Goal: Task Accomplishment & Management: Use online tool/utility

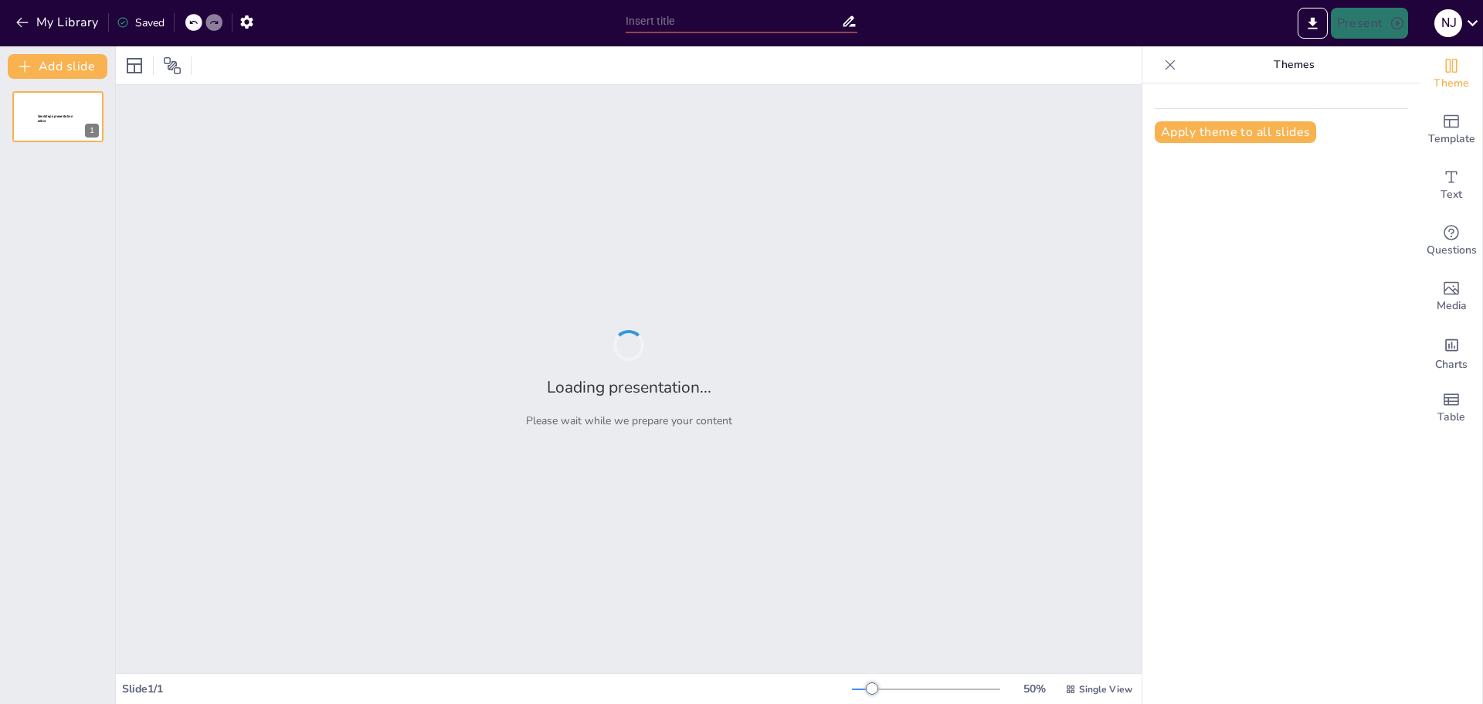
type input "Evolución de las Ciencias Sociales: Un Viaje a Través de la Historia"
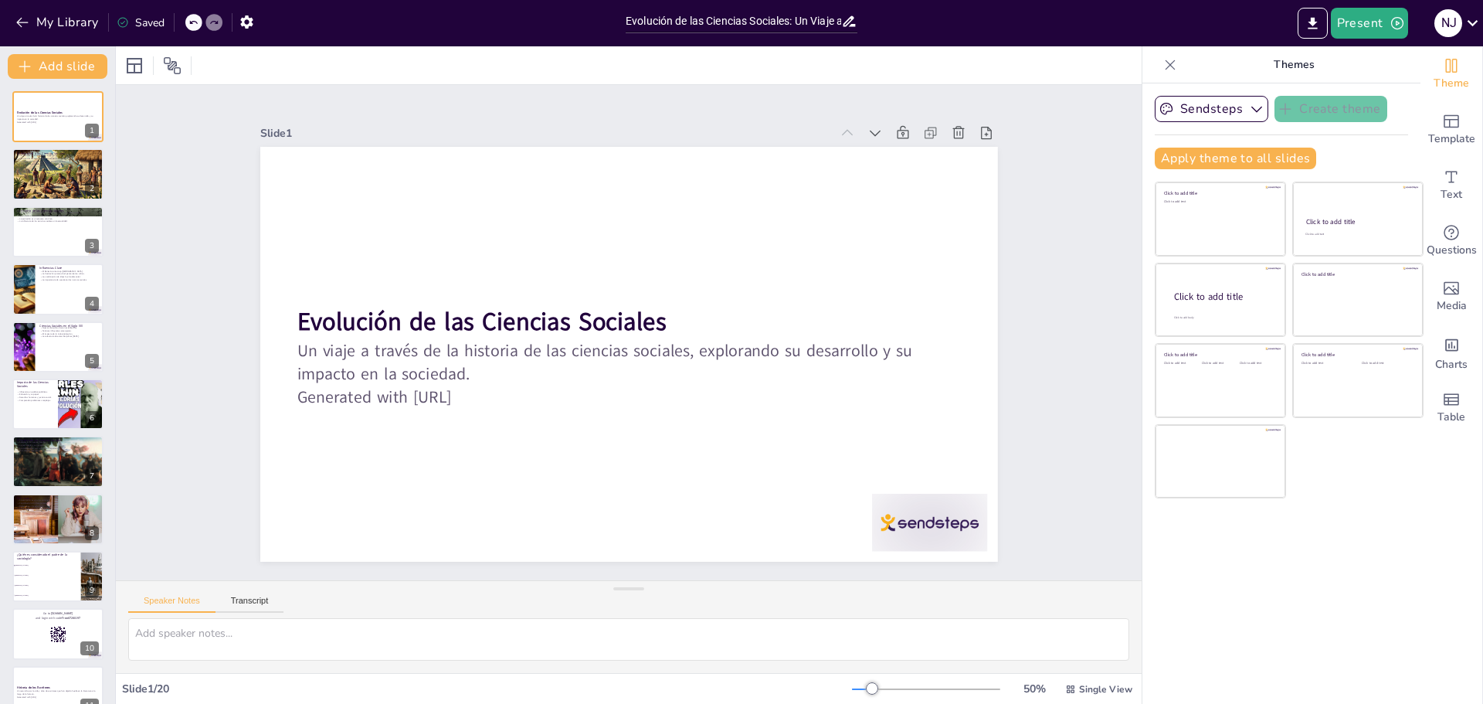
checkbox input "true"
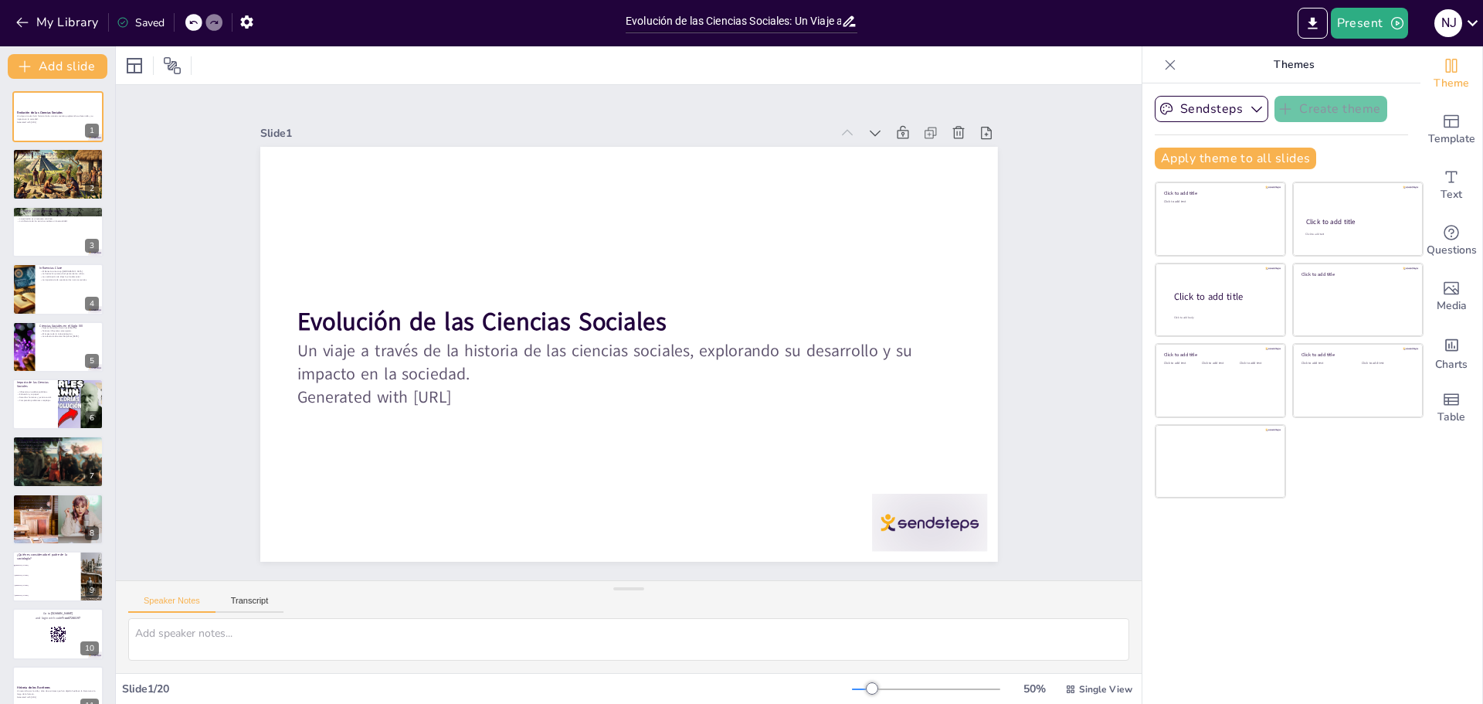
checkbox input "true"
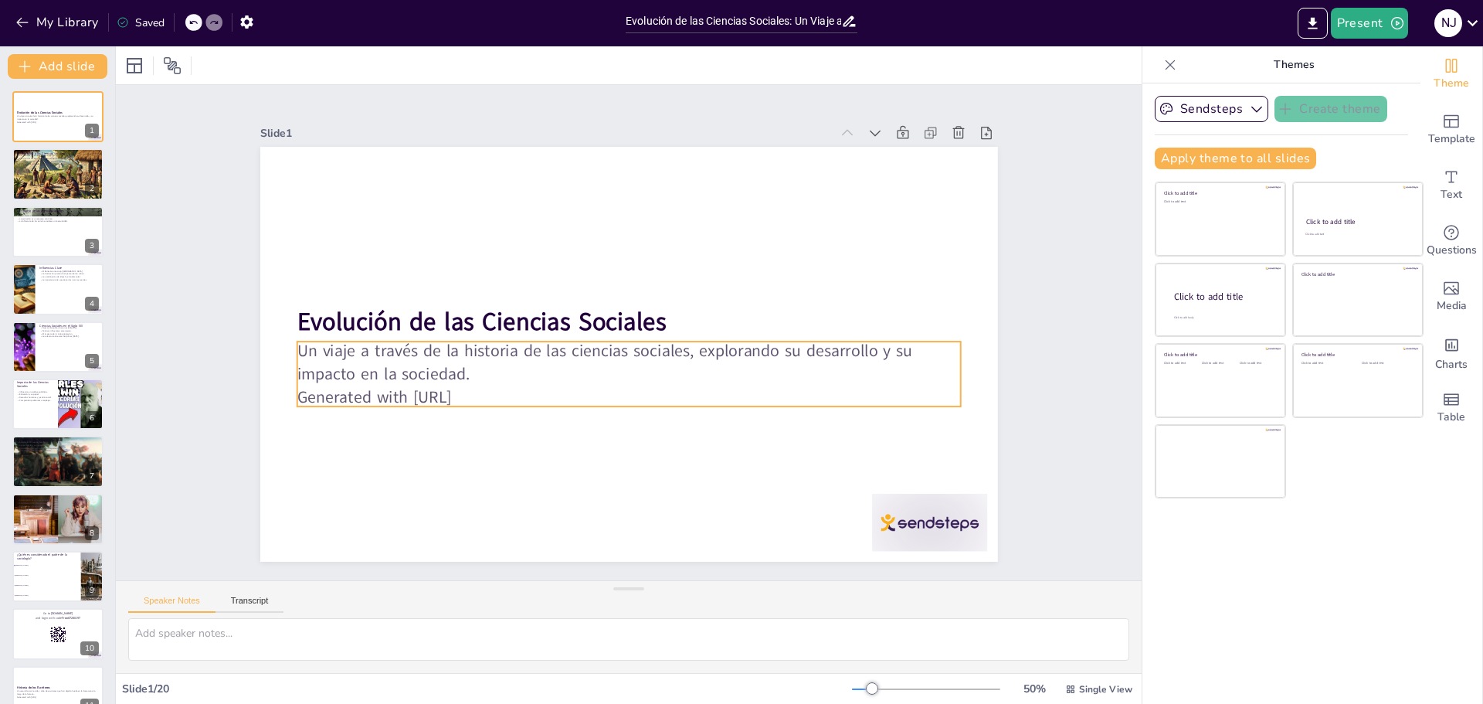
checkbox input "true"
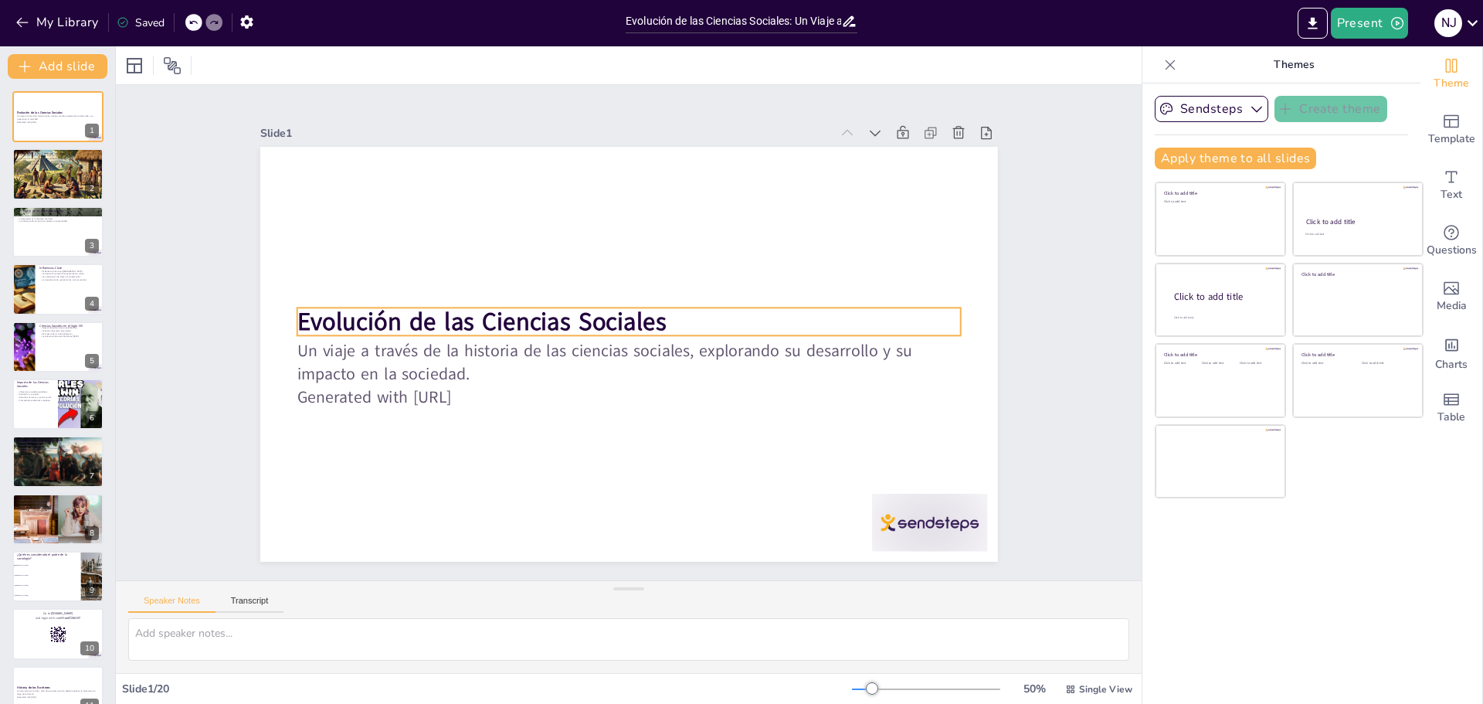
checkbox input "true"
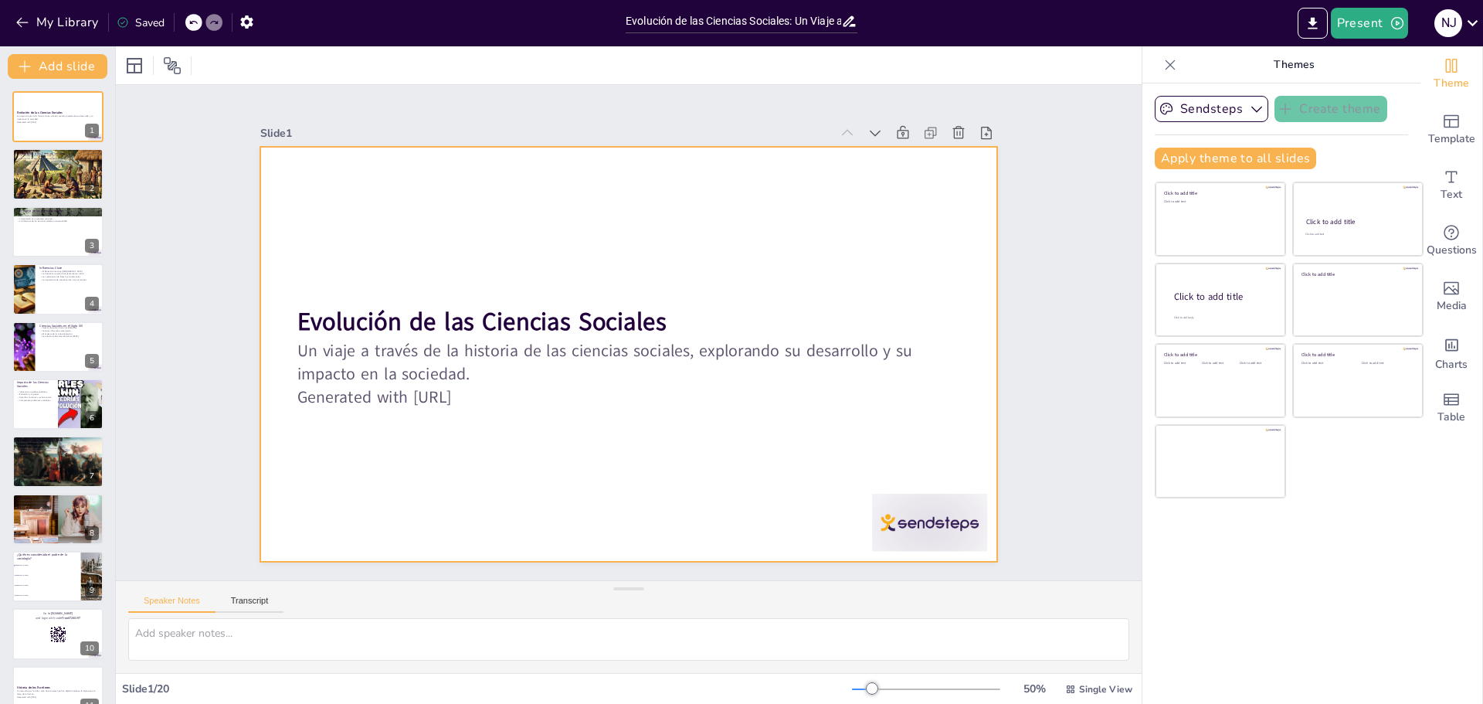
checkbox input "true"
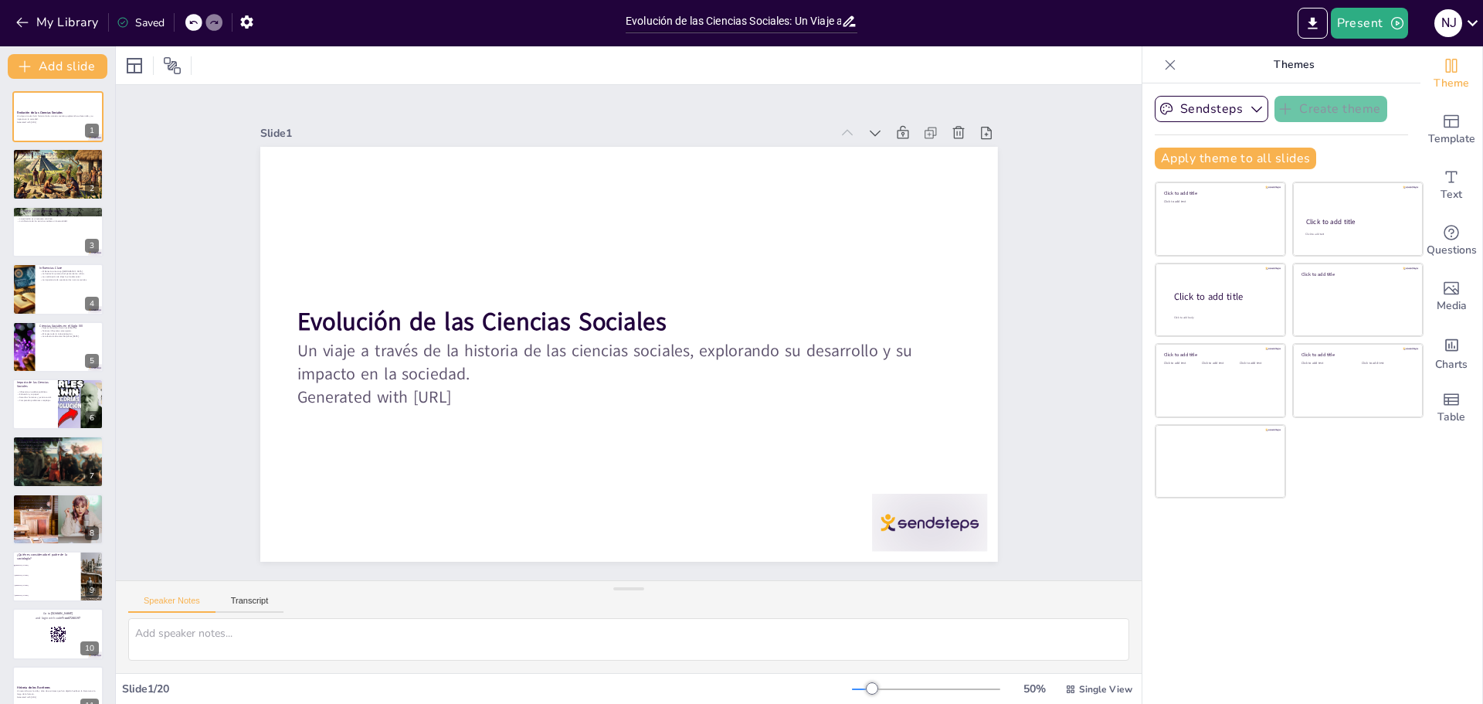
checkbox input "true"
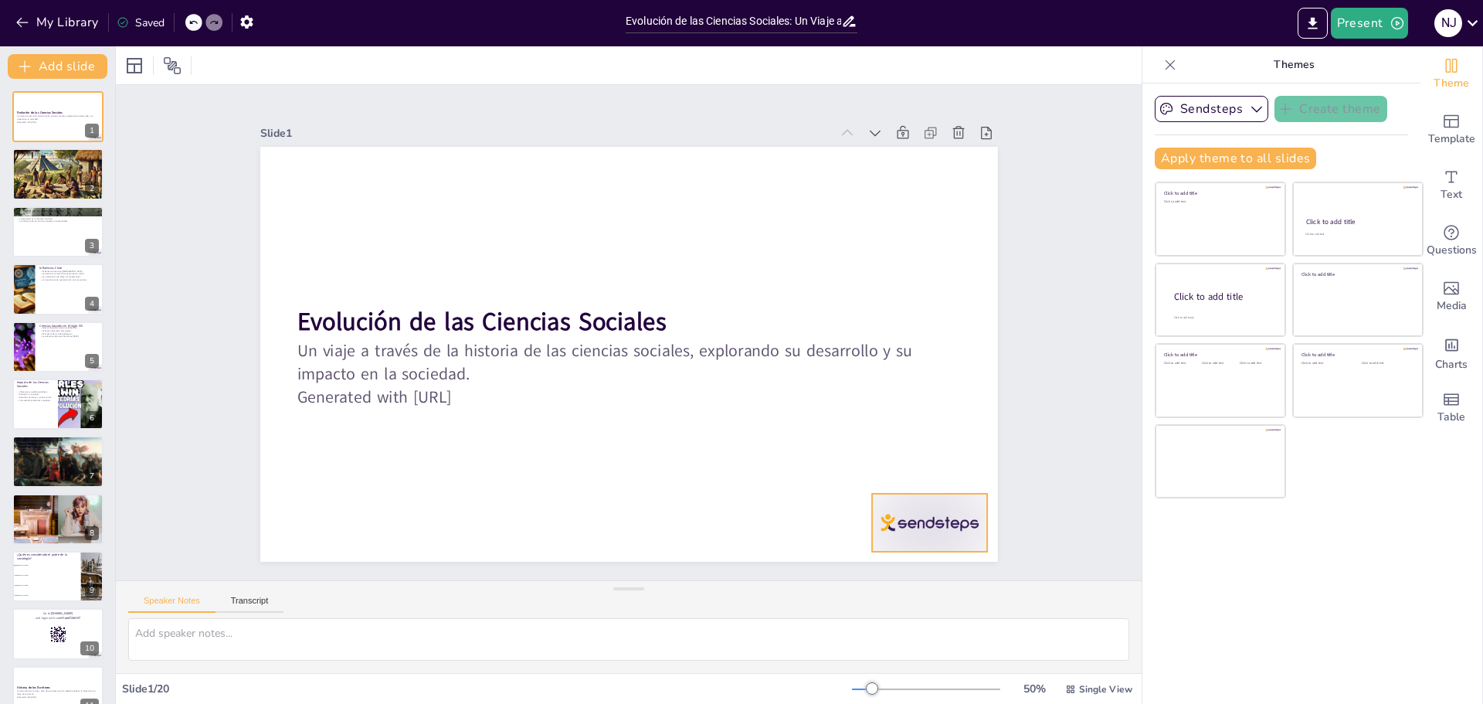
checkbox input "true"
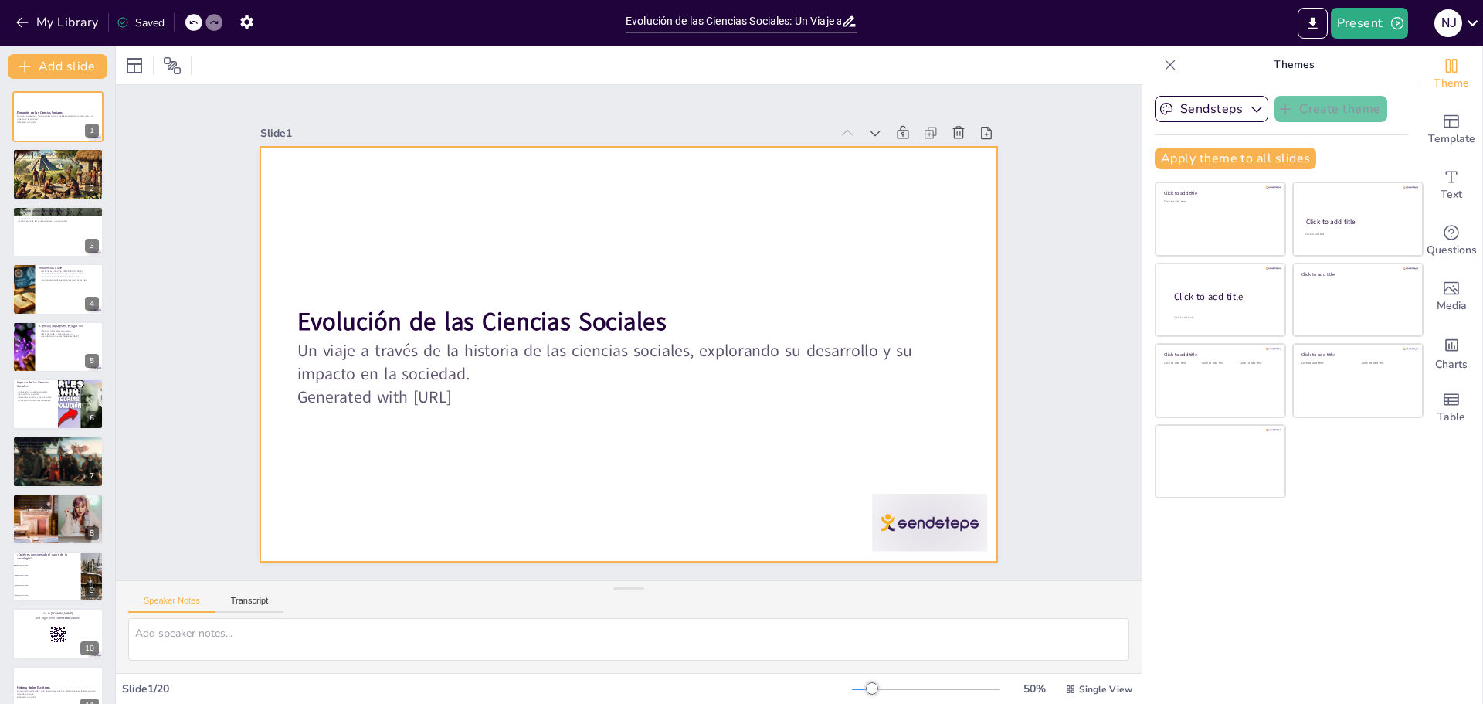
checkbox input "true"
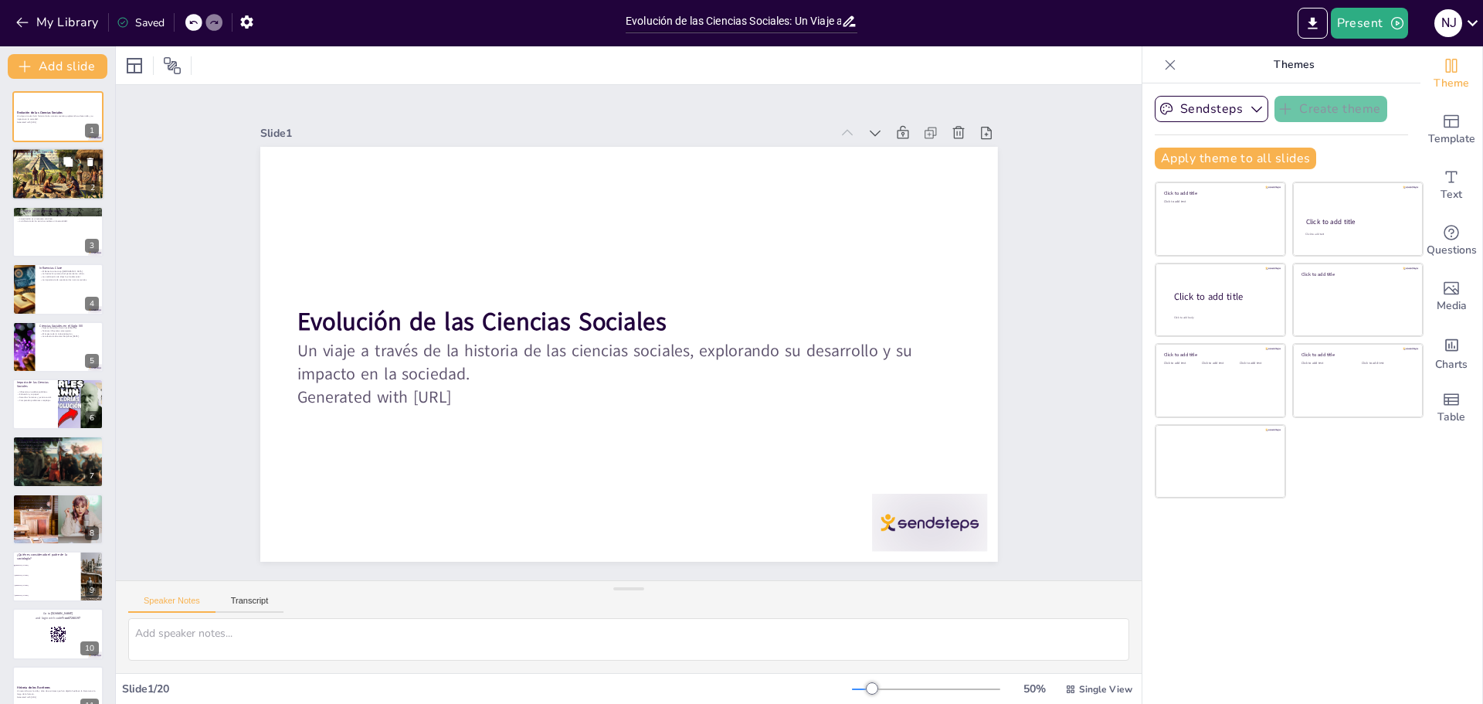
checkbox input "true"
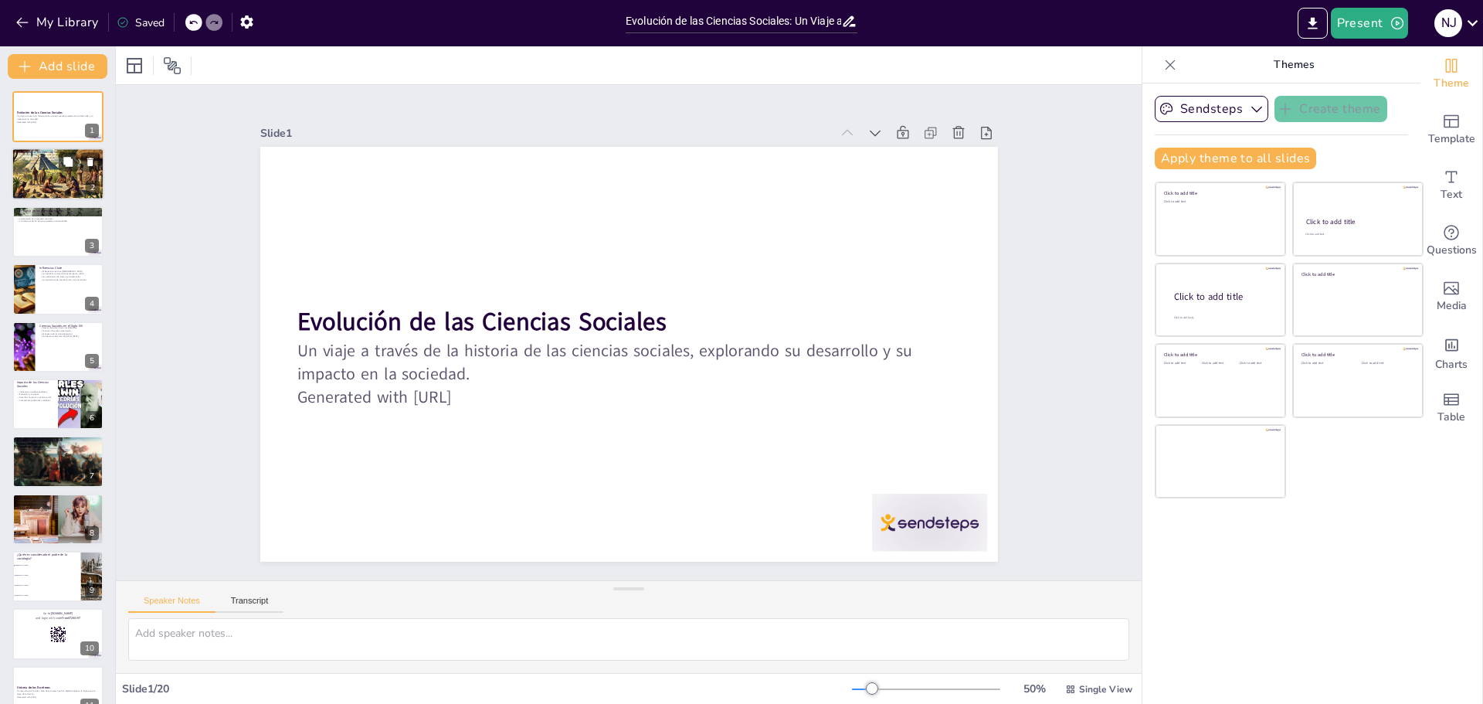
checkbox input "true"
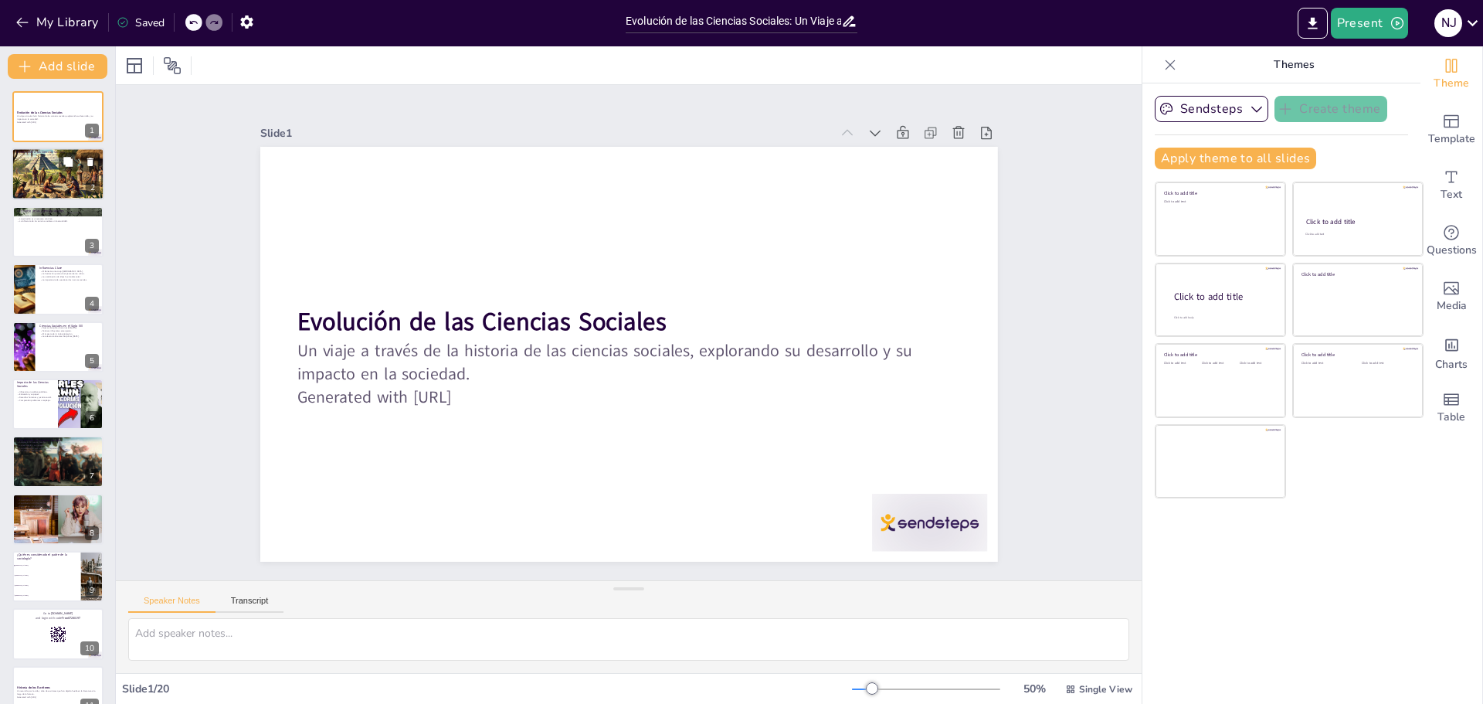
click at [50, 161] on p "La historia de las ciencias sociales es rica y diversa." at bounding box center [57, 160] width 83 height 3
type textarea "Lor ipsumdol sitametc adipiscing elitsedd eiusmodtemp inc ut laboree do ma aliq…"
checkbox input "true"
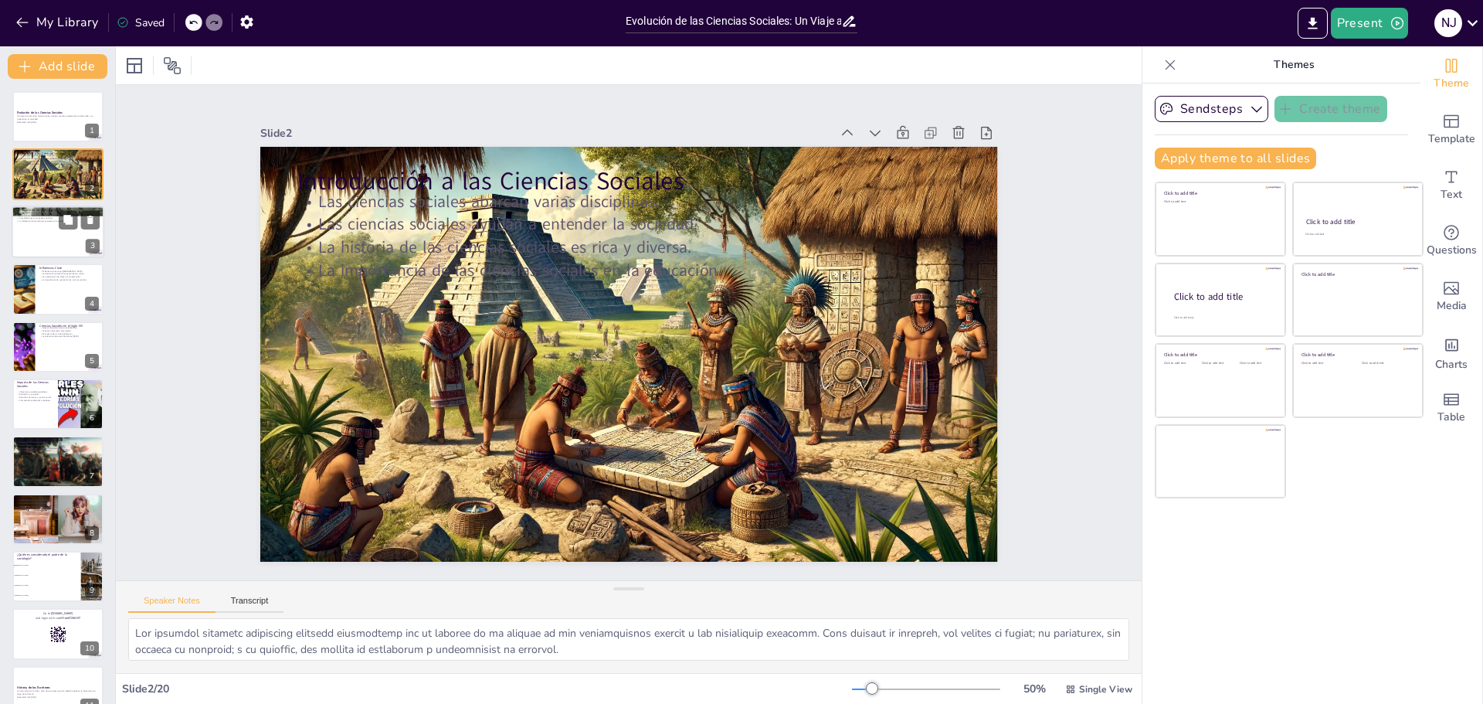
checkbox input "true"
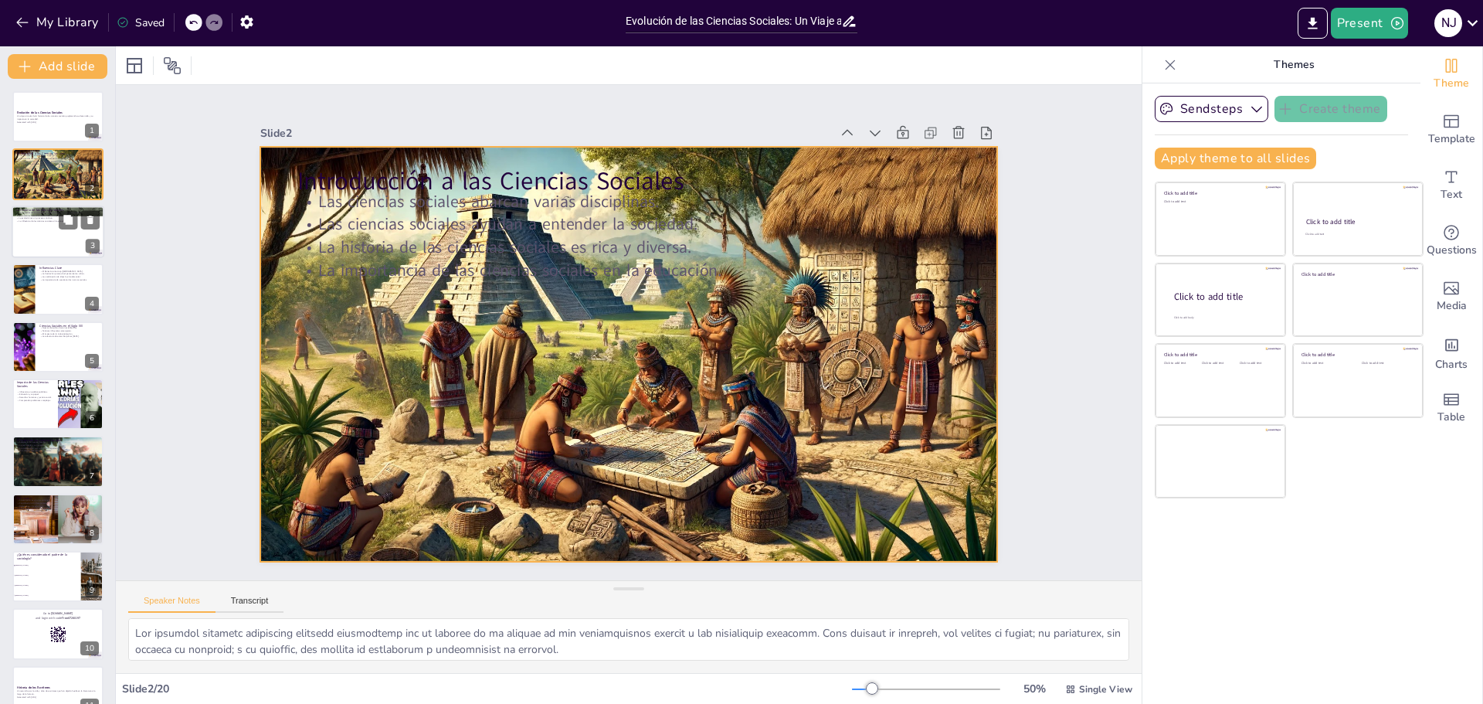
checkbox input "true"
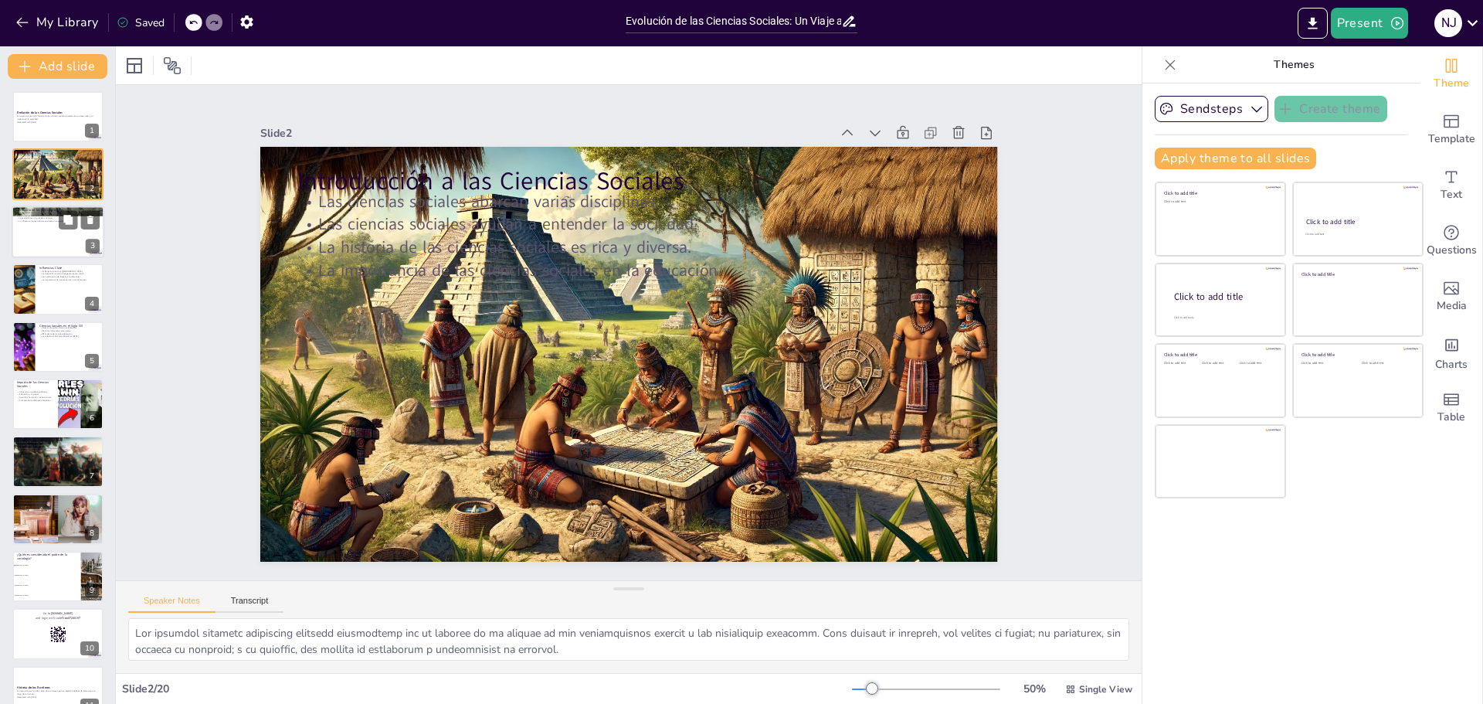
click at [46, 206] on div "La Historia de las Ciencias Sociales Los orígenes de las ciencias sociales se r…" at bounding box center [58, 231] width 93 height 53
type textarea "Los primeros pensadores, como [PERSON_NAME] y [PERSON_NAME], comenzaron a formu…"
checkbox input "true"
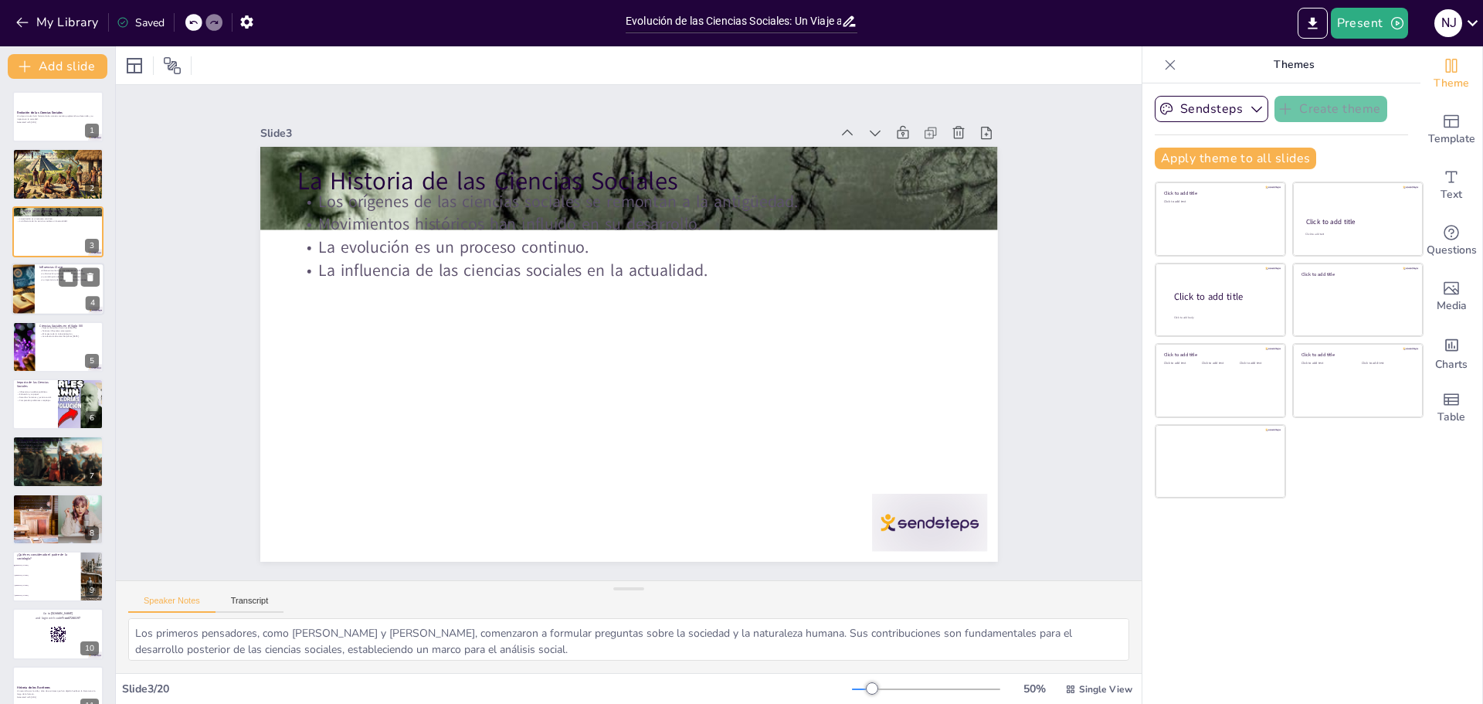
checkbox input "true"
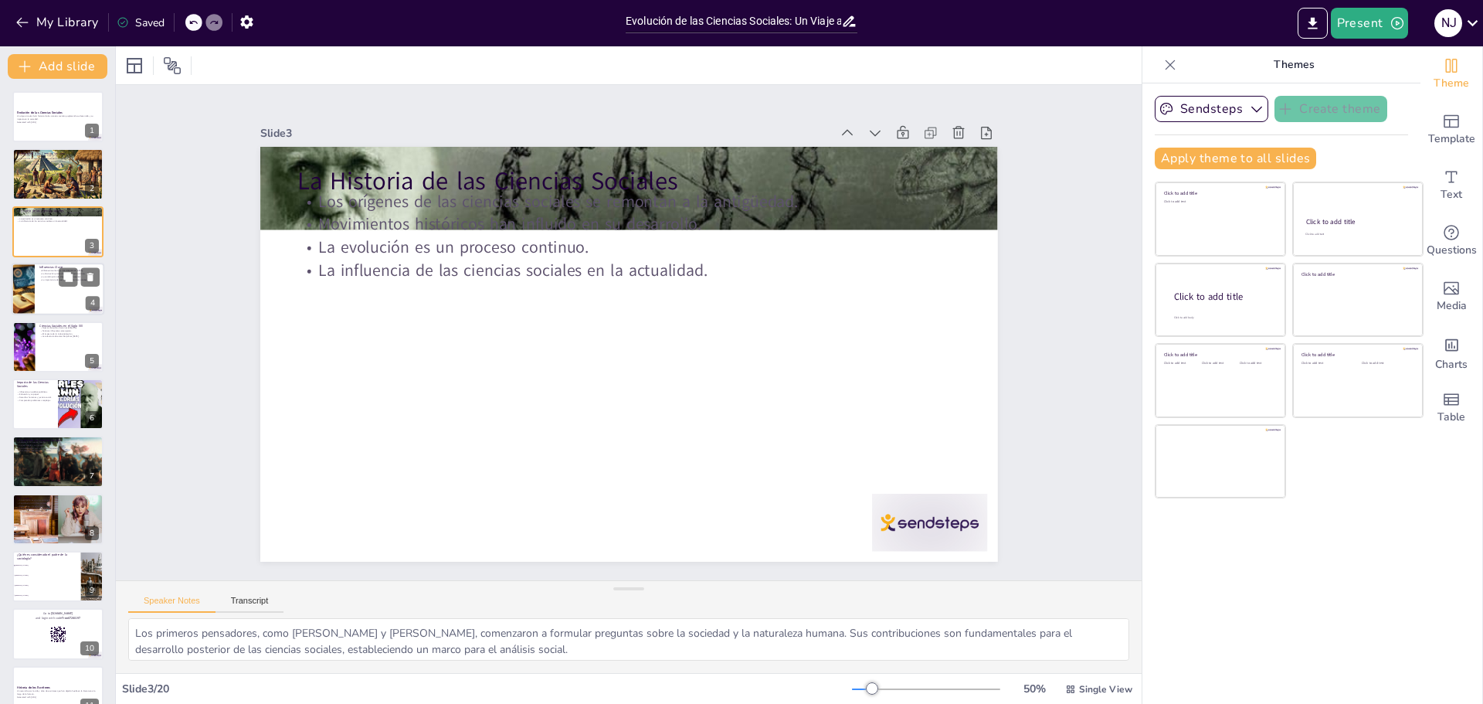
checkbox input "true"
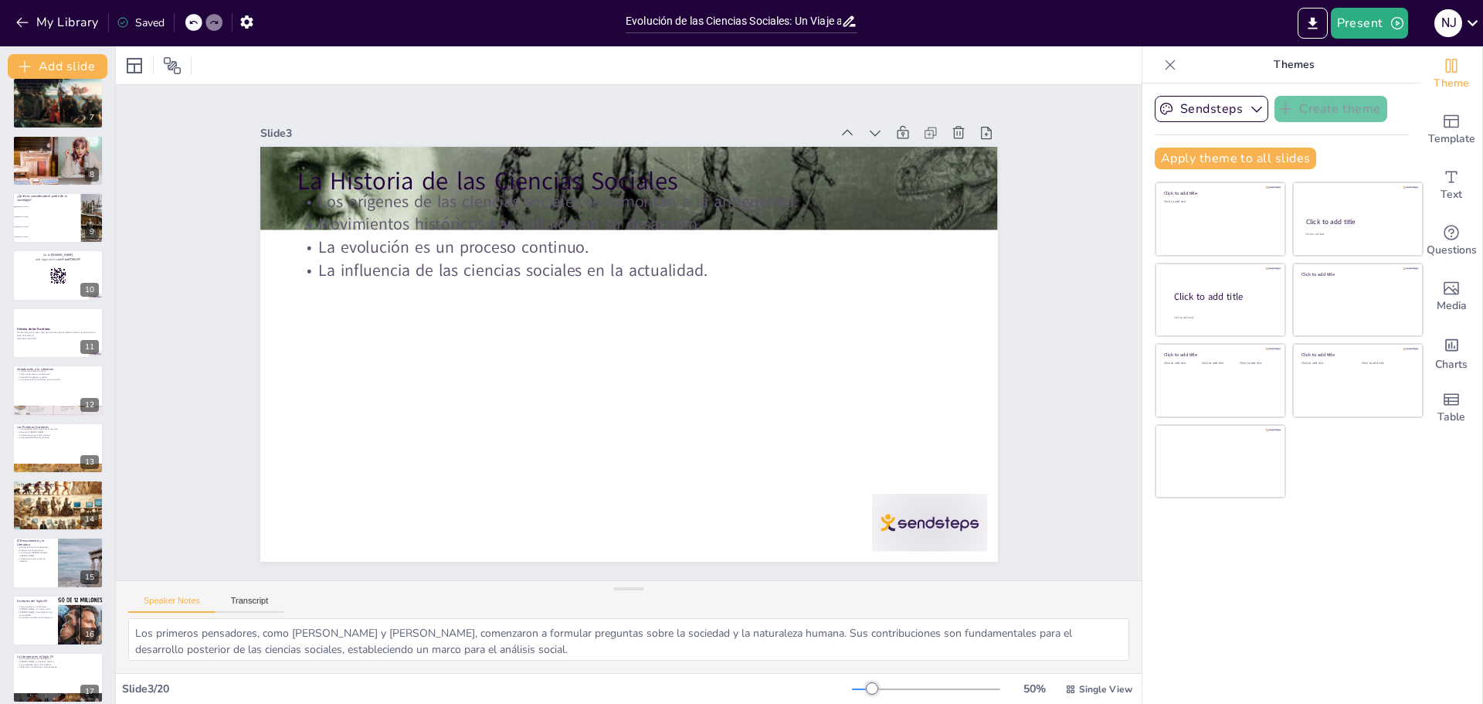
scroll to position [386, 0]
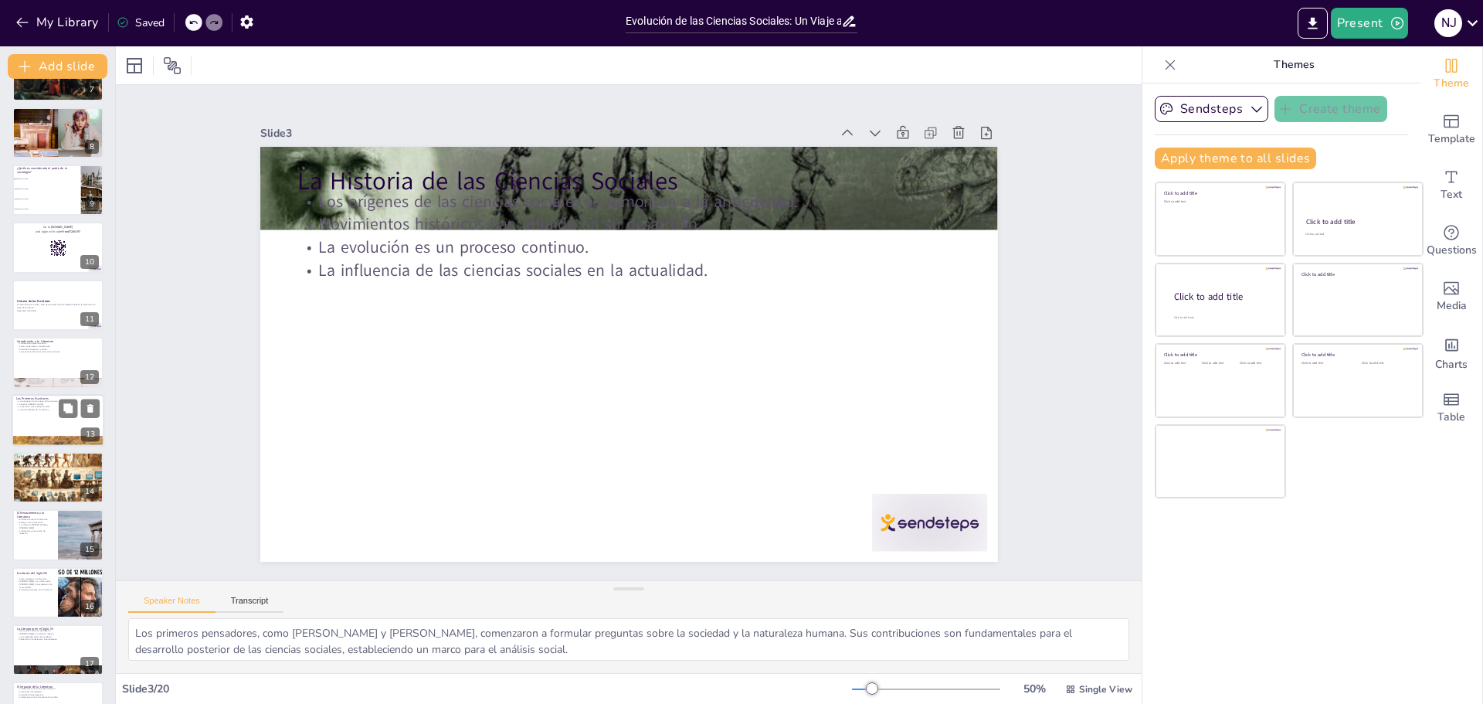
checkbox input "true"
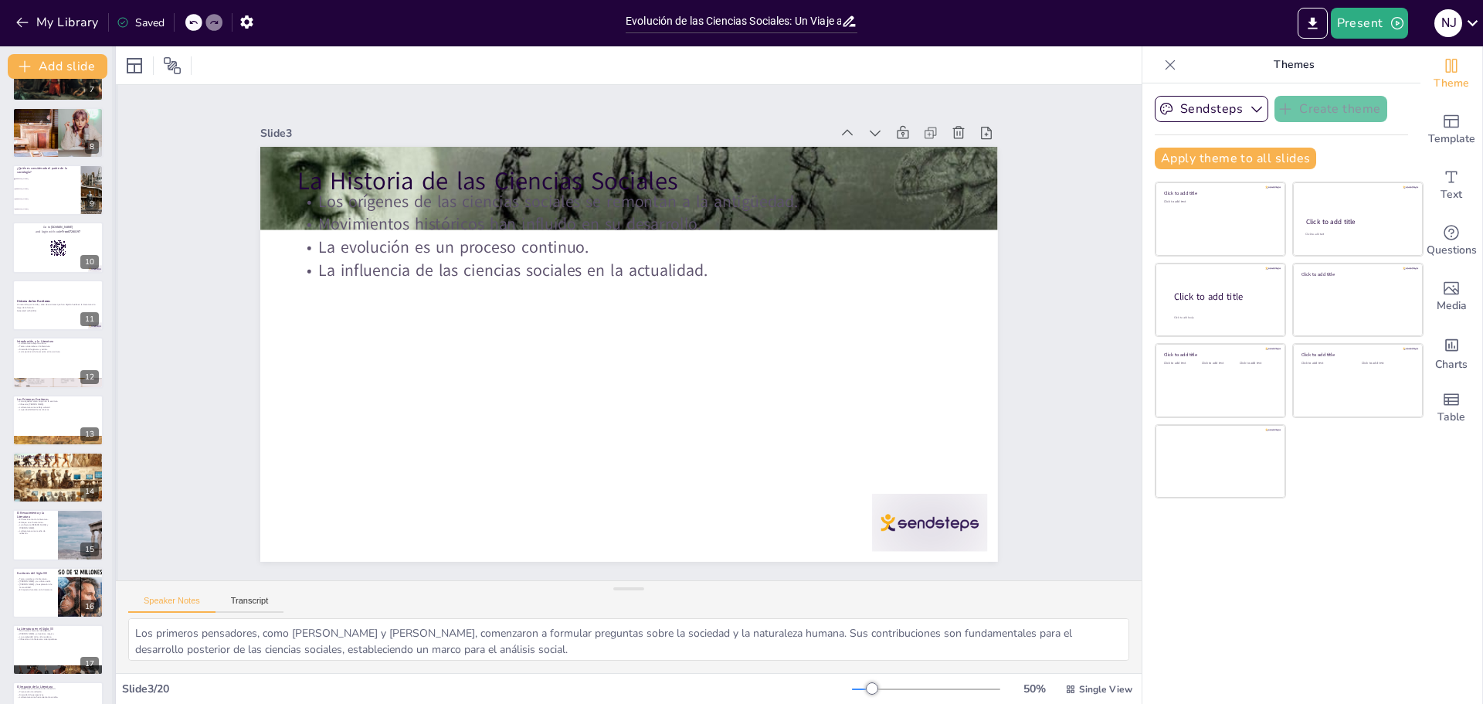
checkbox input "true"
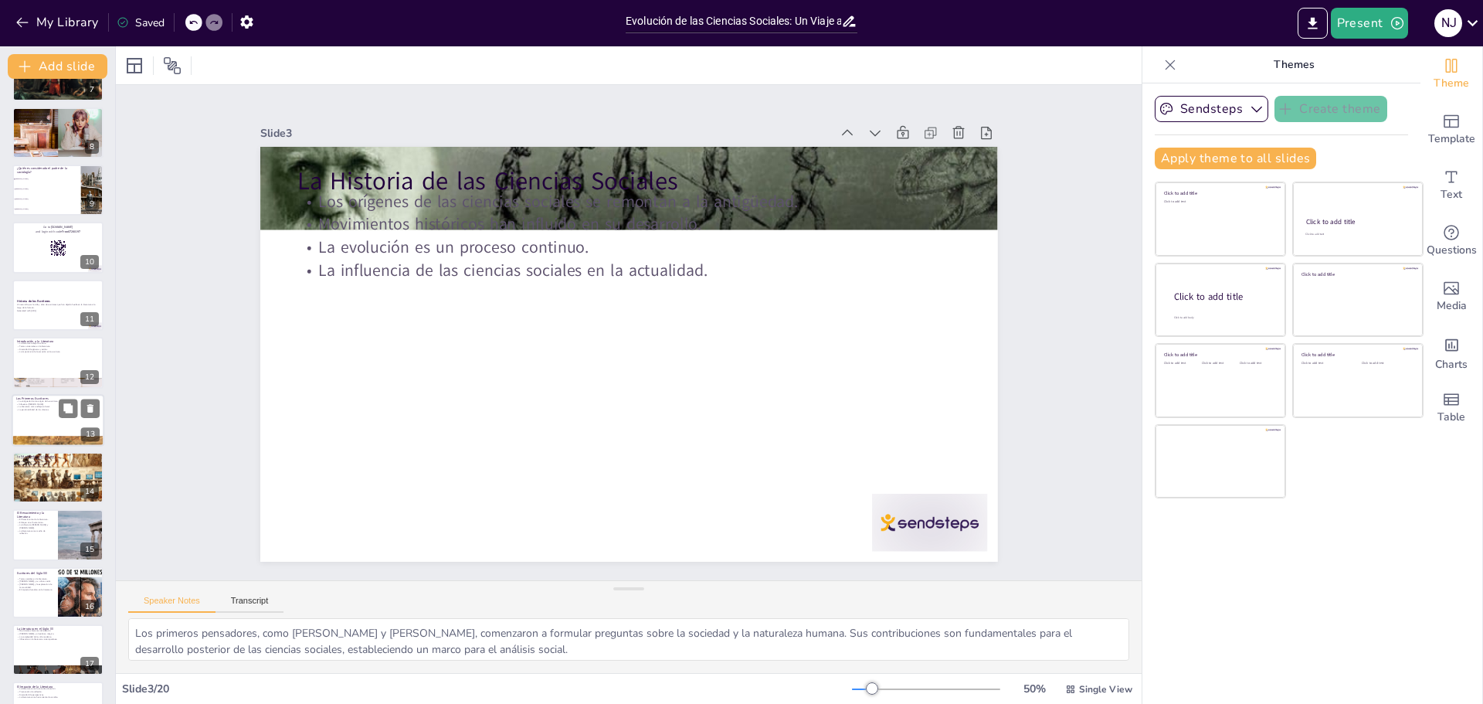
checkbox input "true"
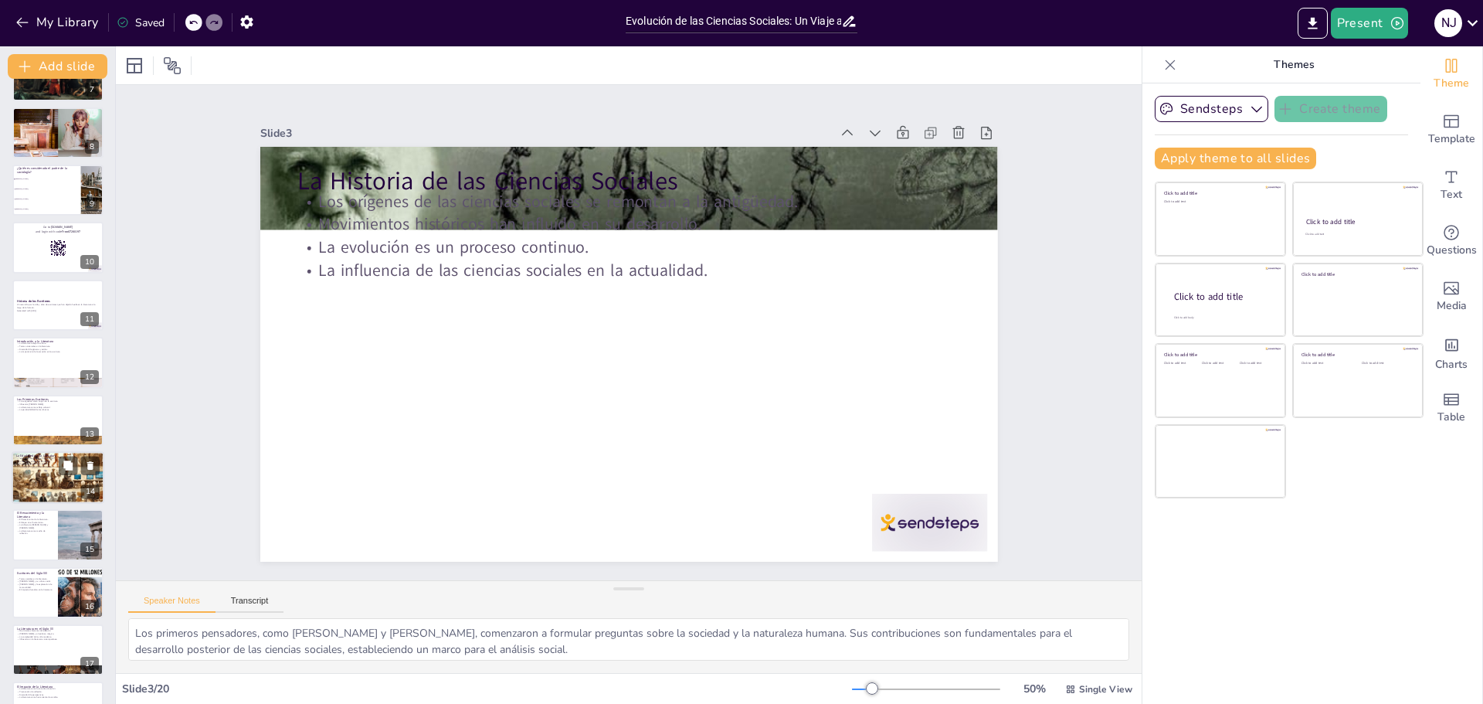
checkbox input "true"
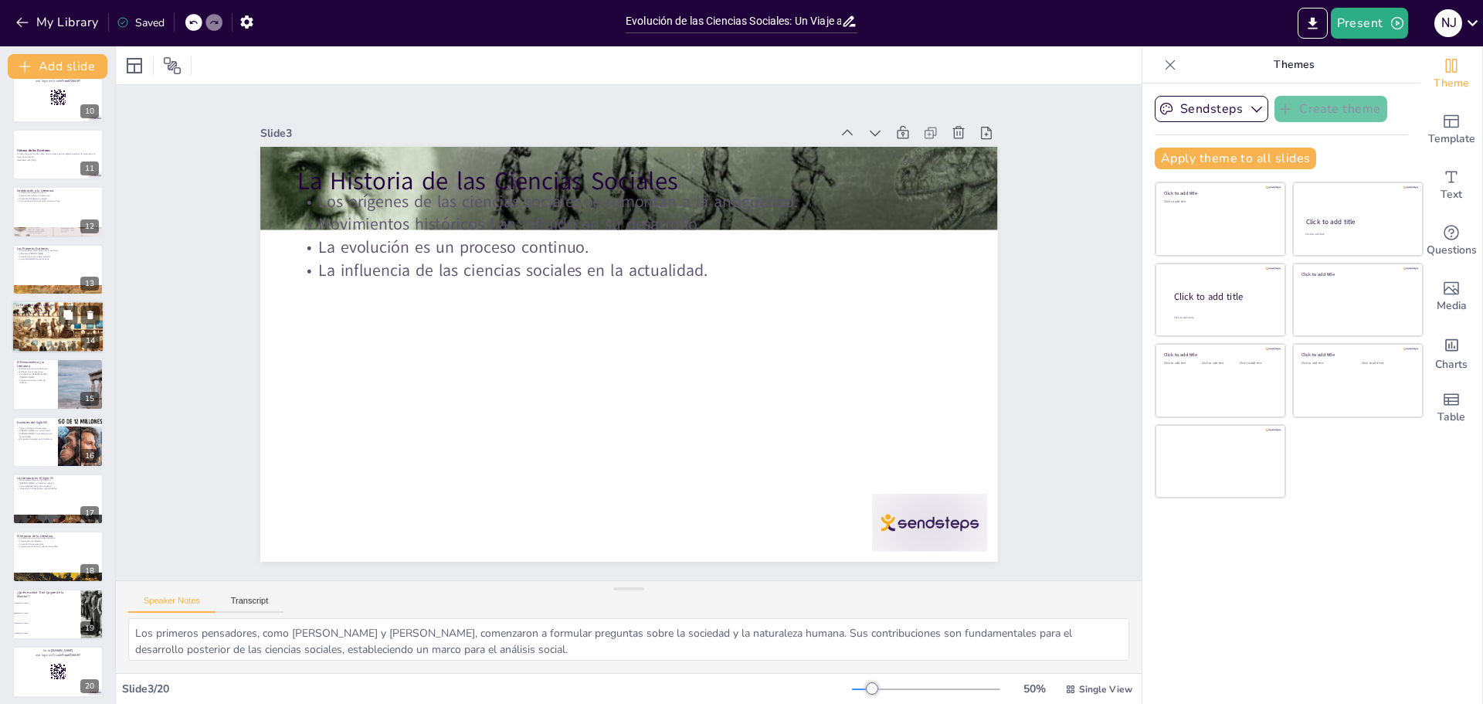
scroll to position [543, 0]
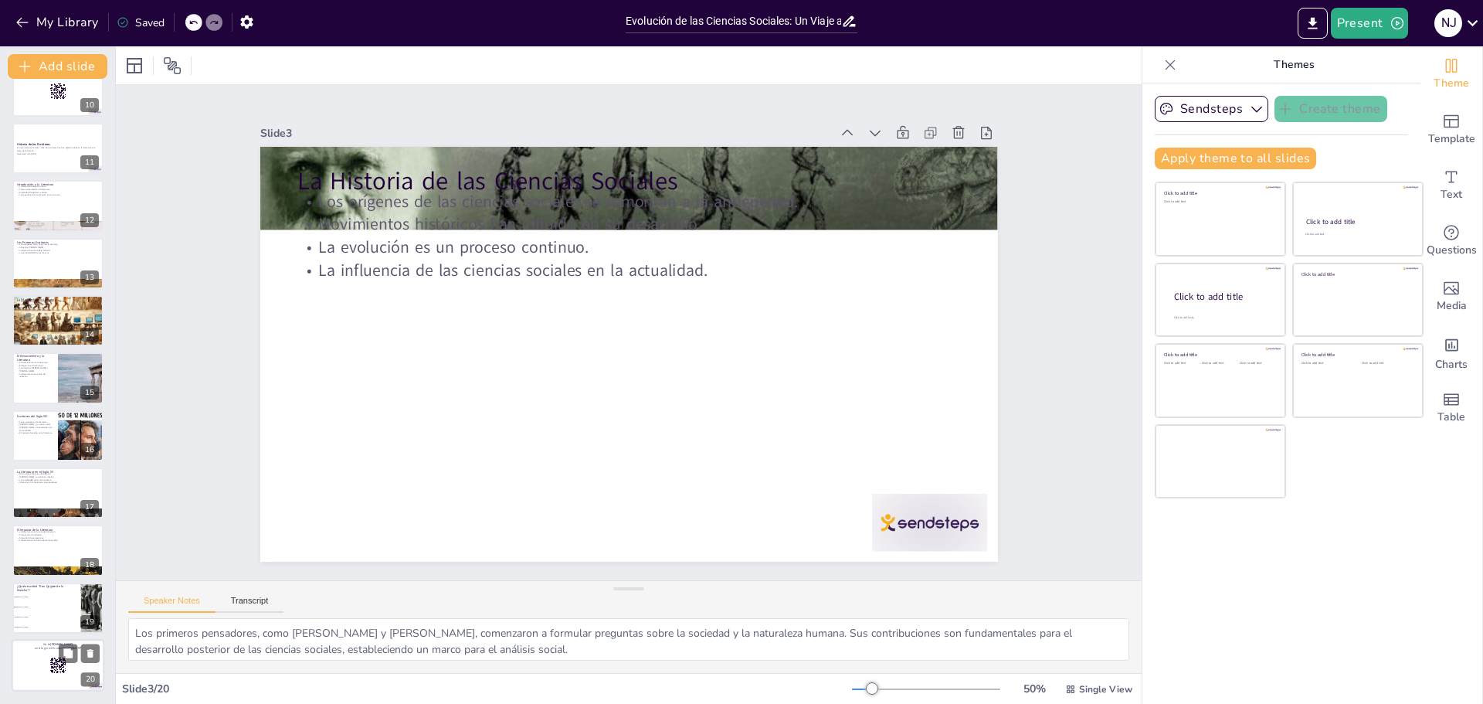
checkbox input "true"
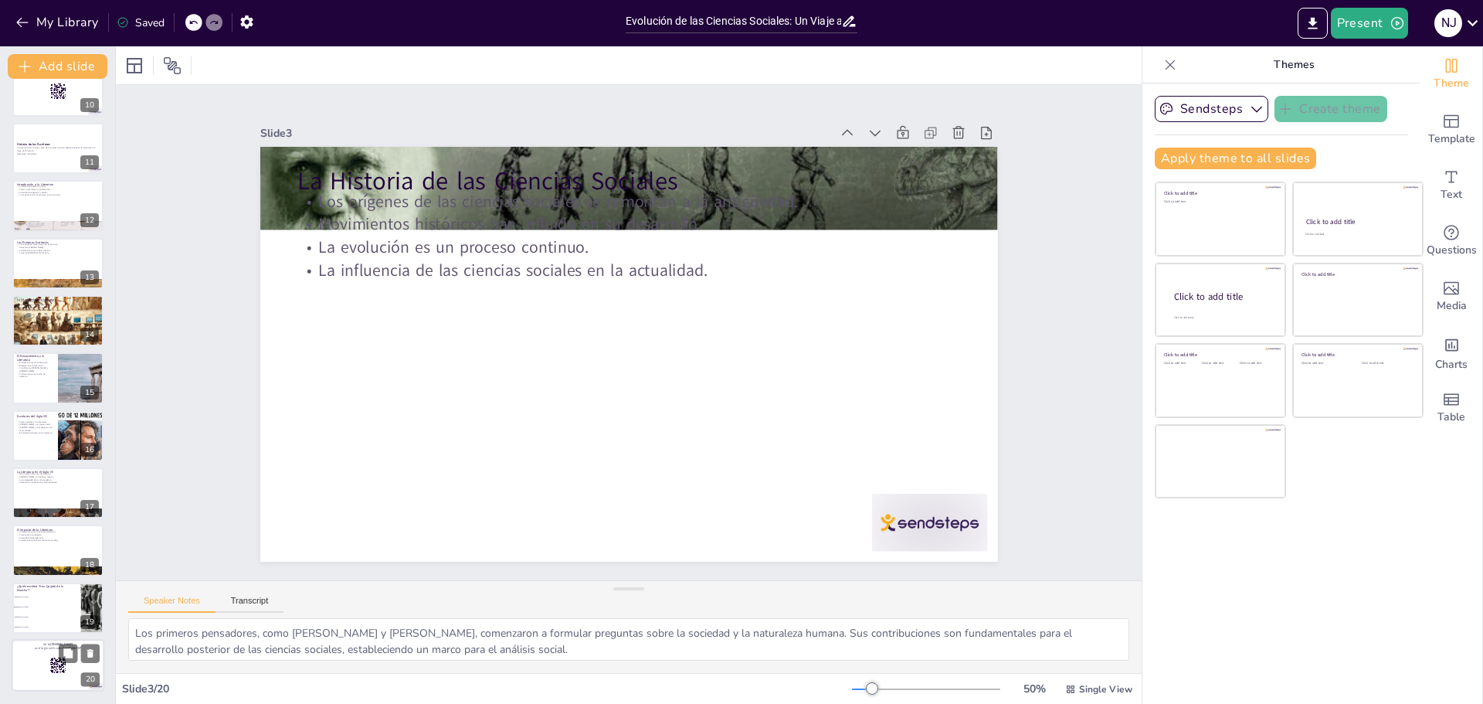
checkbox input "true"
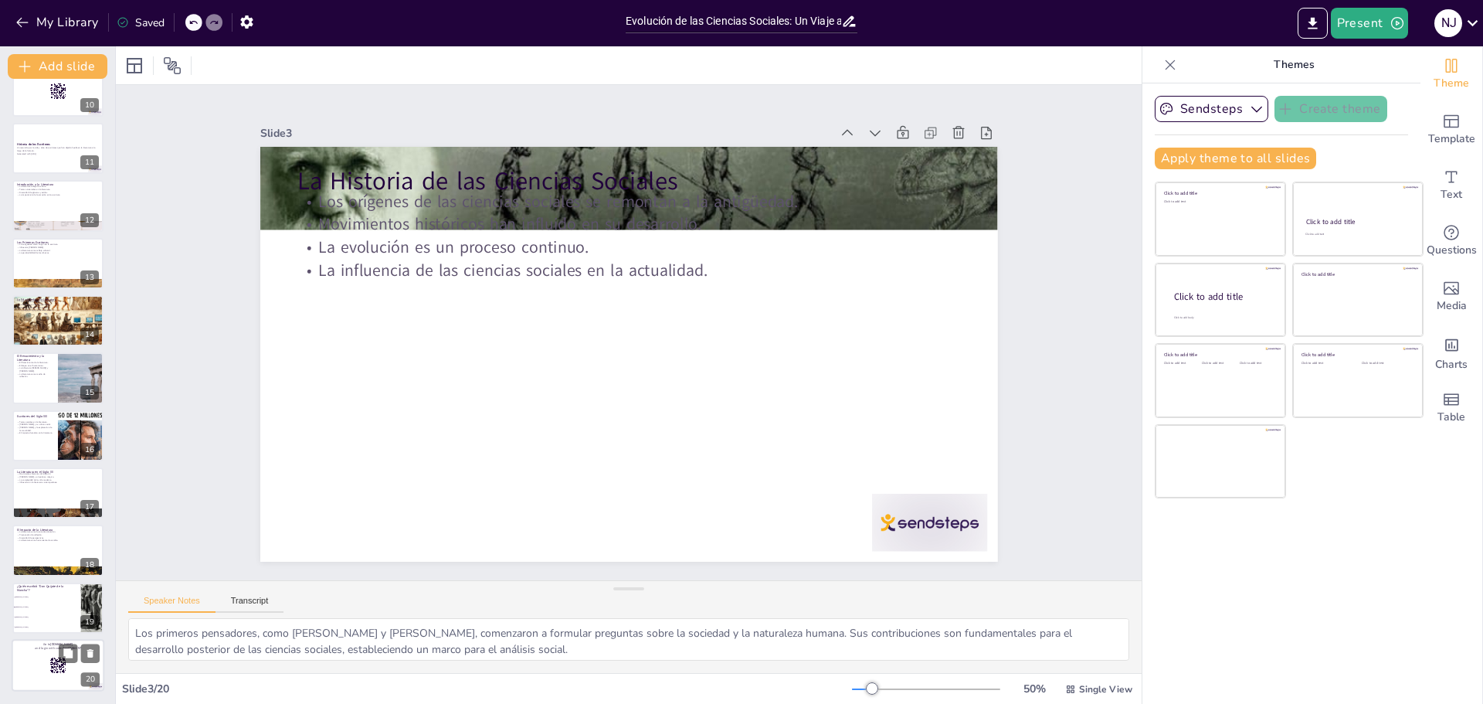
click at [29, 650] on div at bounding box center [58, 665] width 93 height 53
checkbox input "true"
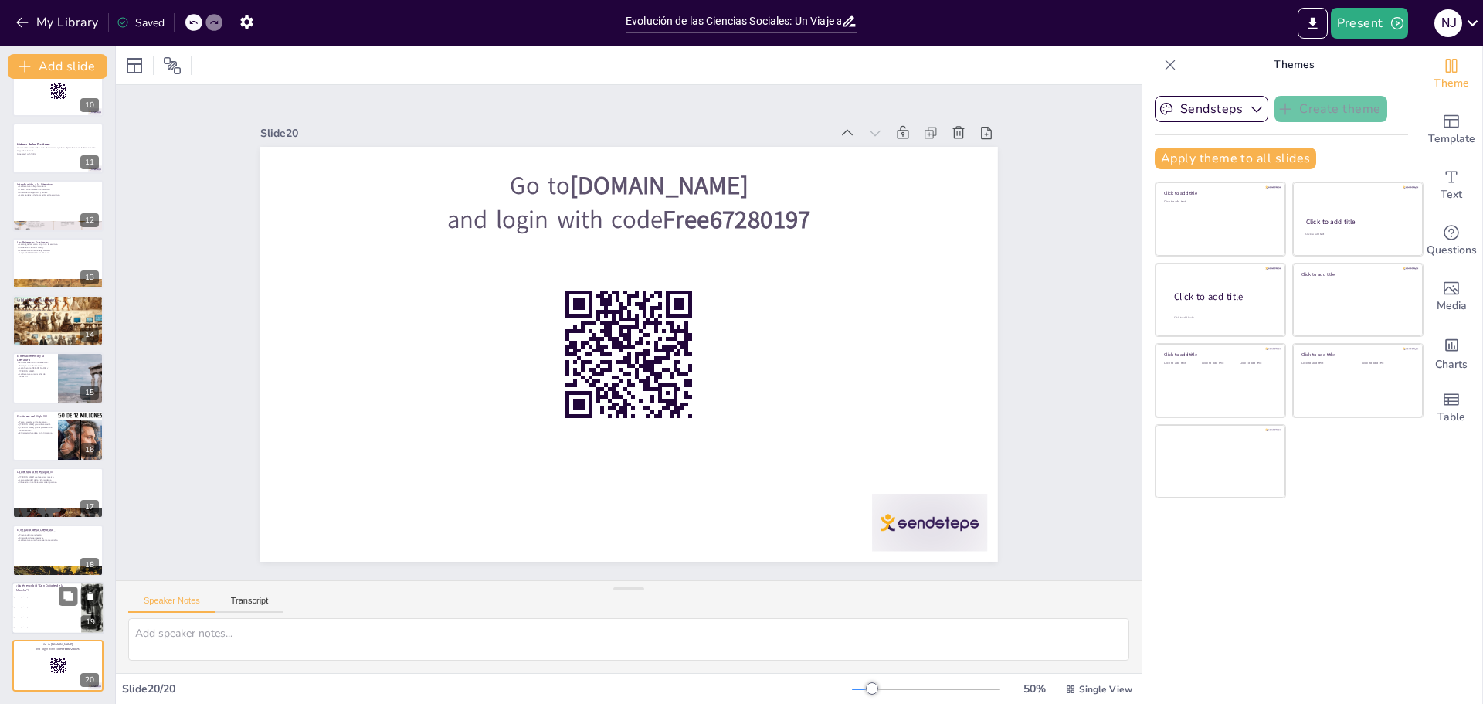
checkbox input "true"
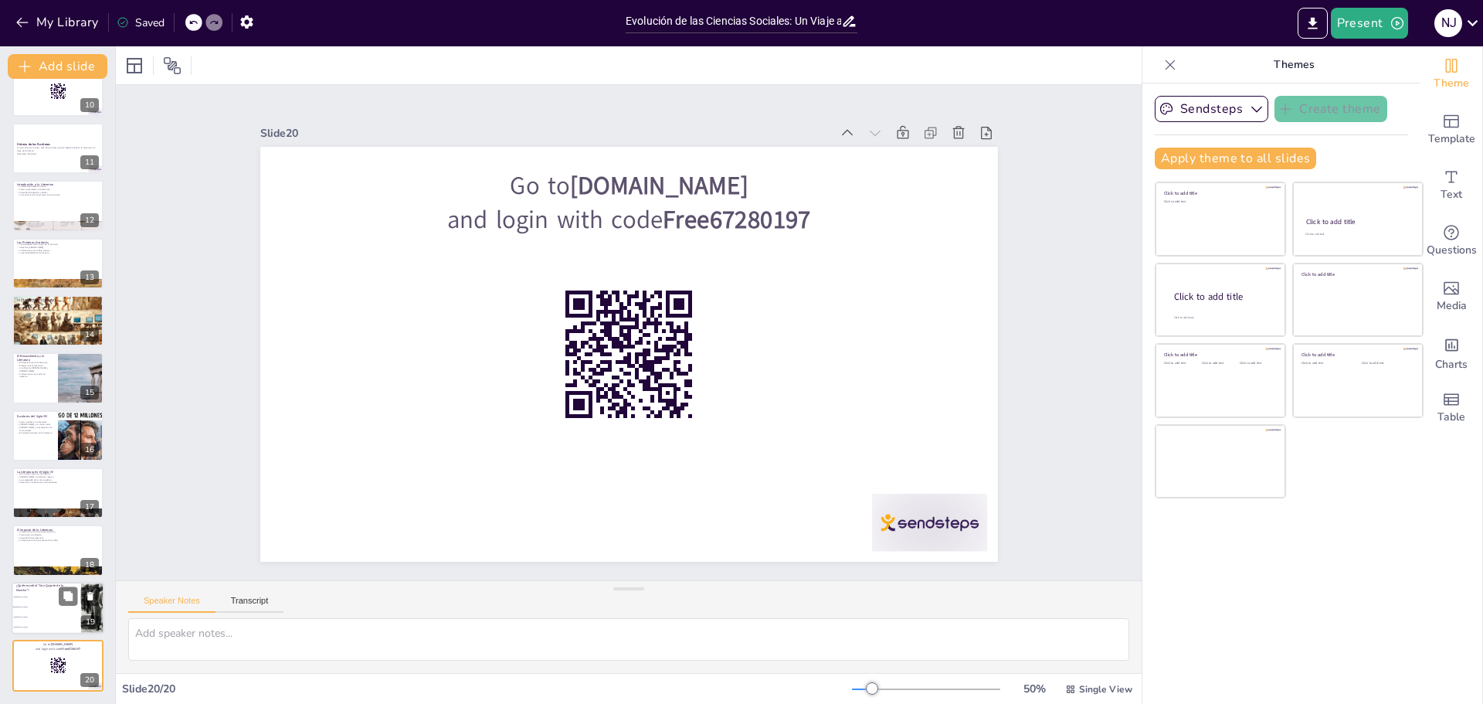
checkbox input "true"
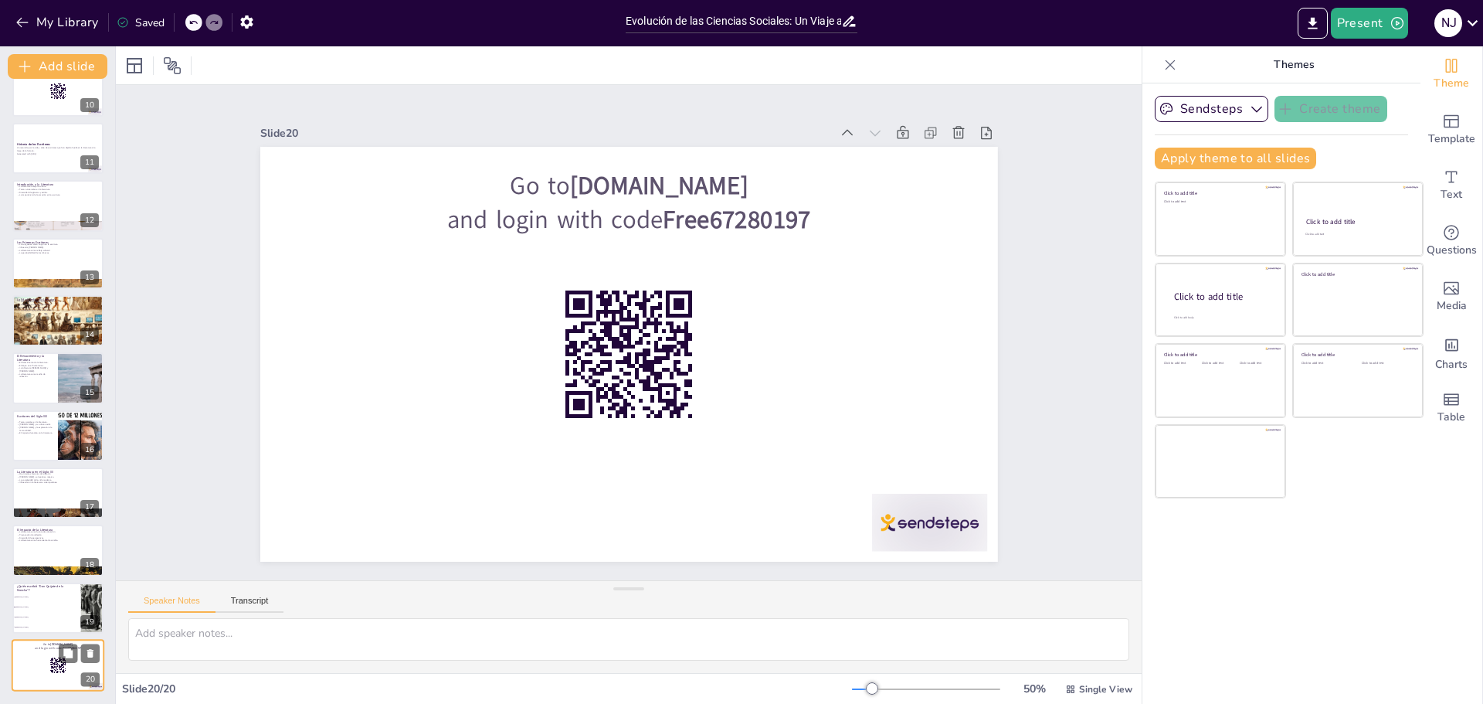
checkbox input "true"
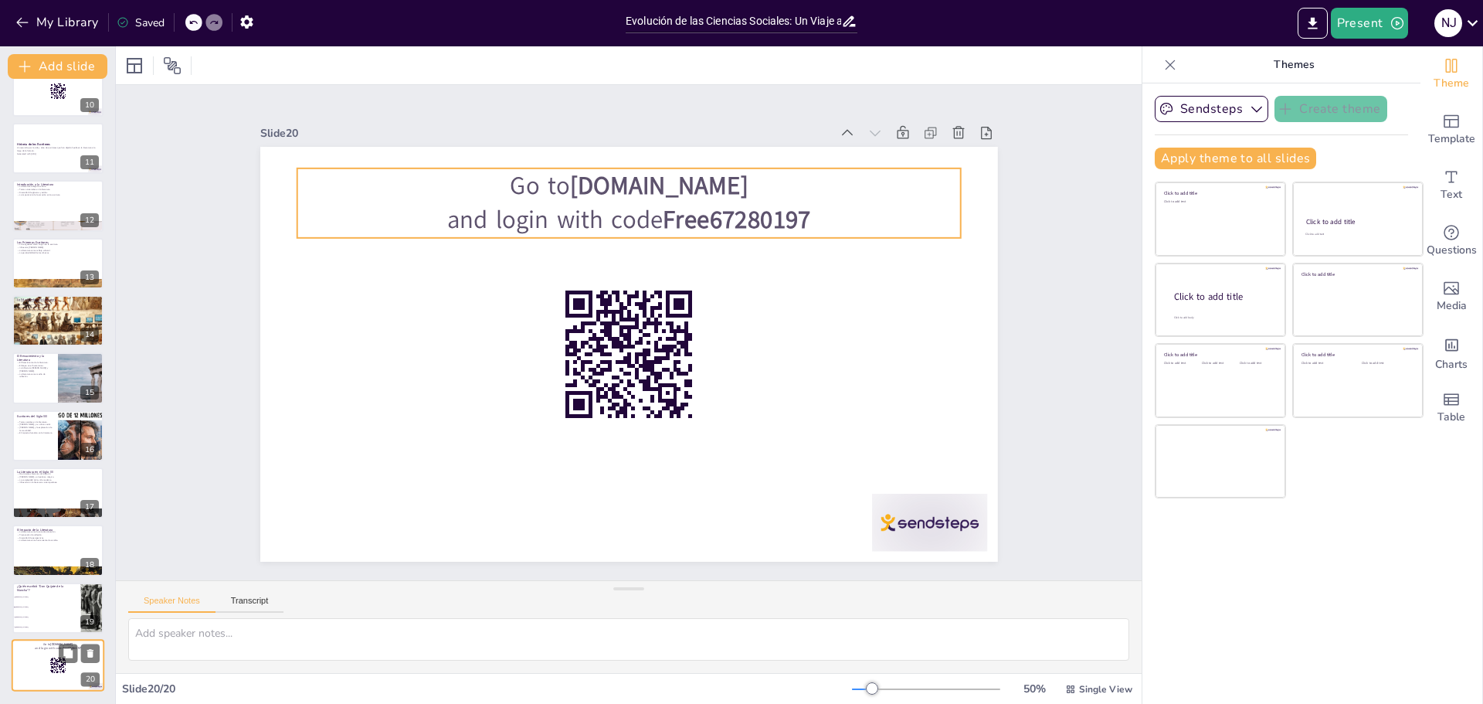
checkbox input "true"
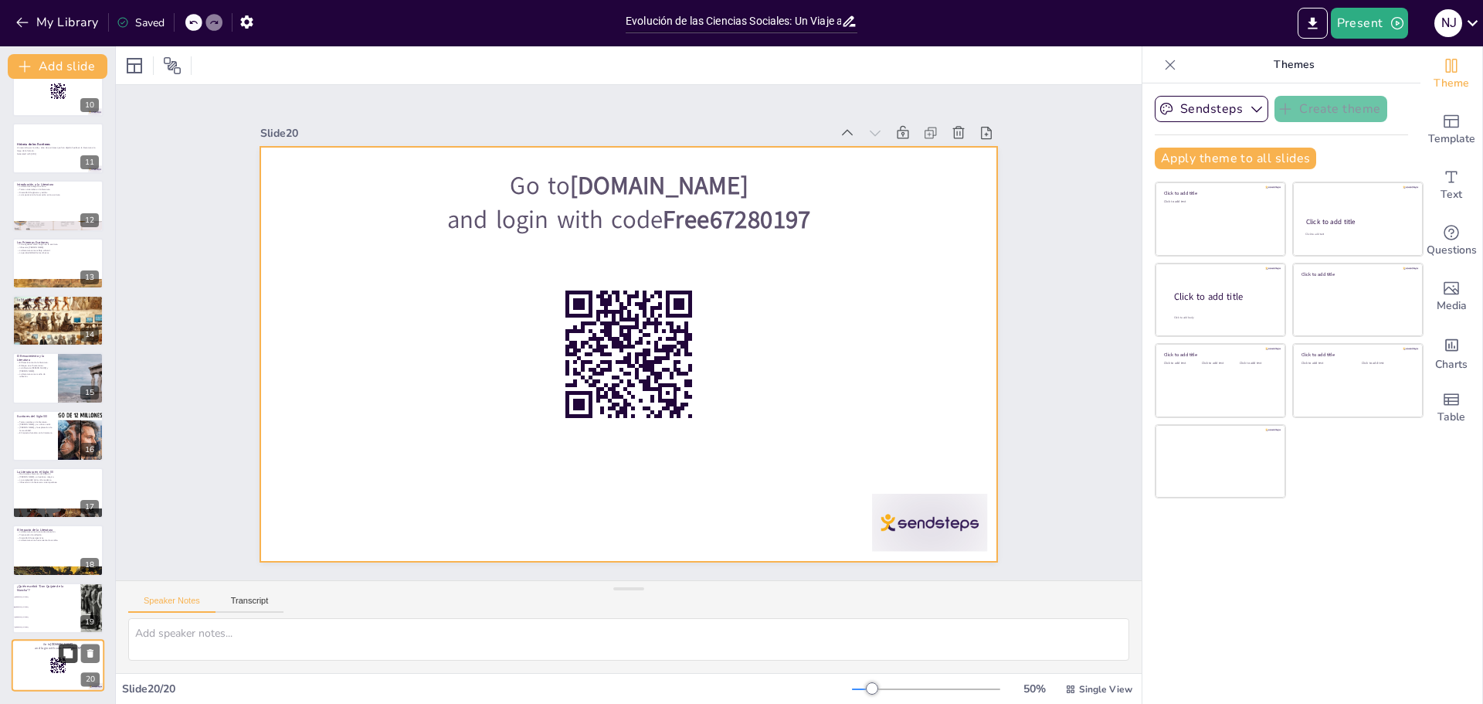
checkbox input "true"
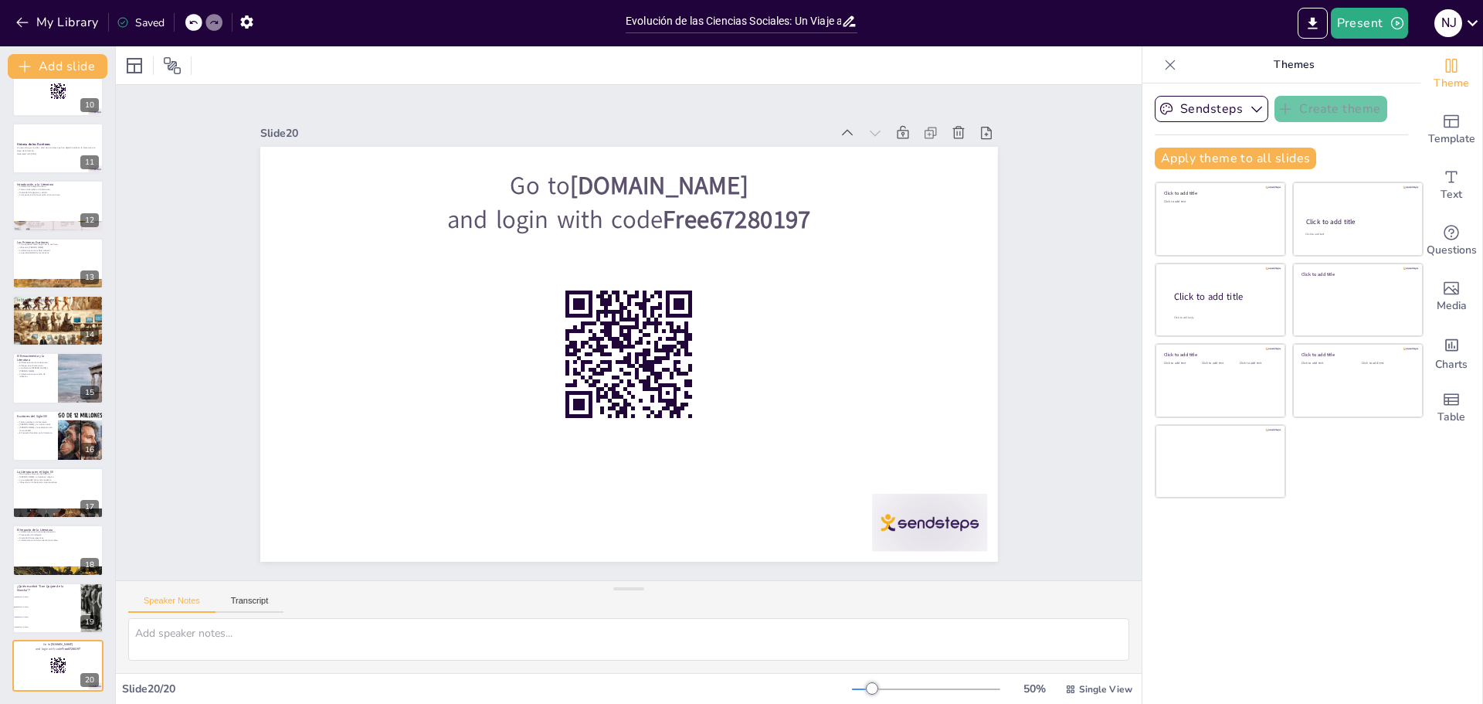
checkbox input "true"
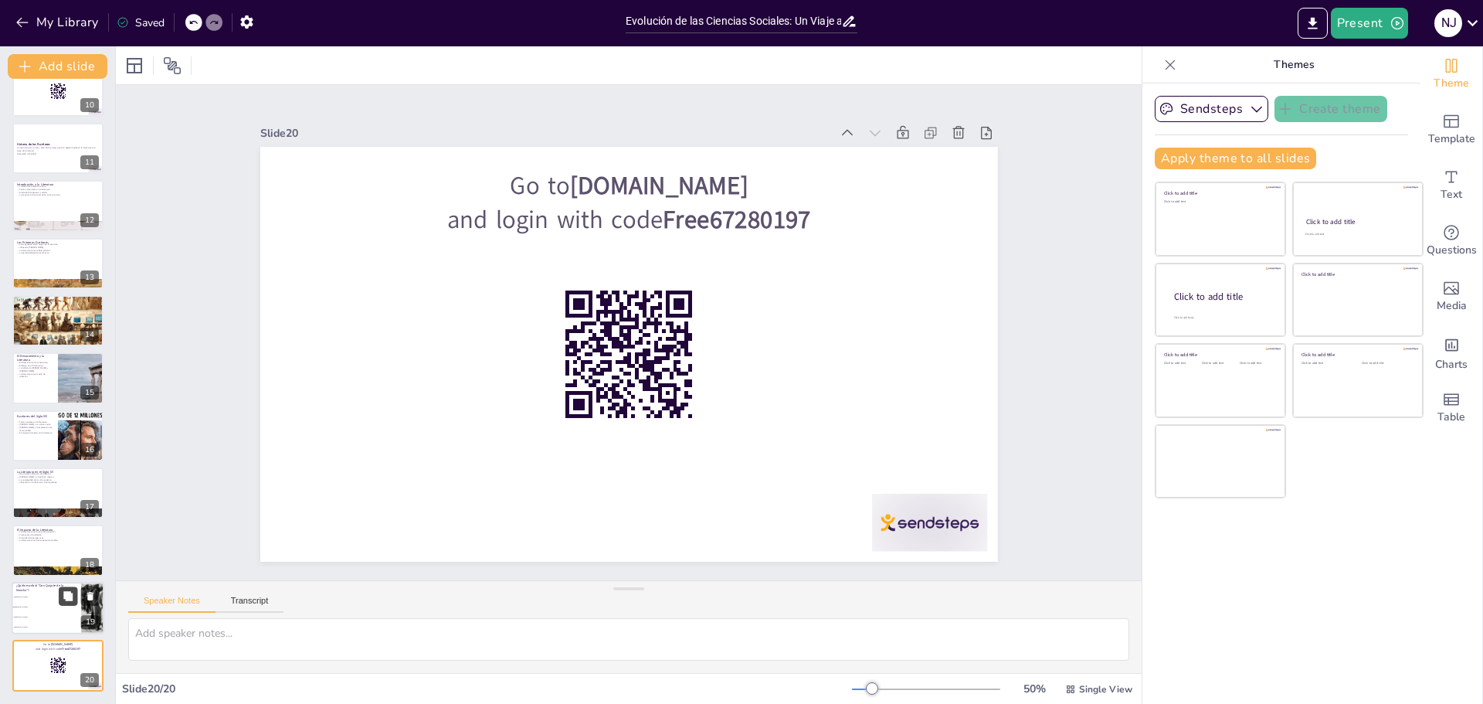
checkbox input "true"
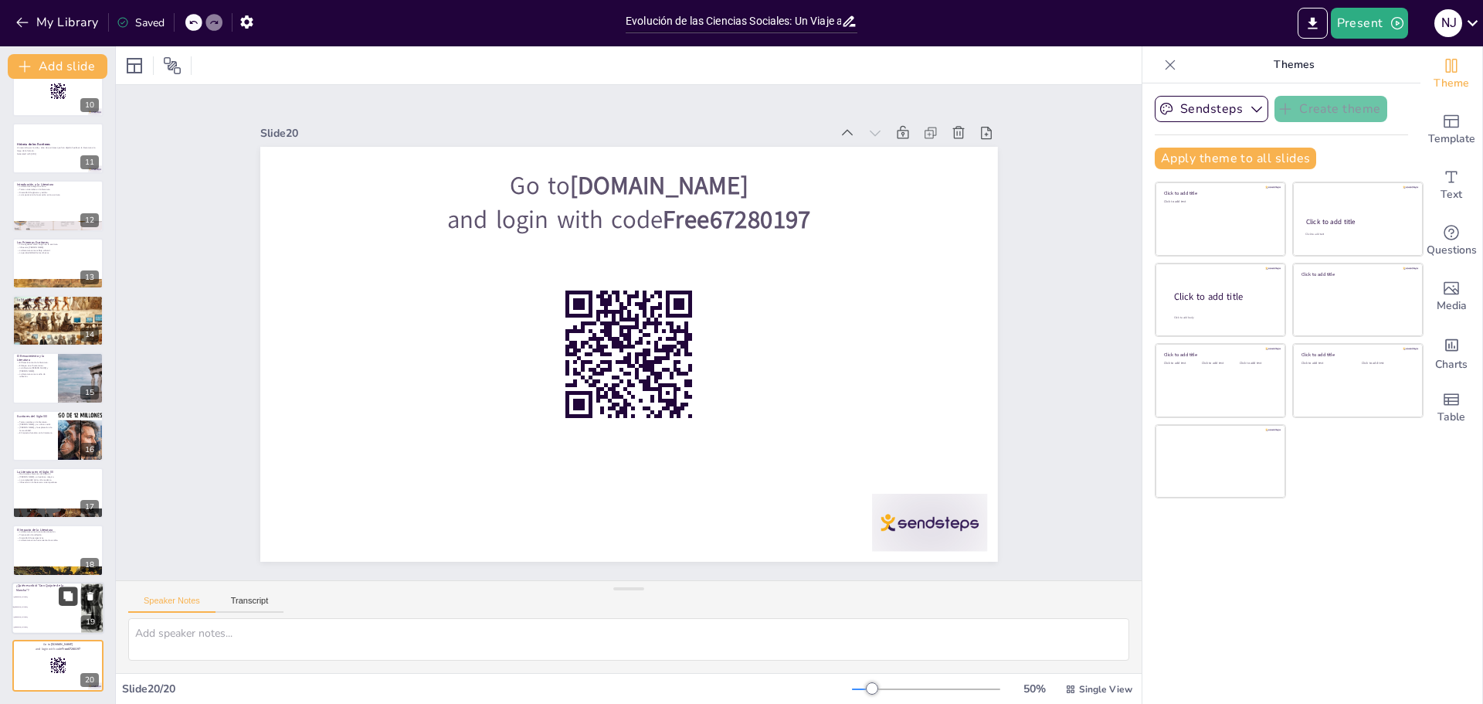
click at [59, 591] on button at bounding box center [68, 595] width 19 height 19
type textarea "La respuesta correcta es [PERSON_NAME], quien es ampliamente reconocido como un…"
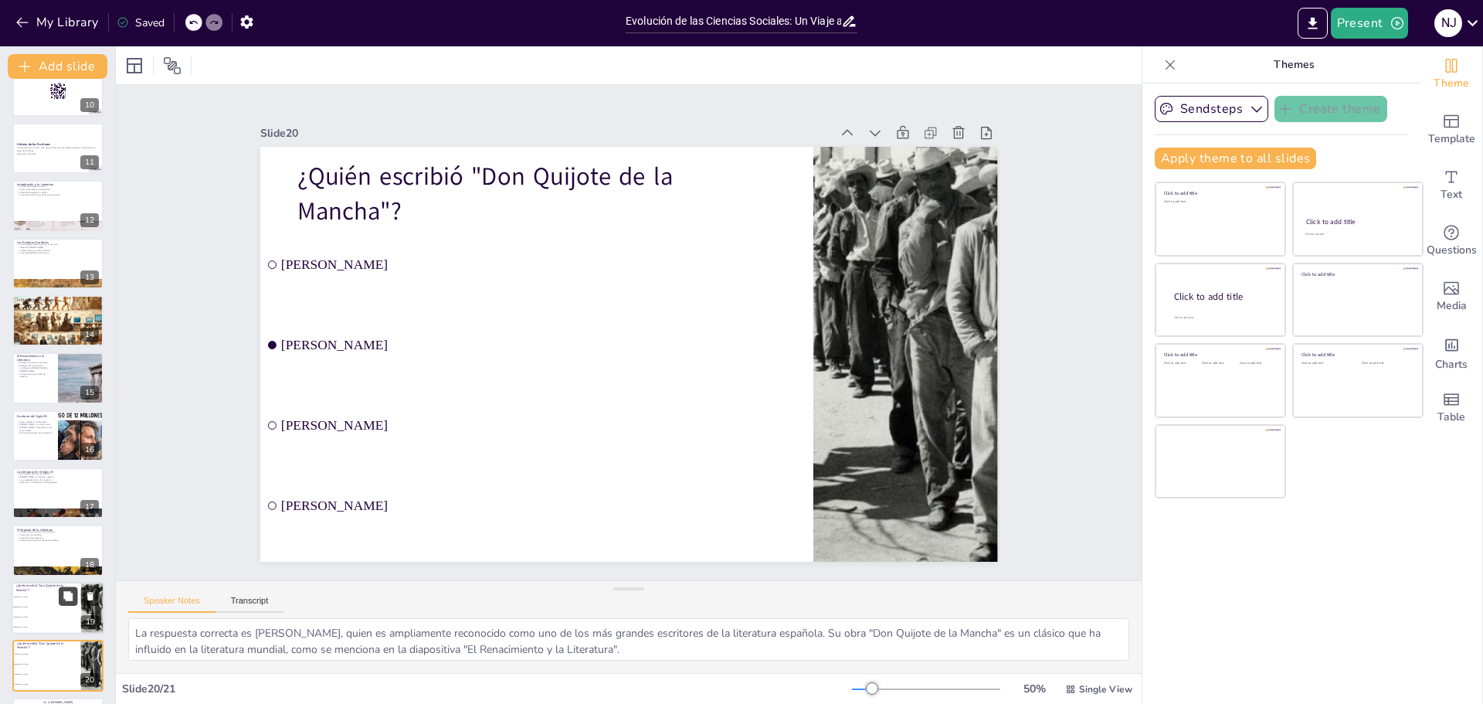
checkbox input "true"
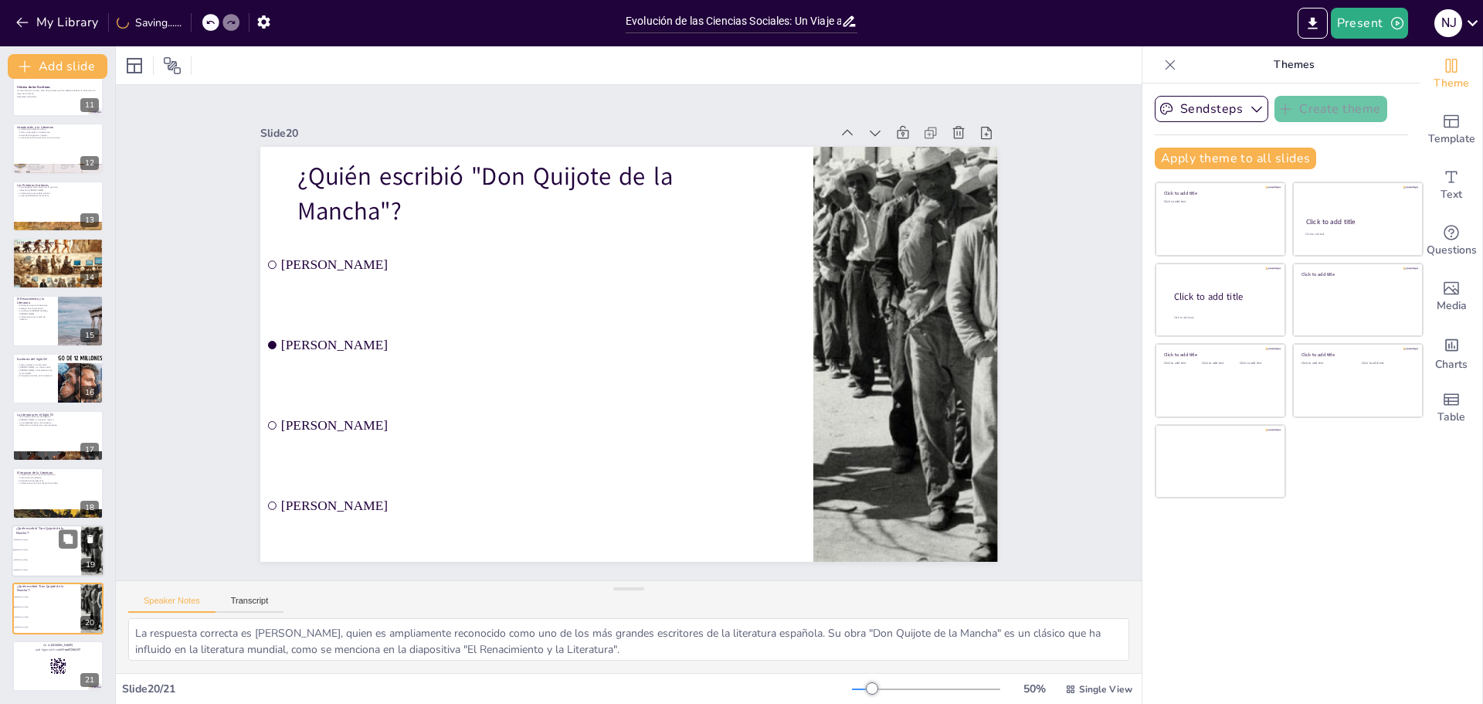
checkbox input "true"
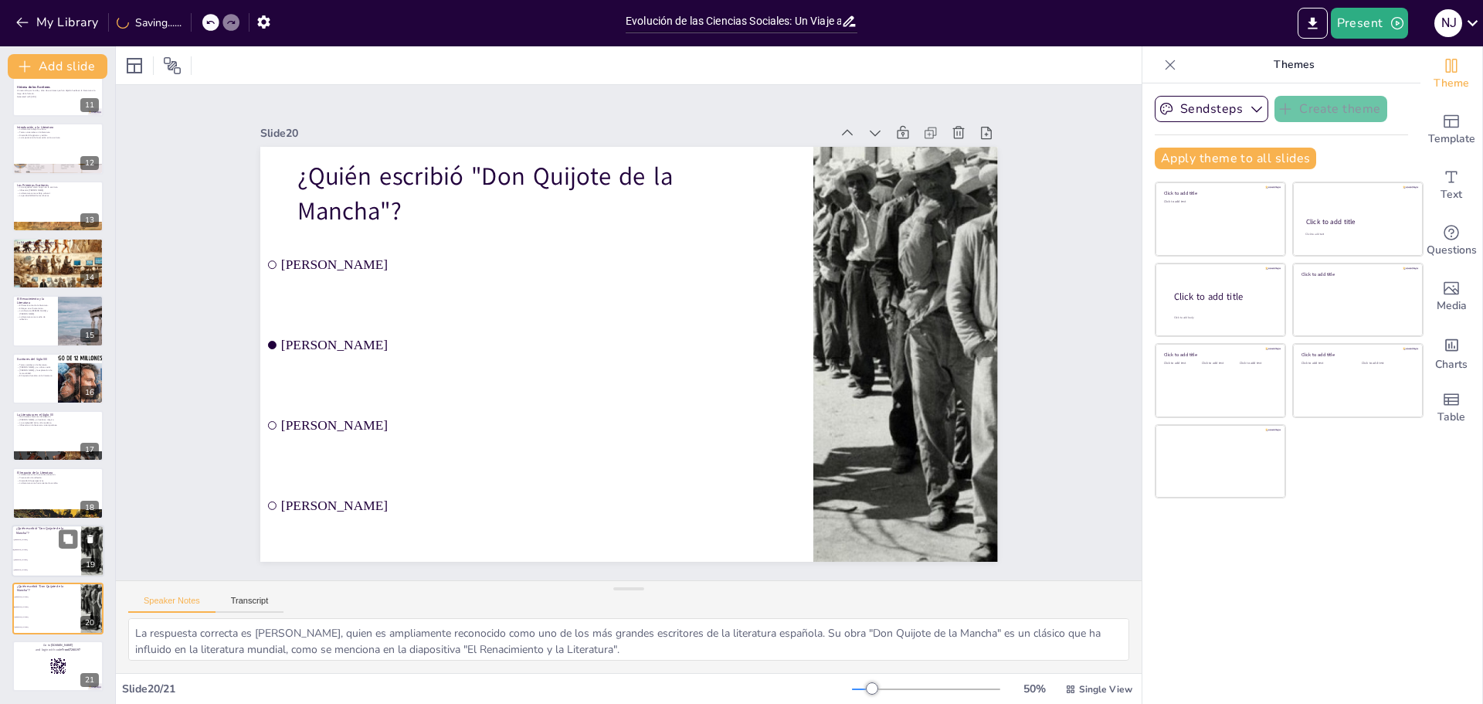
checkbox input "true"
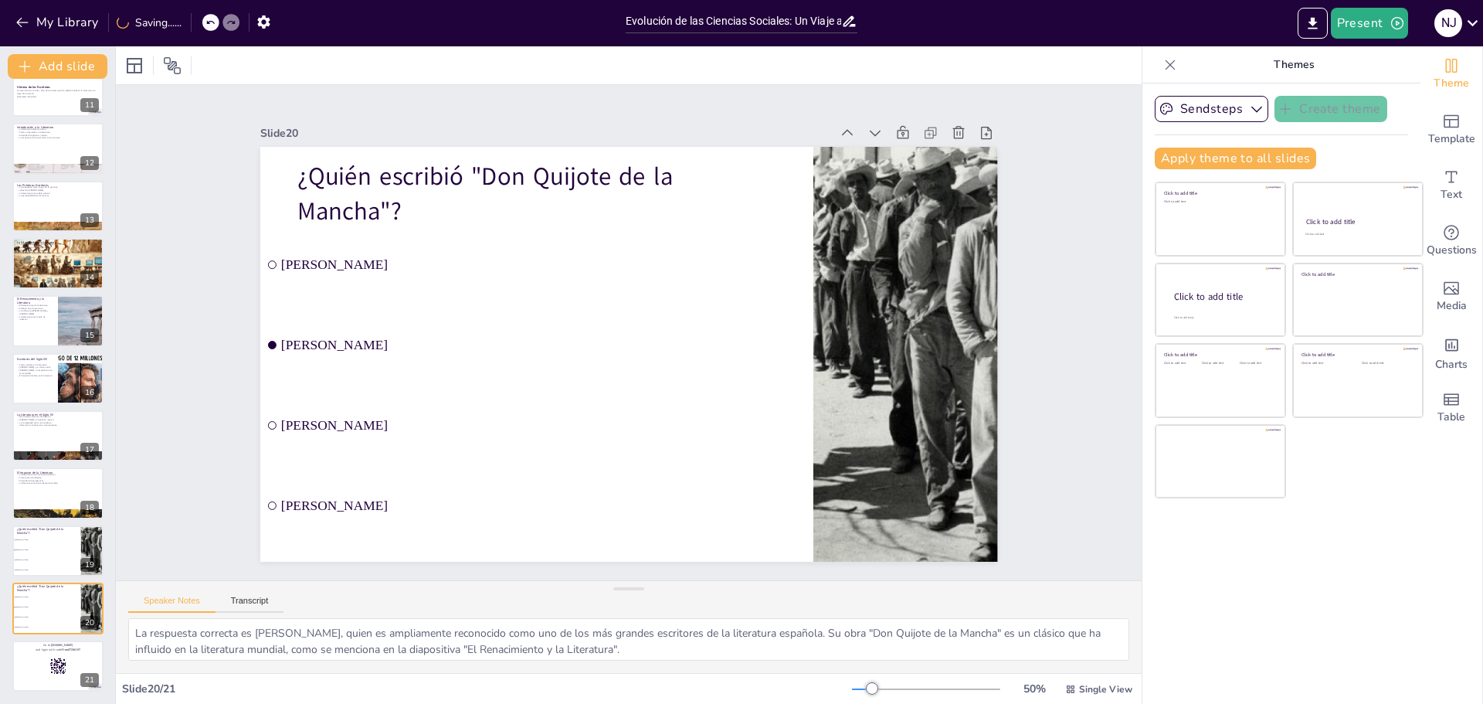
checkbox input "true"
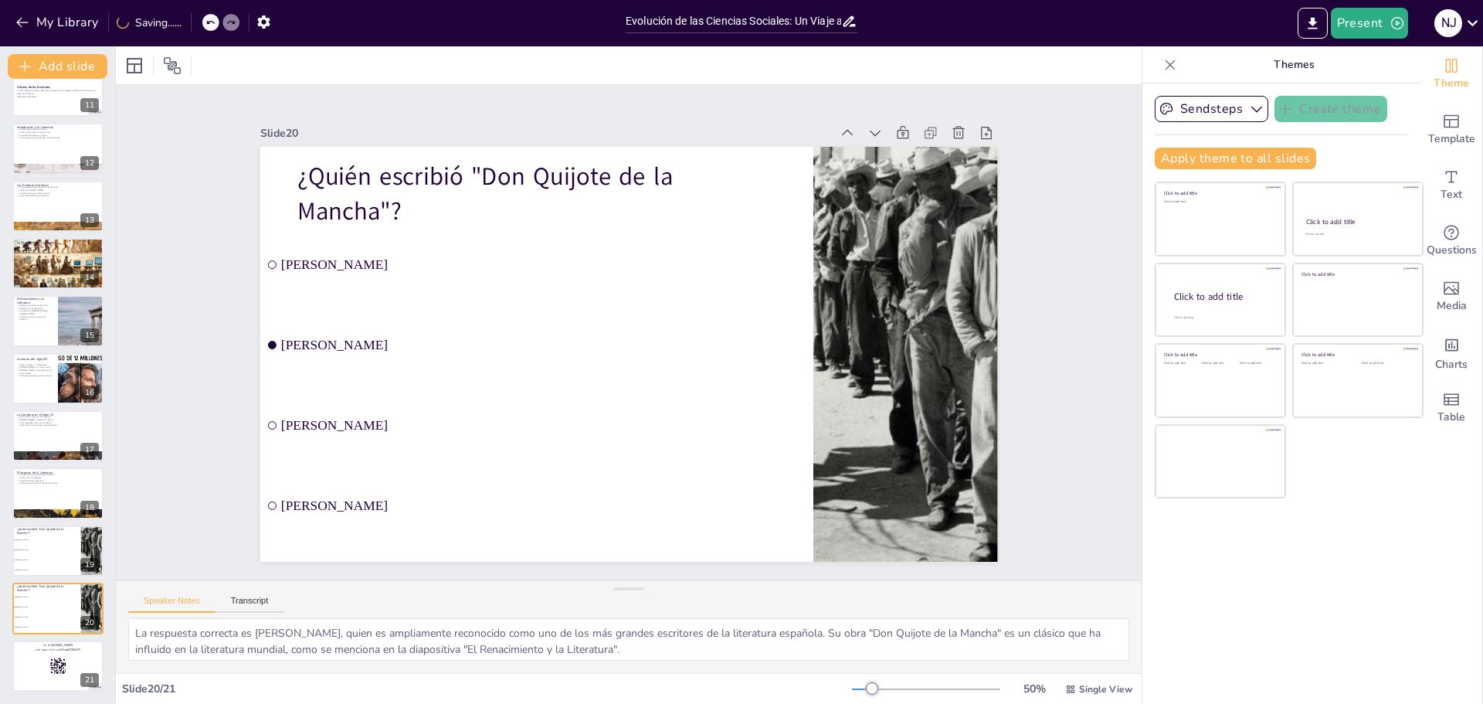
checkbox input "true"
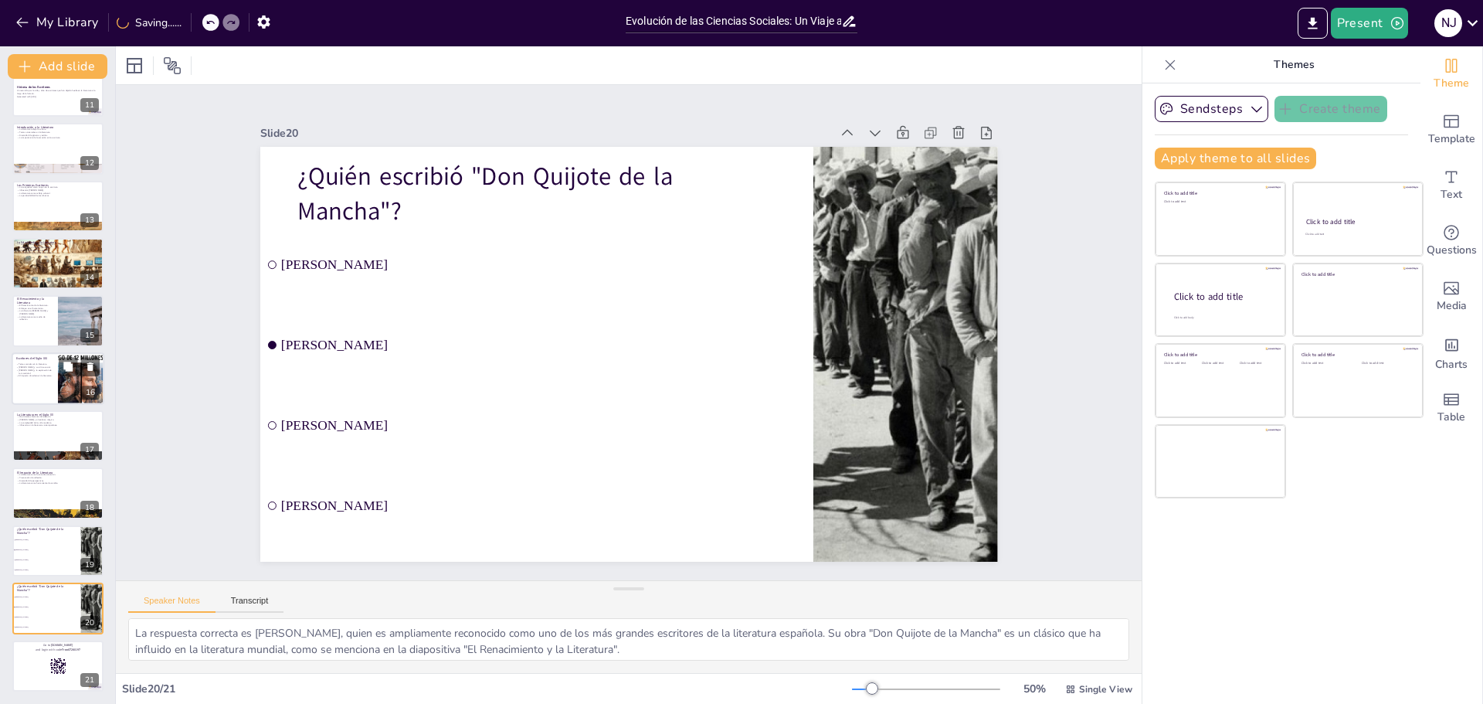
checkbox input "true"
click at [56, 371] on div at bounding box center [58, 378] width 93 height 53
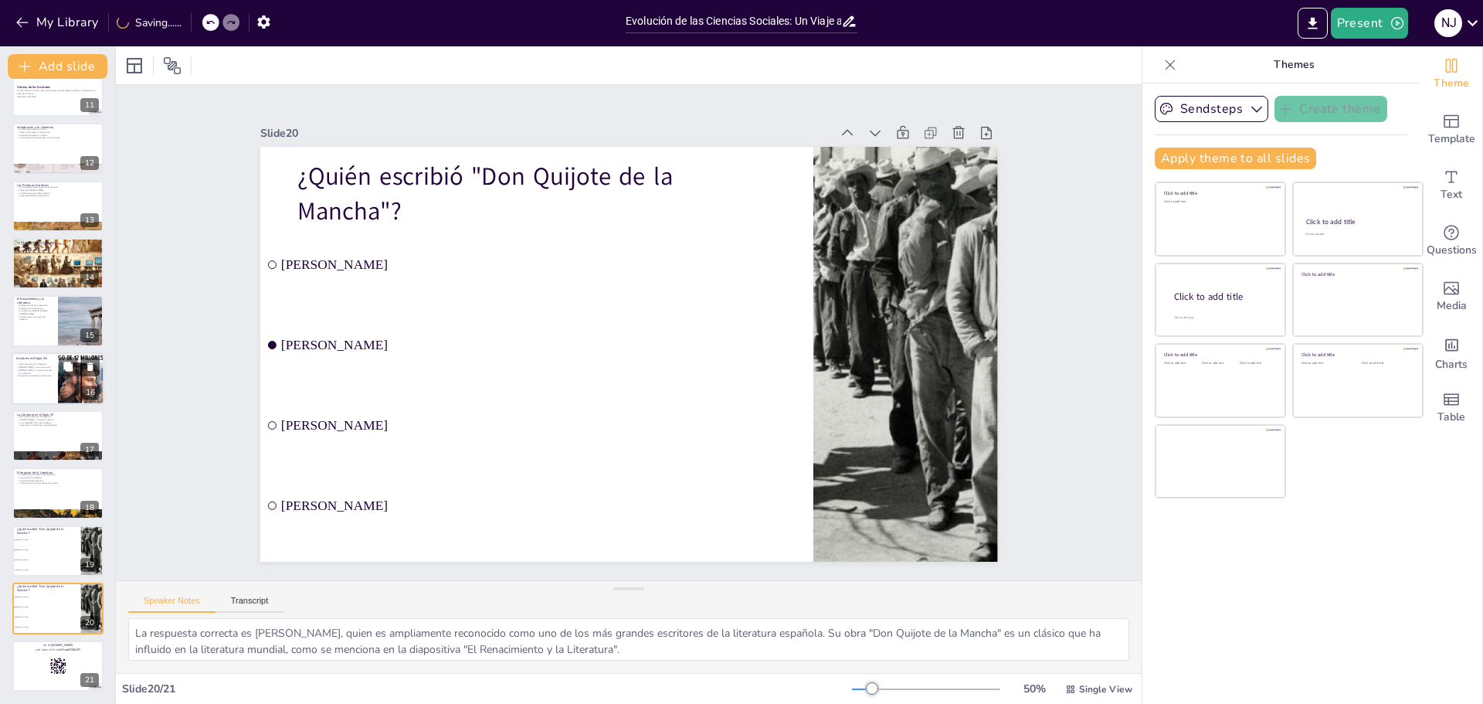
type textarea "Los escritores del siglo XIX, como [PERSON_NAME] y [PERSON_NAME], utilizaron su…"
checkbox input "true"
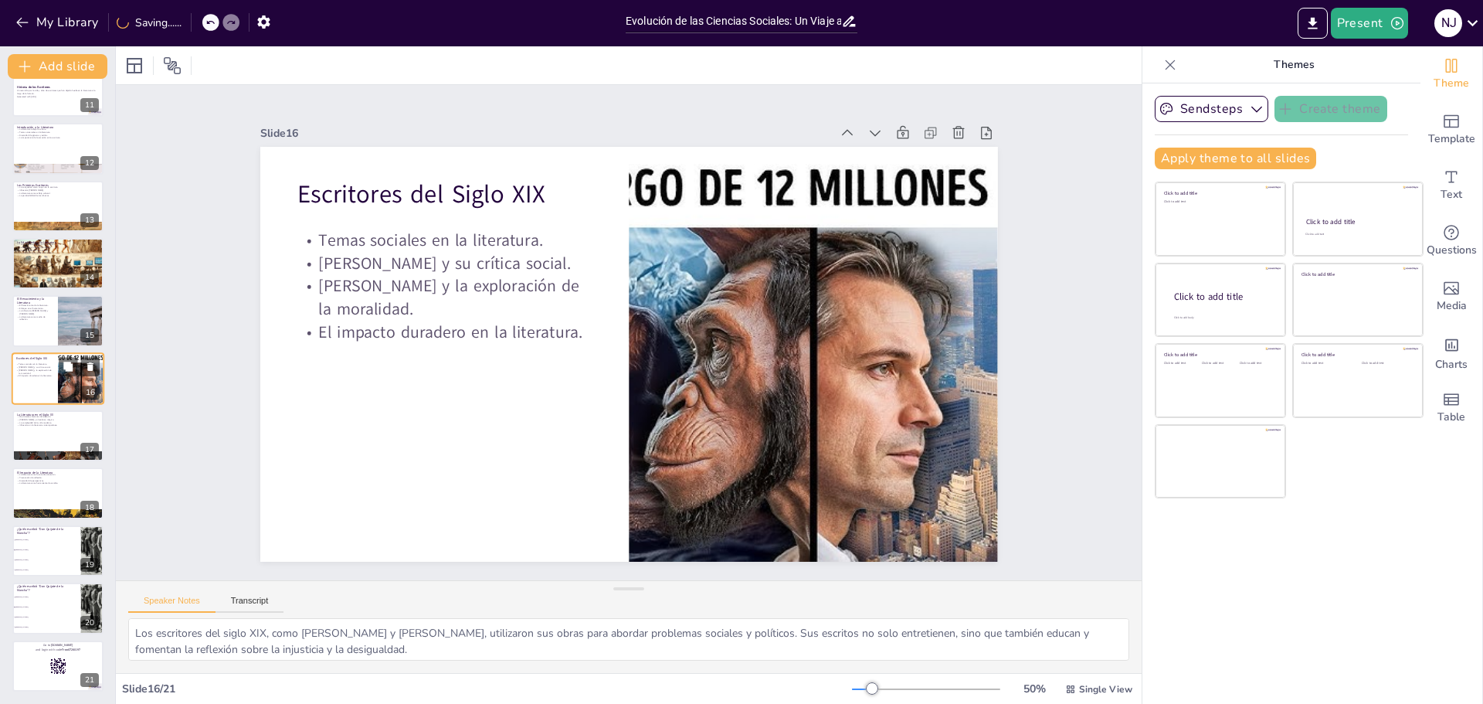
scroll to position [587, 0]
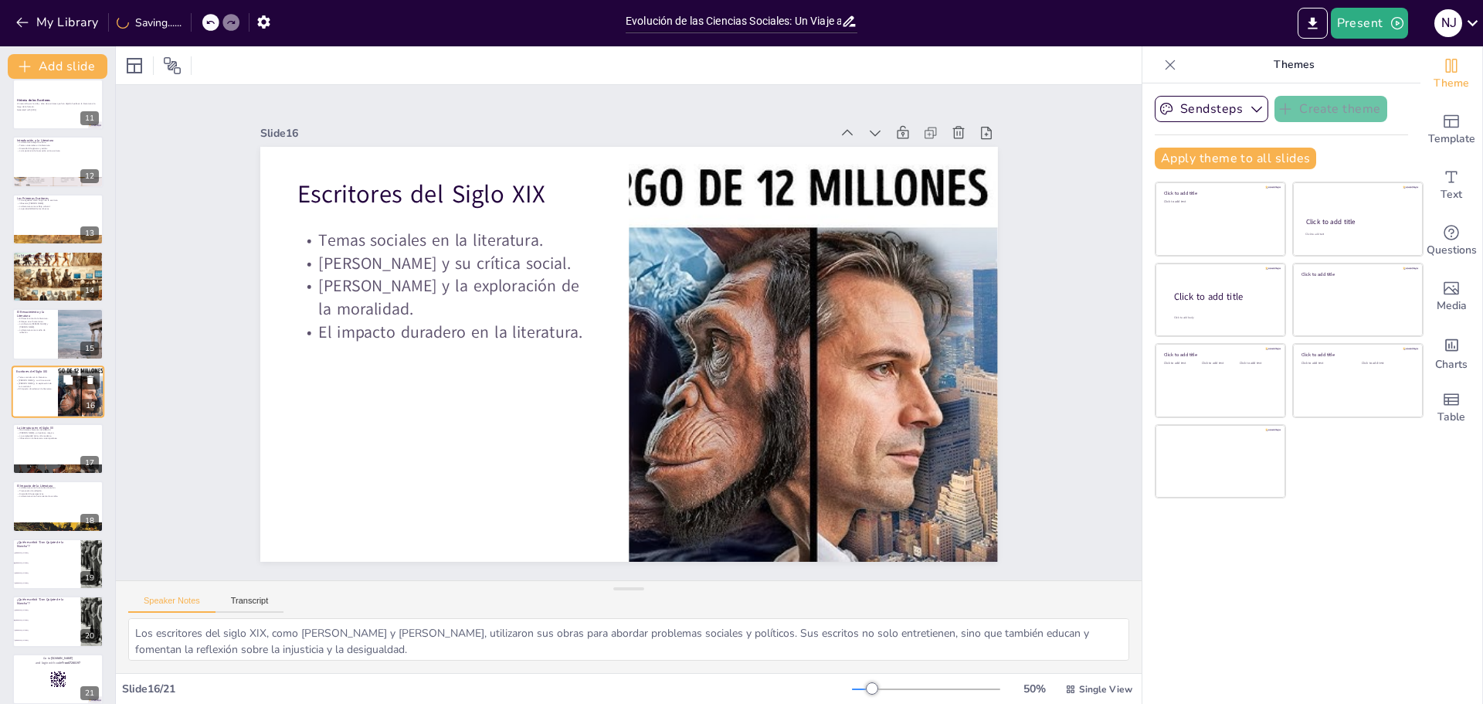
checkbox input "true"
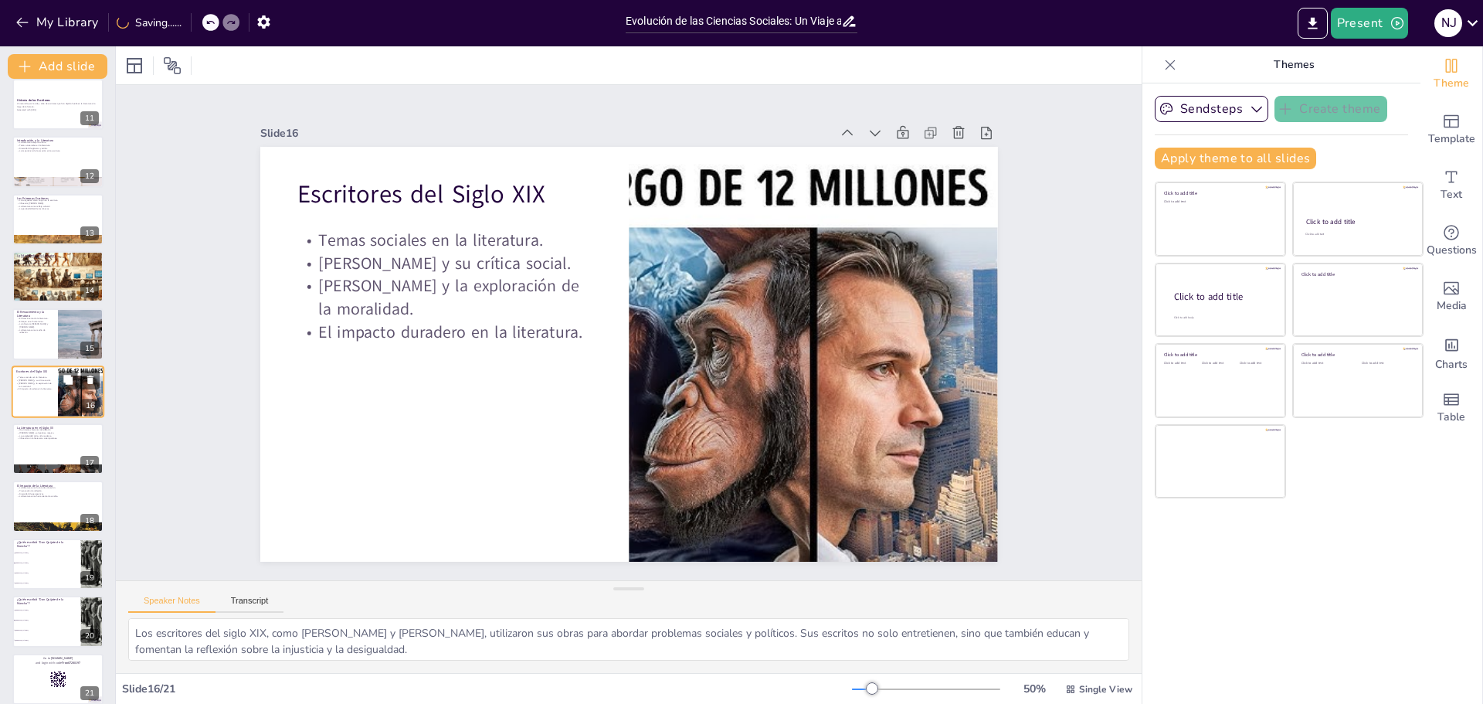
checkbox input "true"
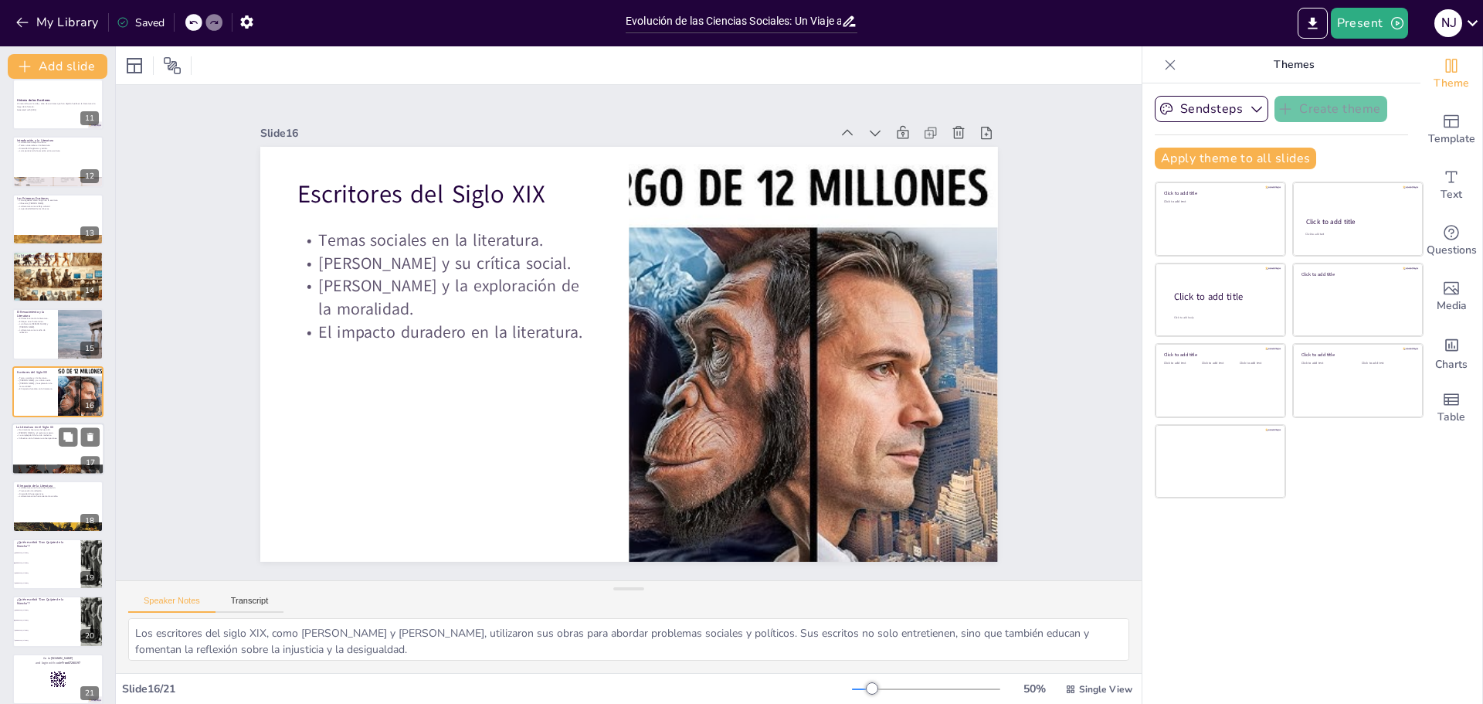
checkbox input "true"
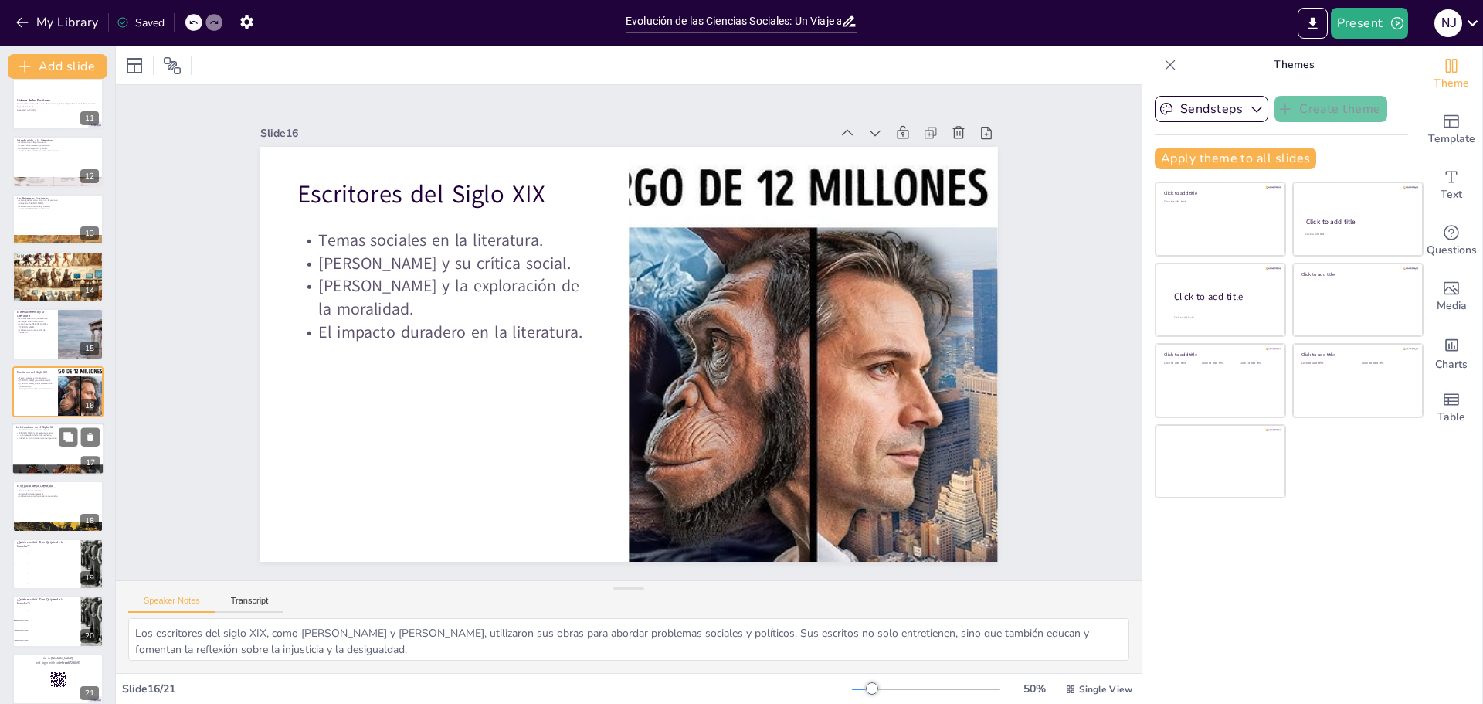
checkbox input "true"
click at [56, 446] on div at bounding box center [58, 448] width 93 height 53
type textarea "El siglo XX fue testigo de la aparición de varios movimientos literarios, como …"
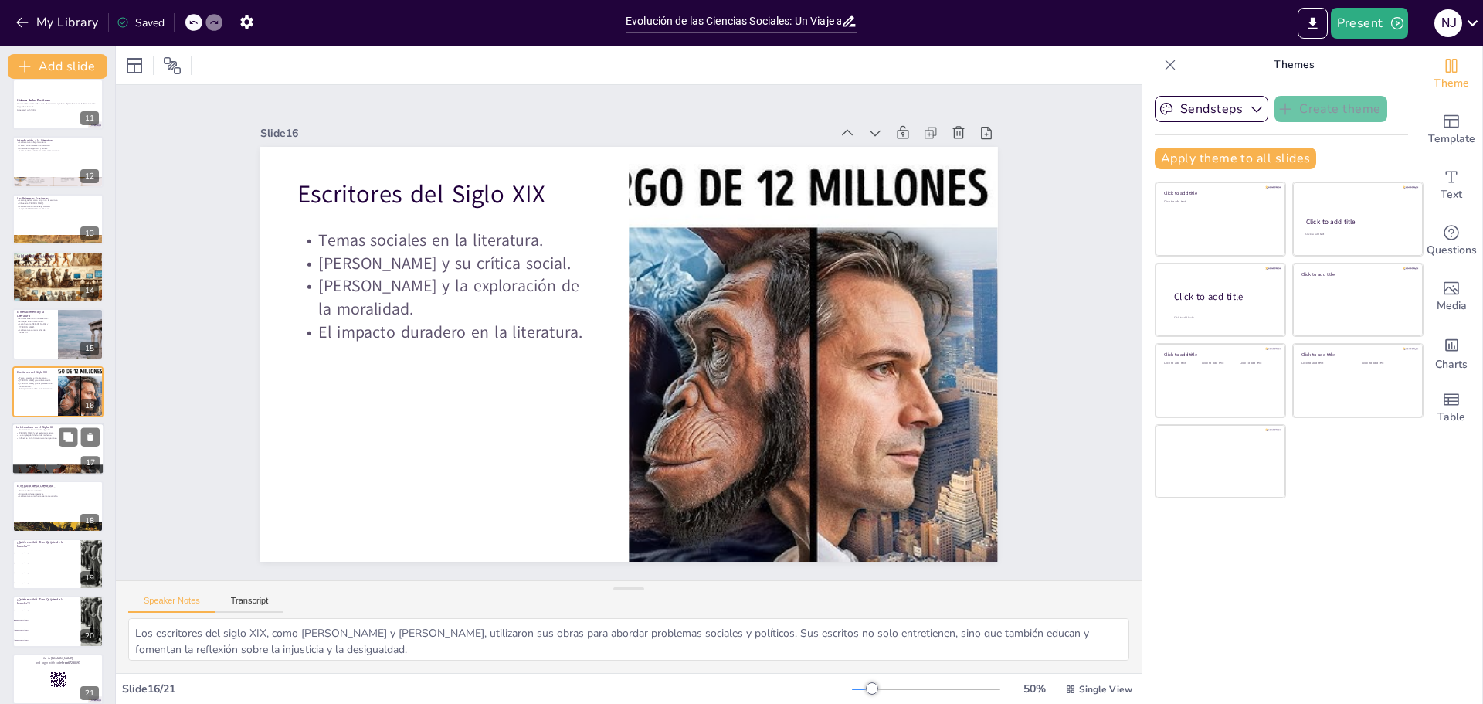
checkbox input "true"
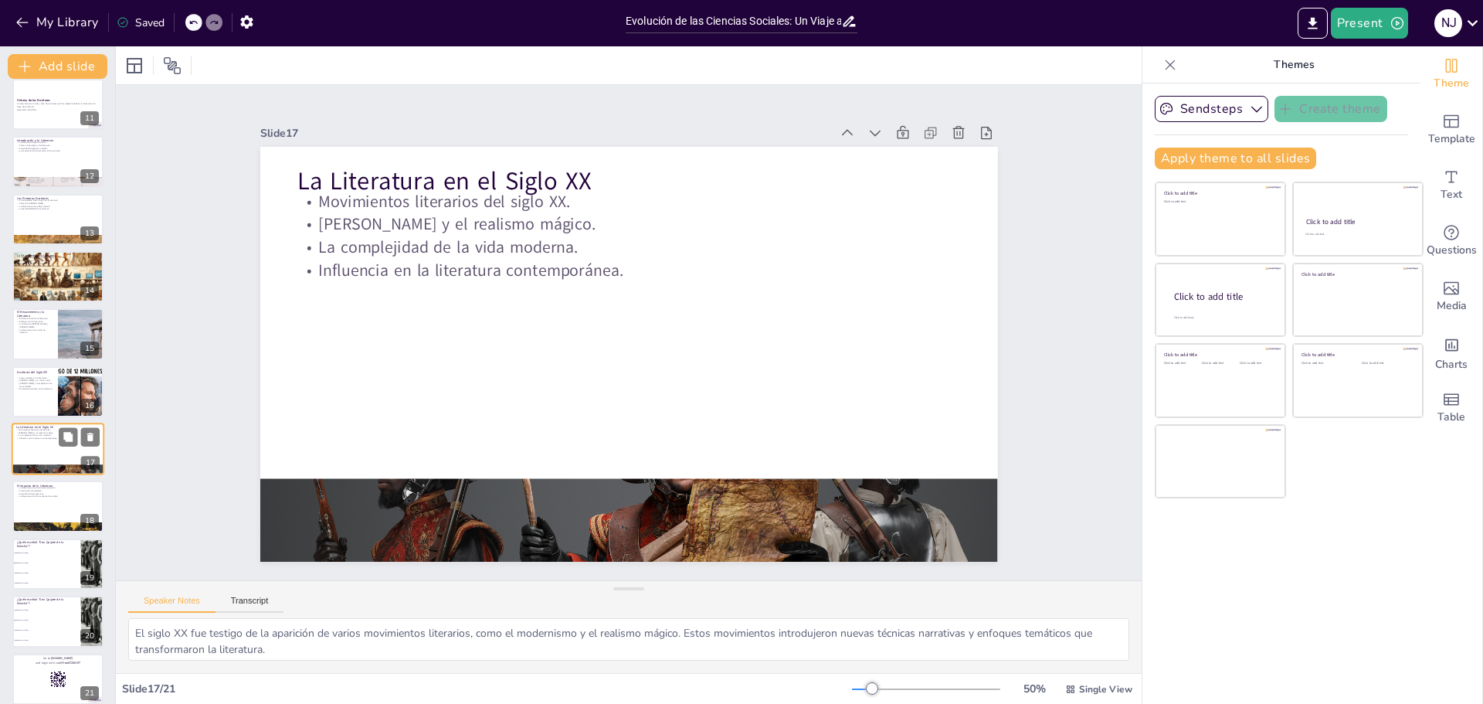
scroll to position [600, 0]
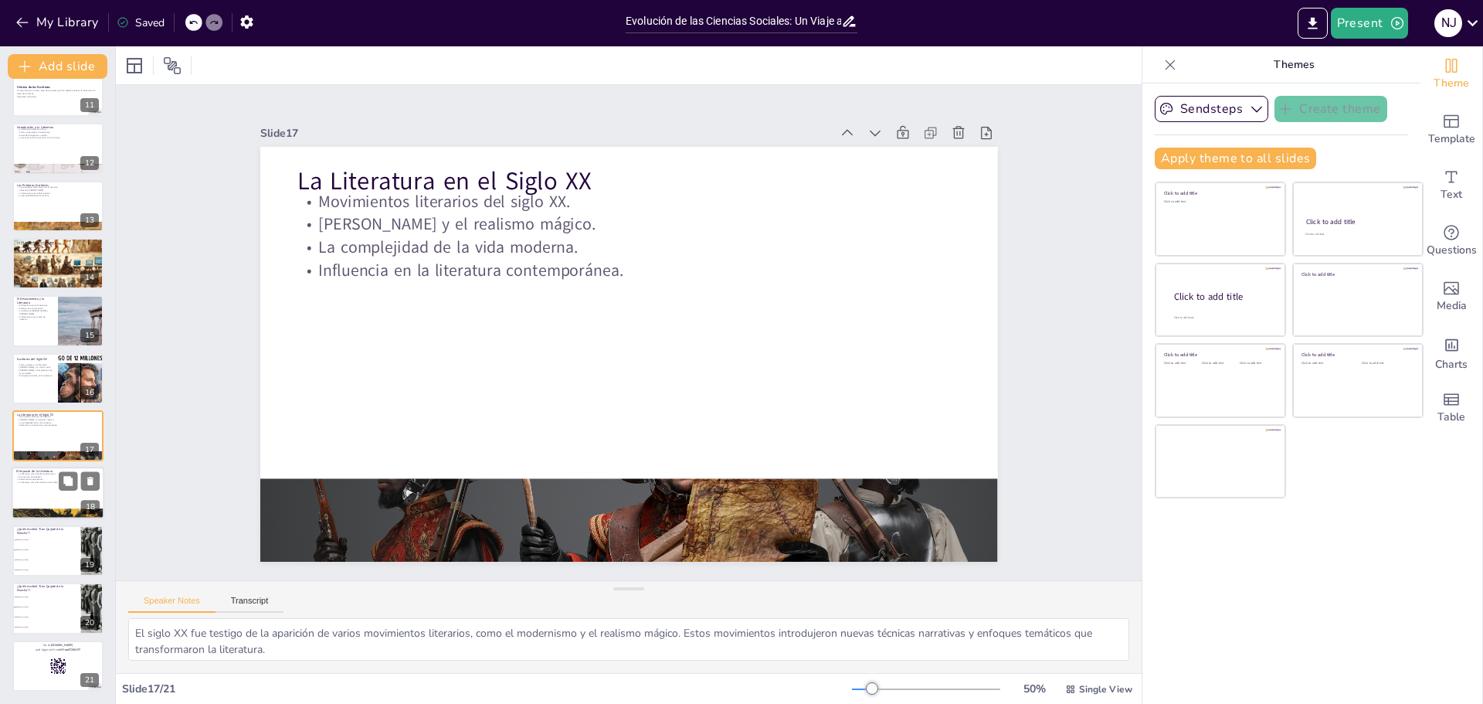
checkbox input "true"
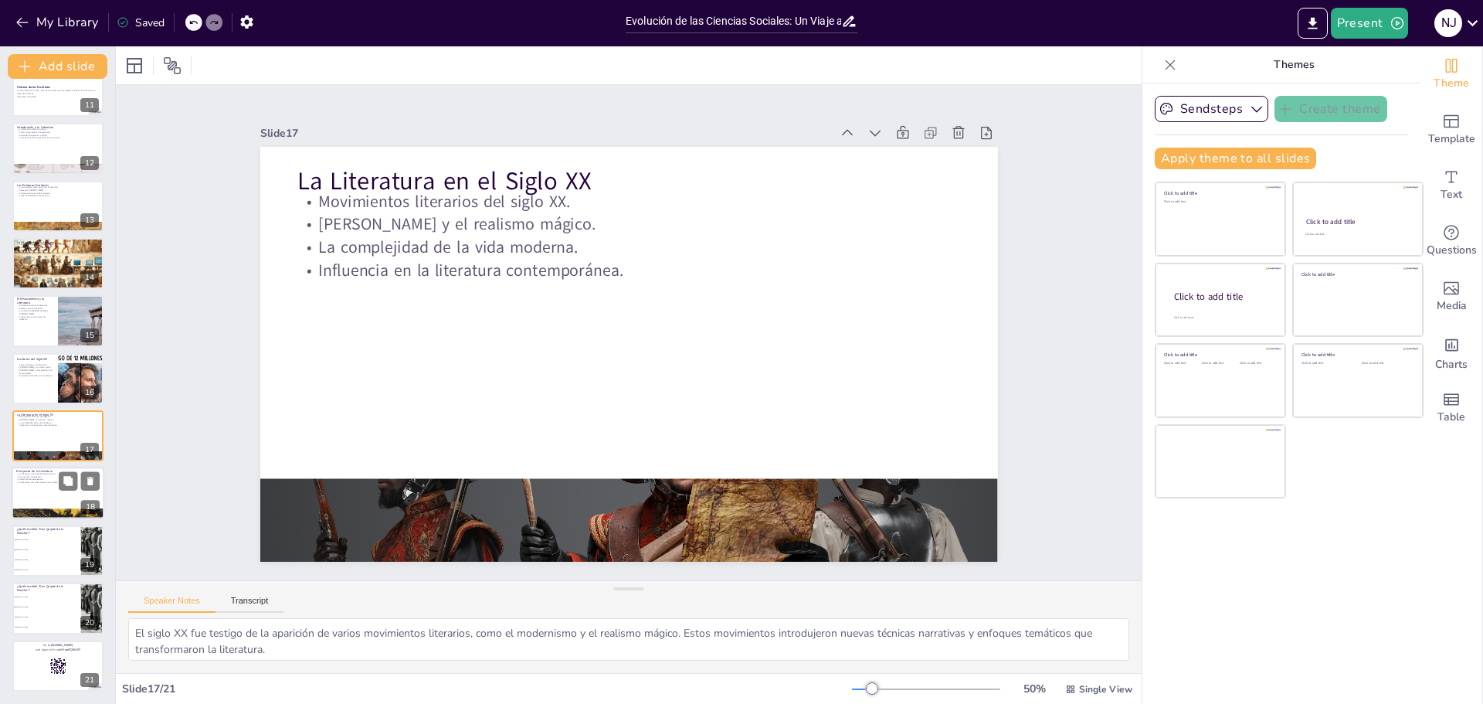
checkbox input "true"
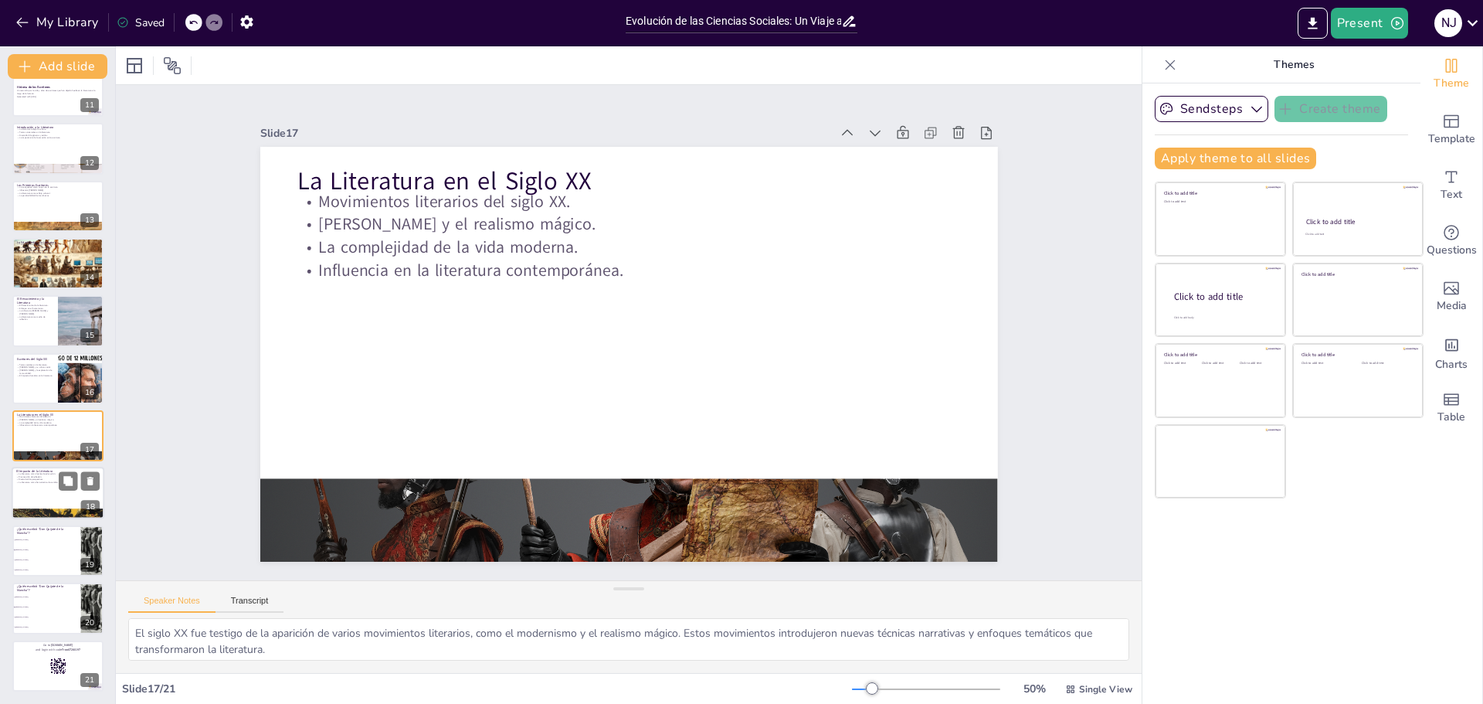
checkbox input "true"
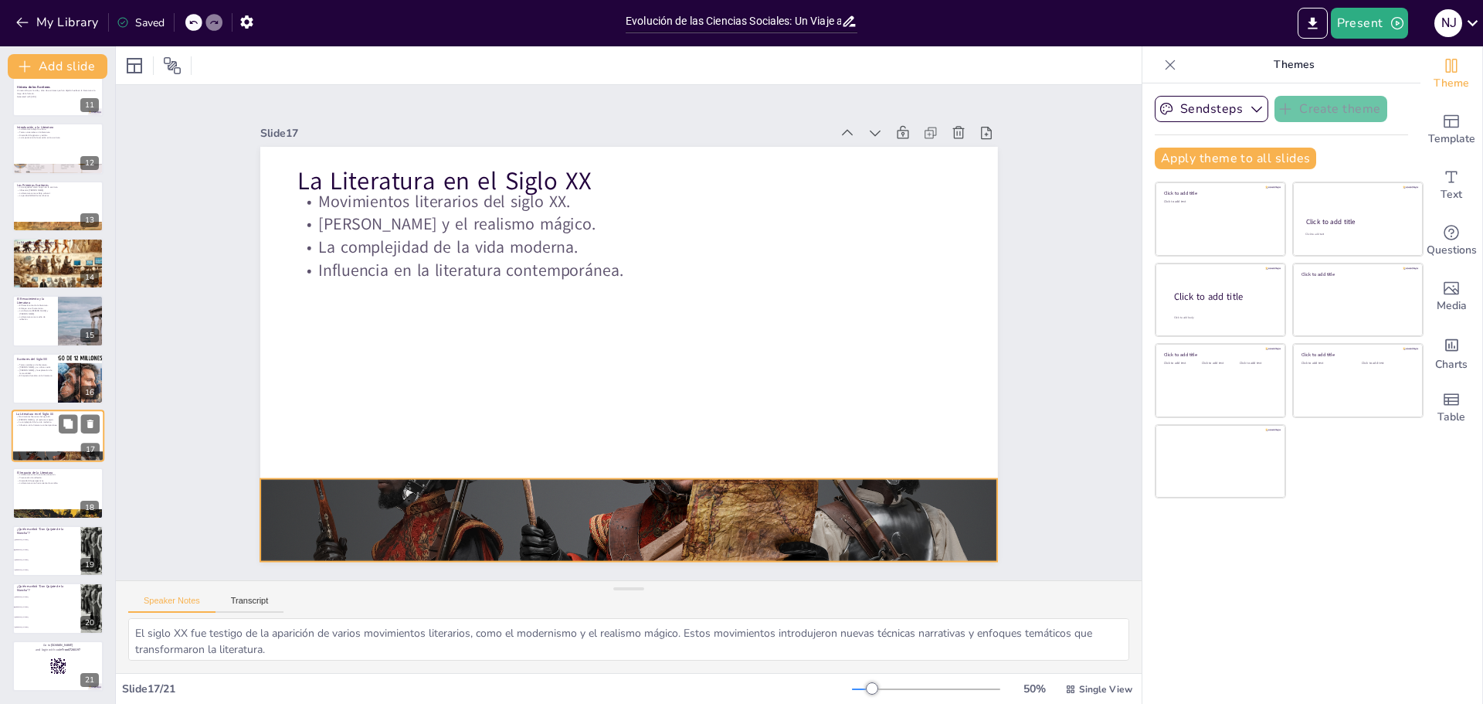
checkbox input "true"
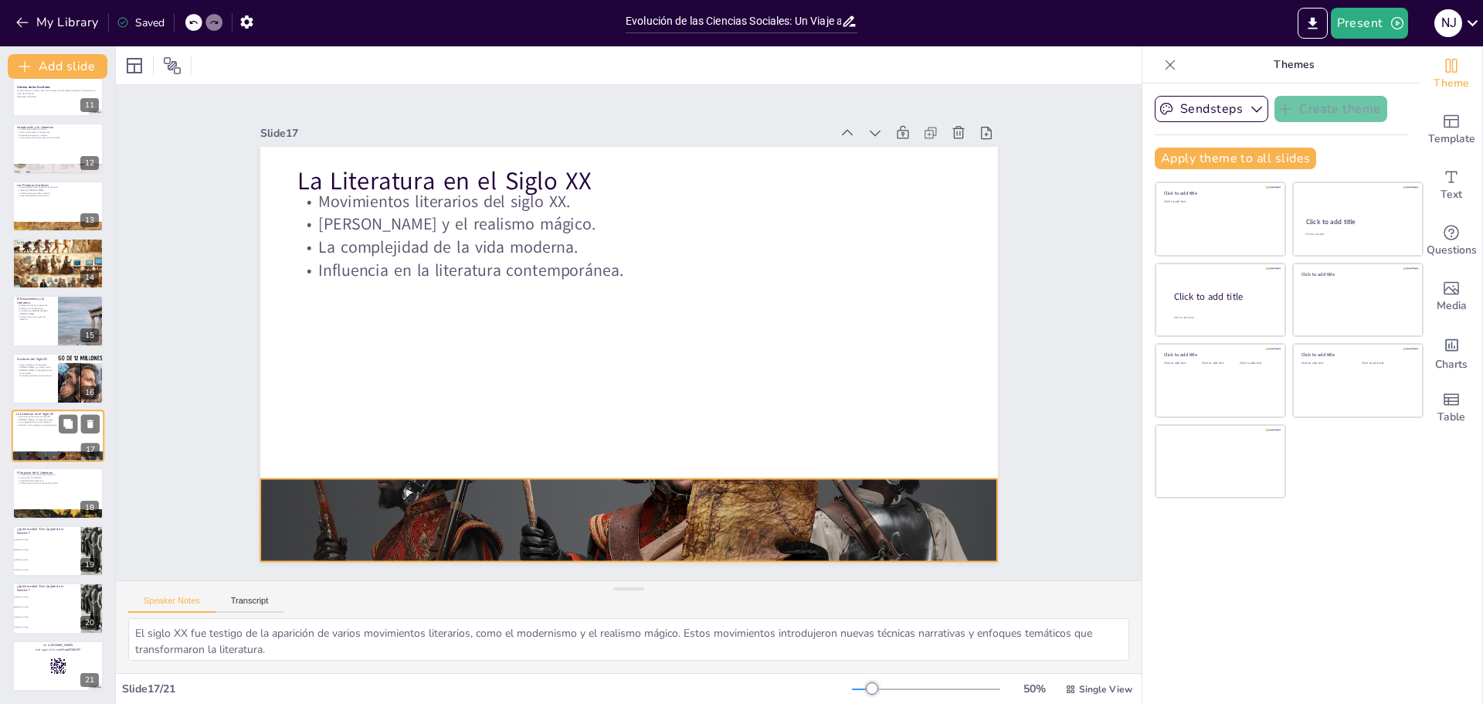
checkbox input "true"
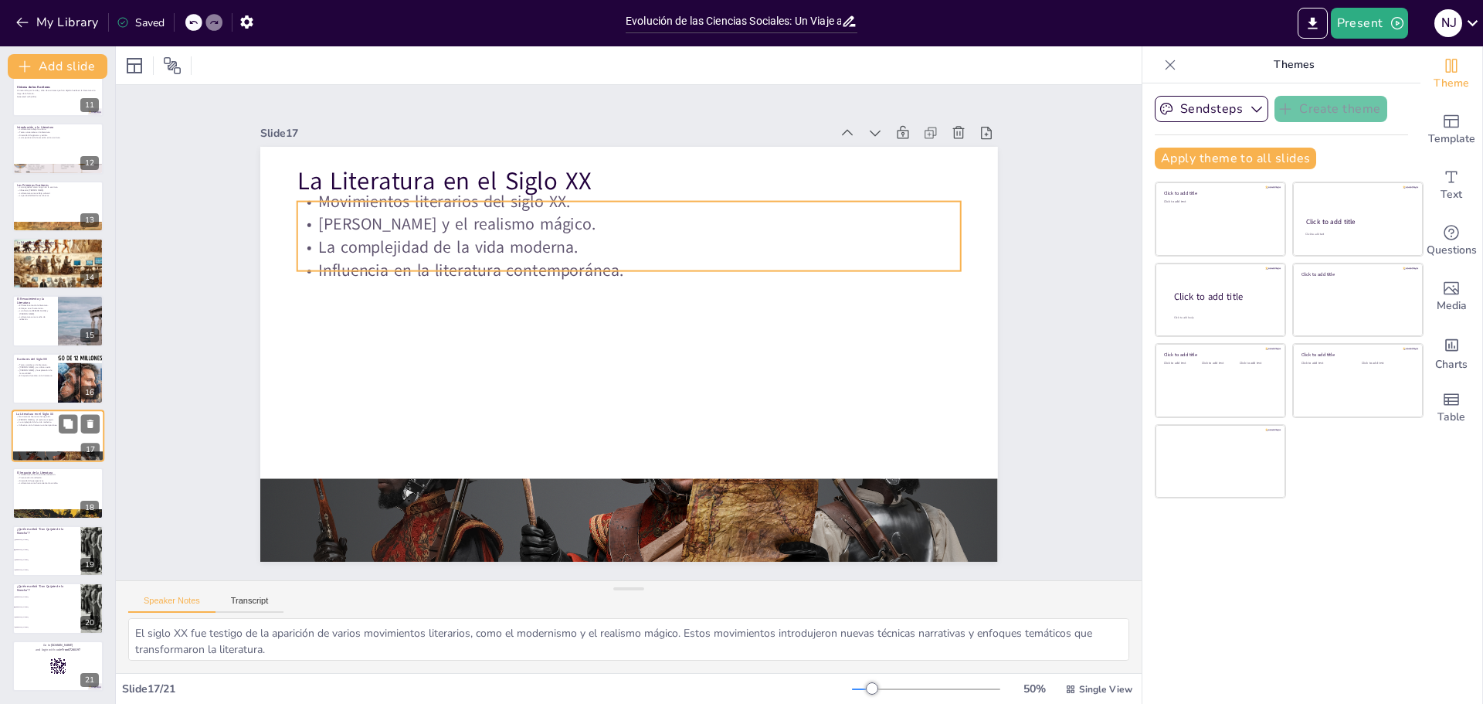
checkbox input "true"
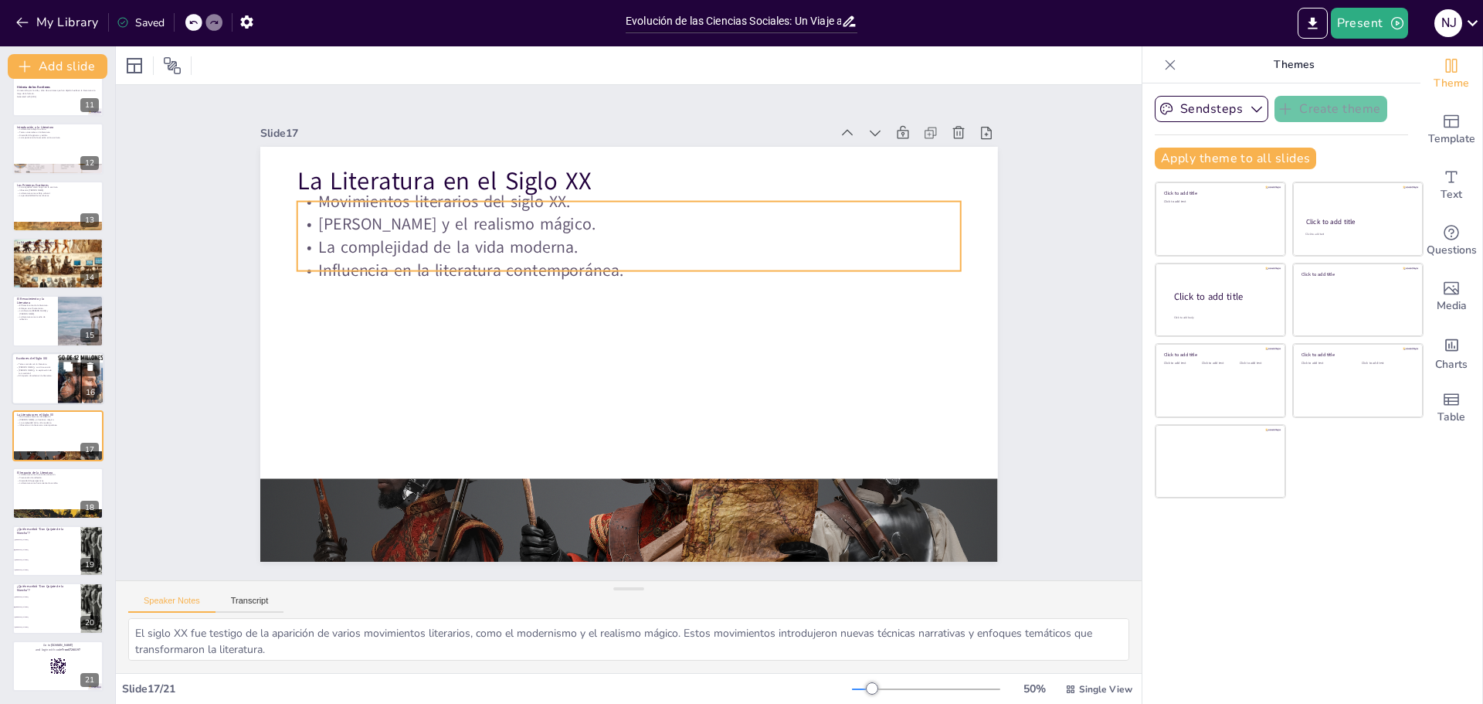
checkbox input "true"
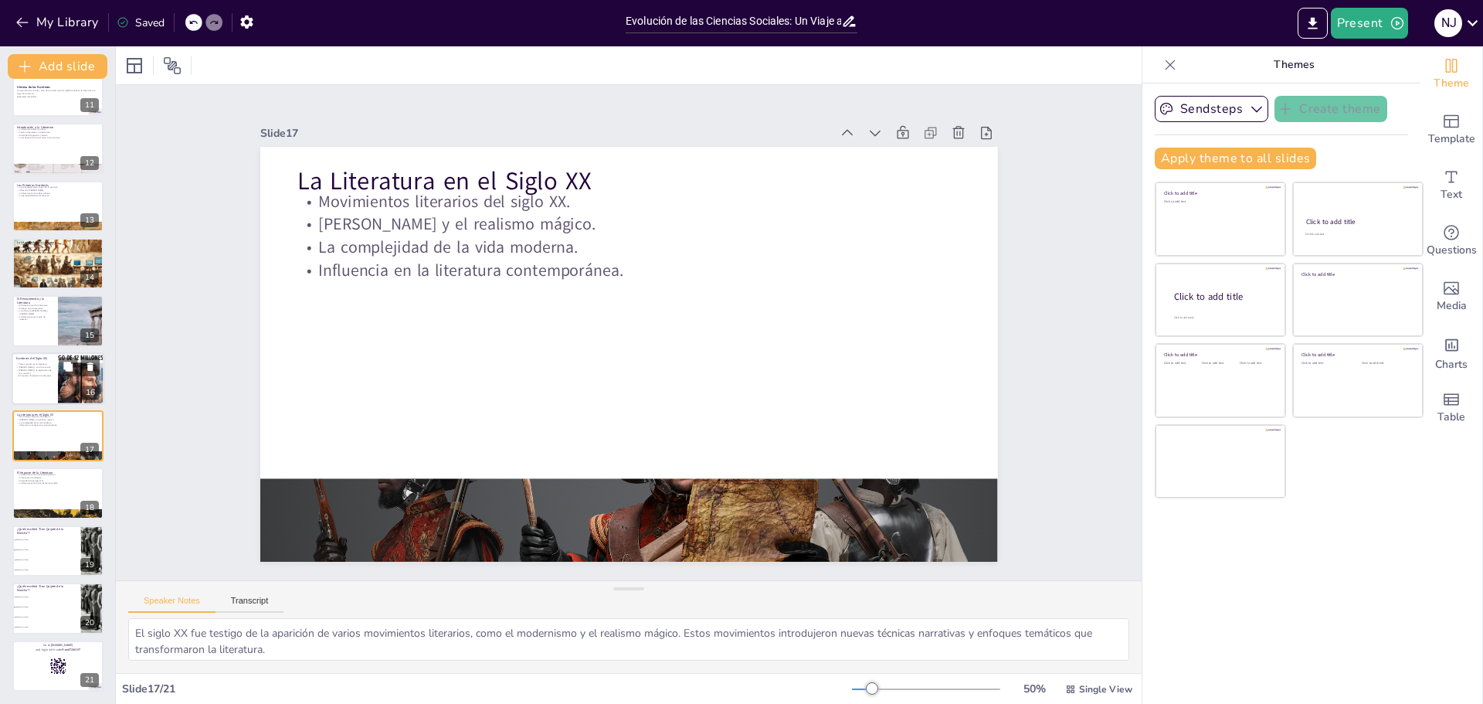
checkbox input "true"
click at [39, 383] on div at bounding box center [58, 378] width 93 height 53
type textarea "Los escritores del siglo XIX, como [PERSON_NAME] y [PERSON_NAME], utilizaron su…"
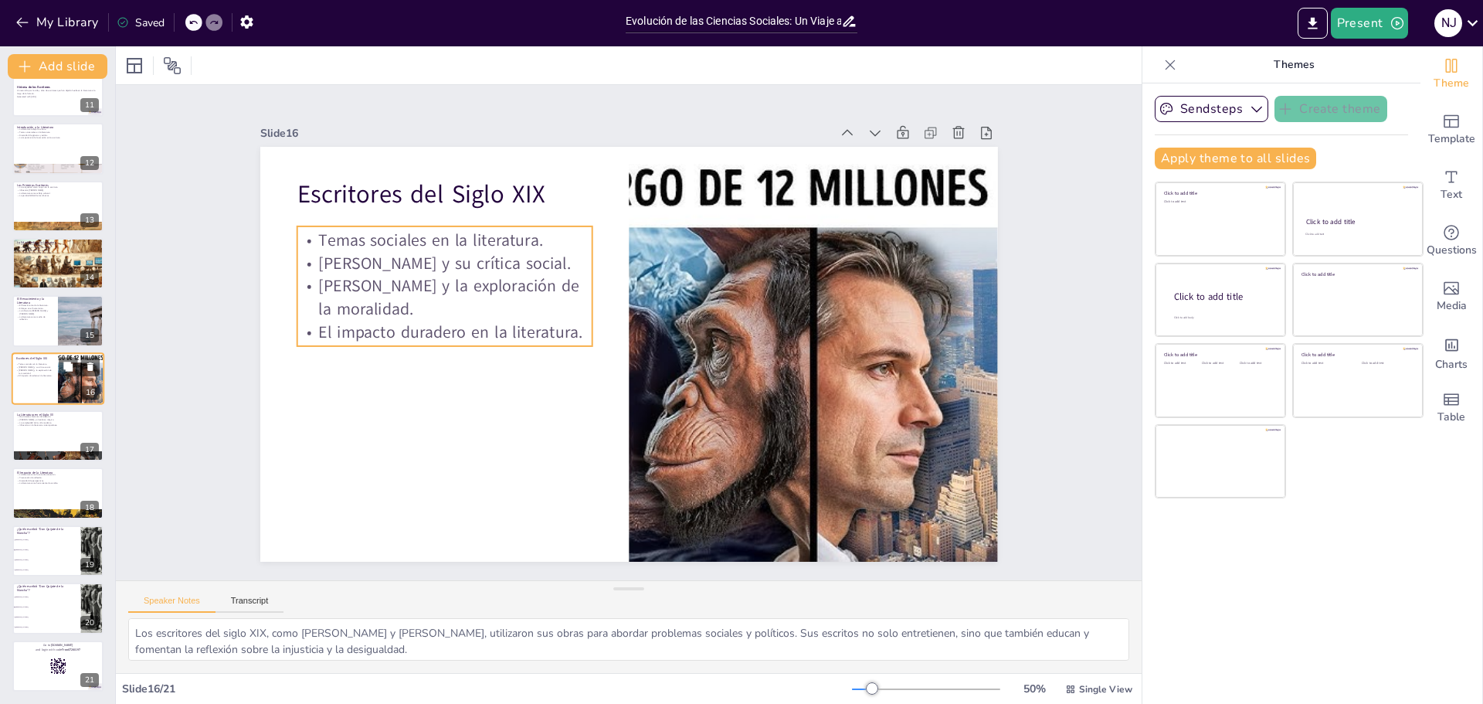
scroll to position [587, 0]
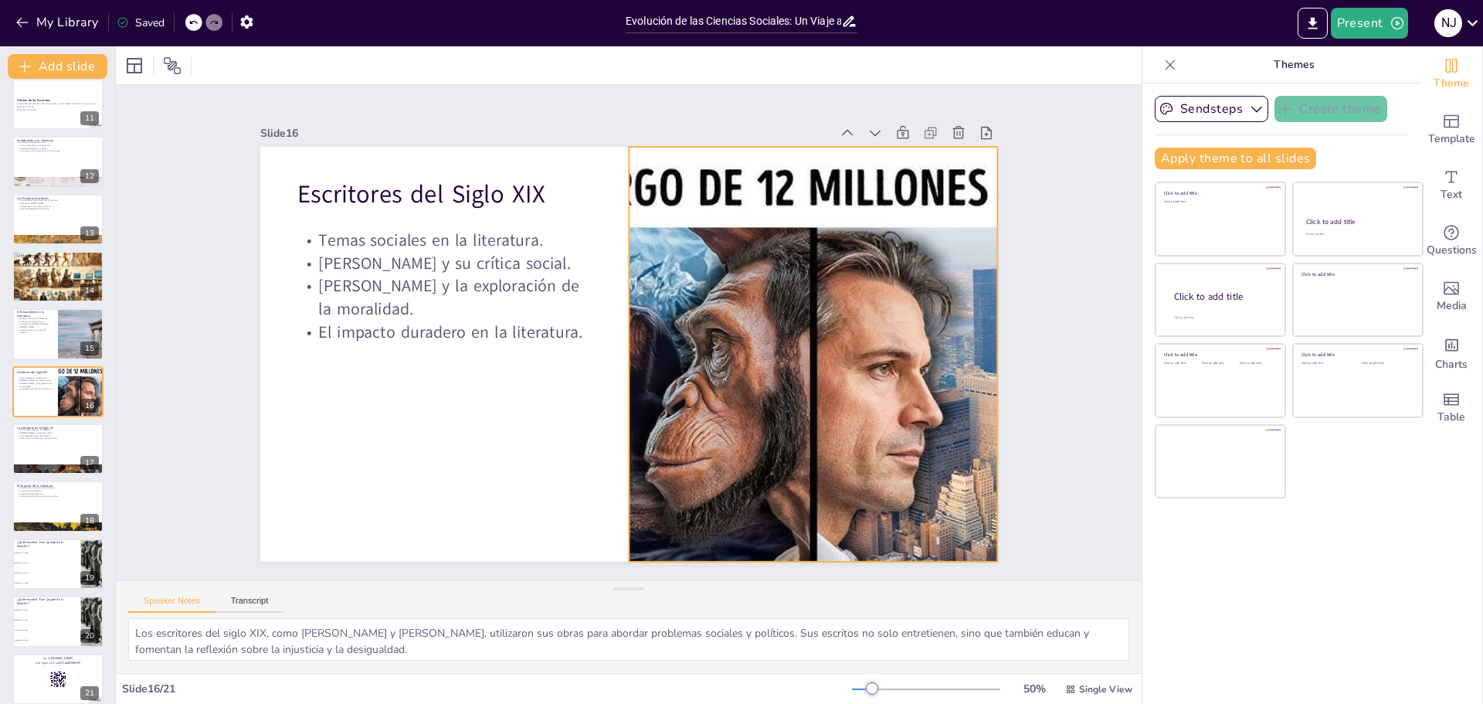
click at [770, 361] on div at bounding box center [683, 510] width 679 height 842
click at [676, 606] on div at bounding box center [658, 623] width 35 height 35
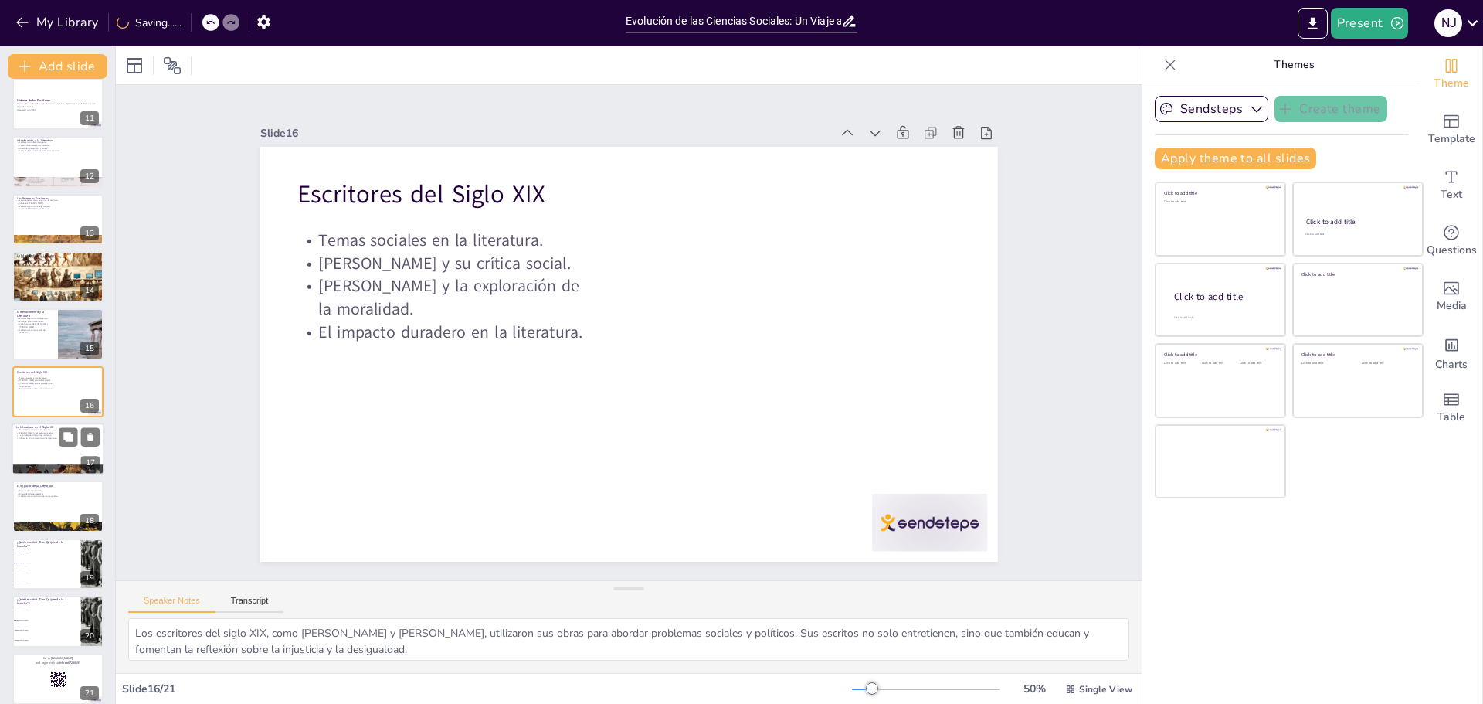
click at [30, 432] on p "[PERSON_NAME] y el realismo mágico." at bounding box center [57, 432] width 83 height 3
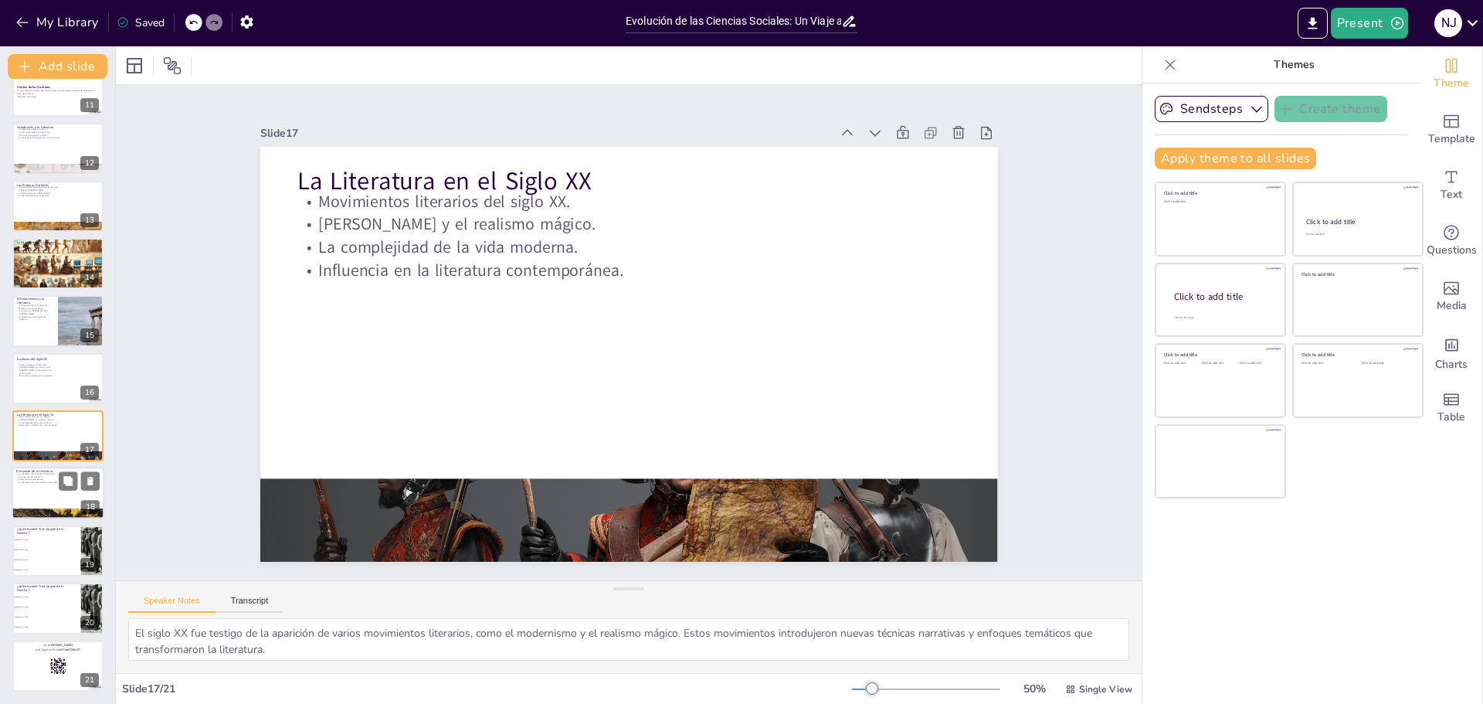
click at [53, 476] on p "Provocación de reflexión." at bounding box center [57, 477] width 83 height 3
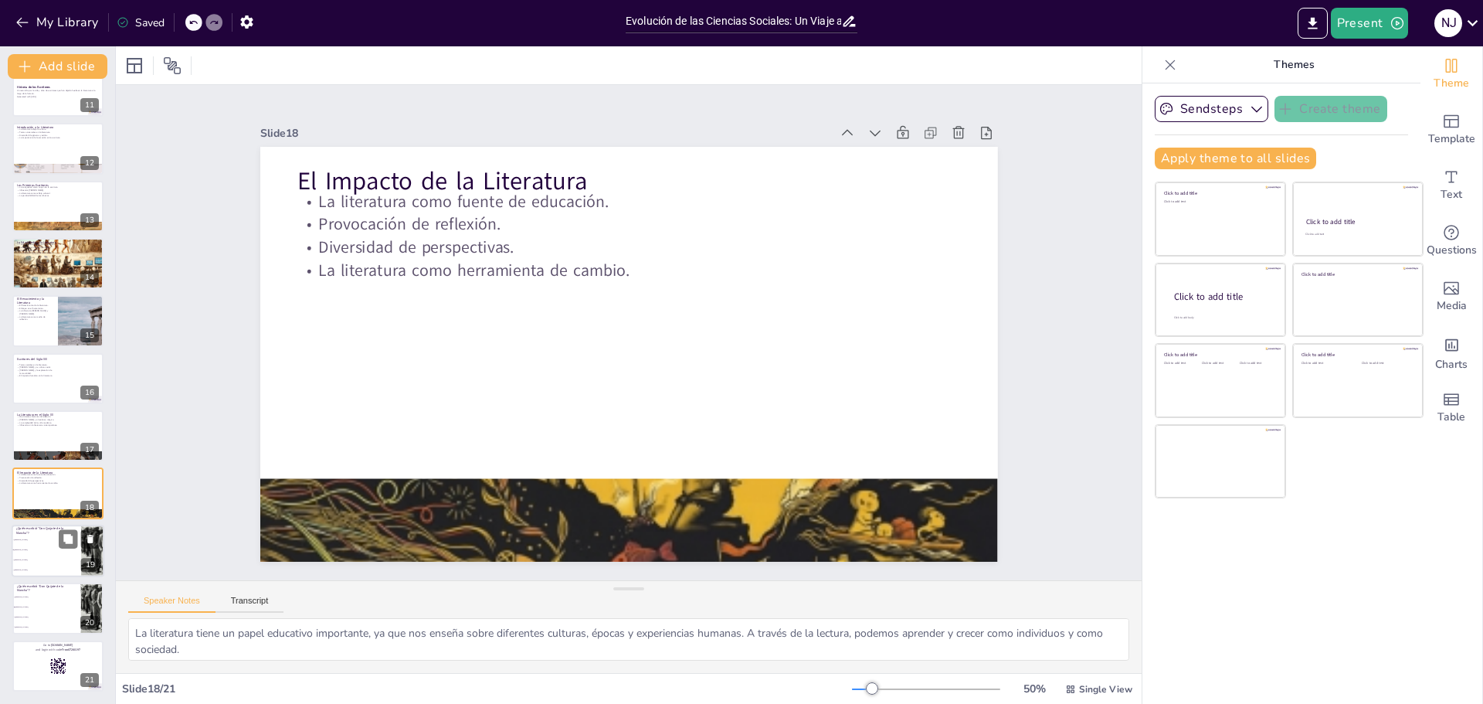
click at [22, 541] on li "[PERSON_NAME]" at bounding box center [47, 539] width 70 height 10
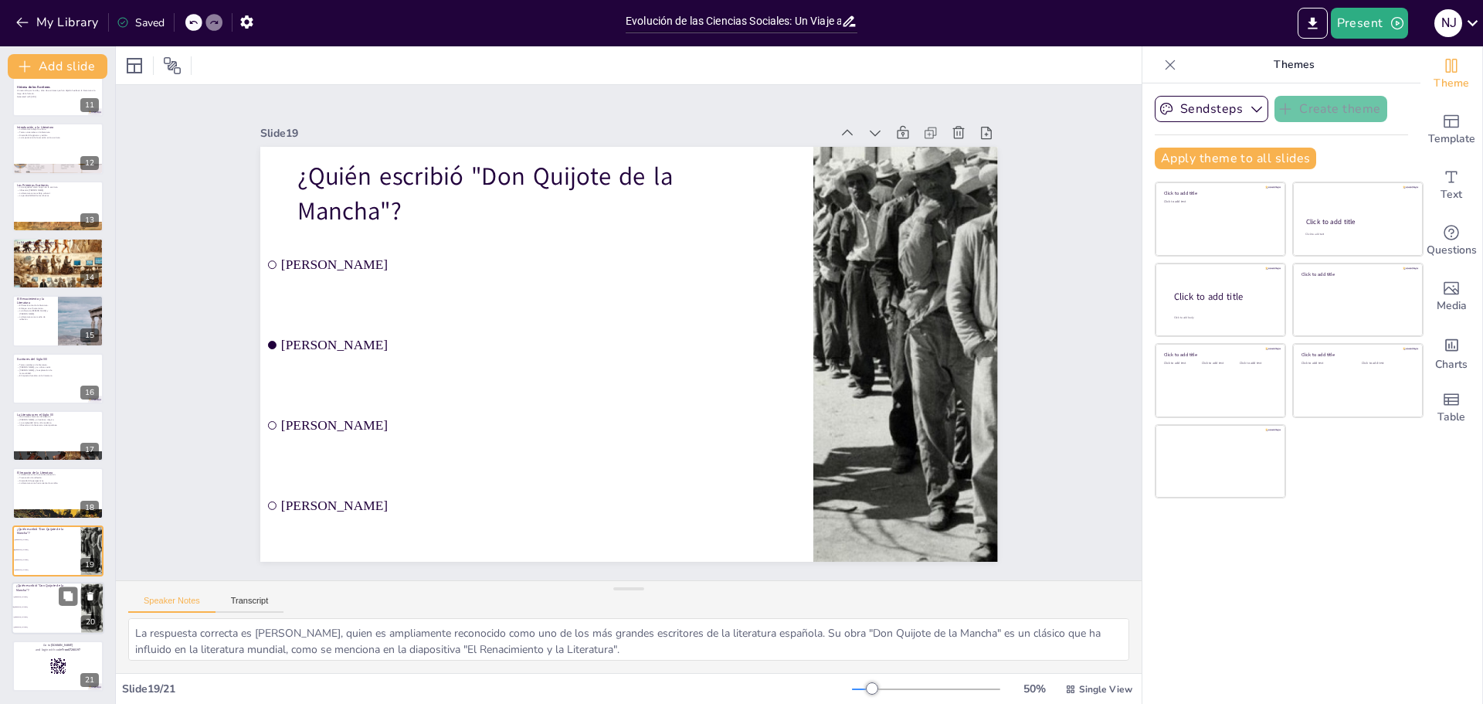
click at [31, 599] on li "[PERSON_NAME]" at bounding box center [47, 597] width 70 height 10
click at [45, 378] on div at bounding box center [58, 378] width 93 height 53
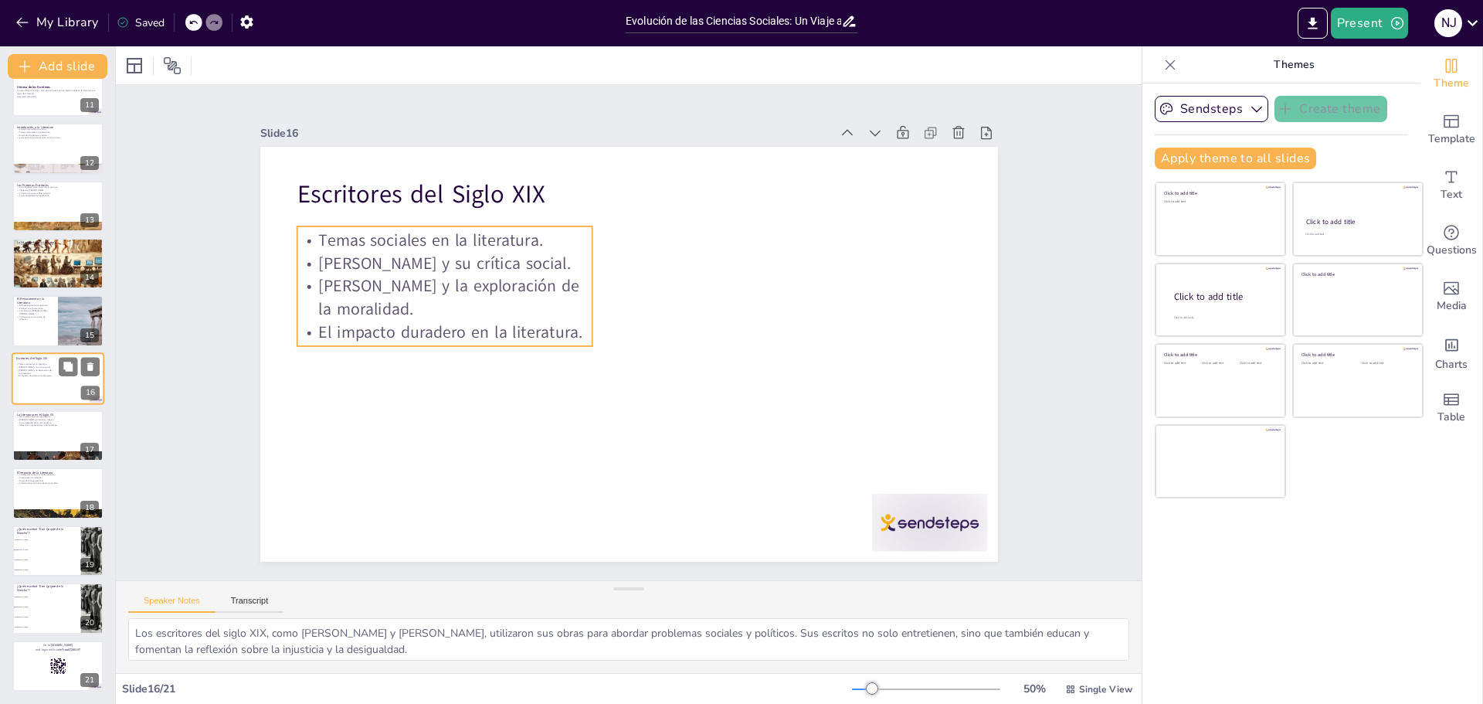
scroll to position [587, 0]
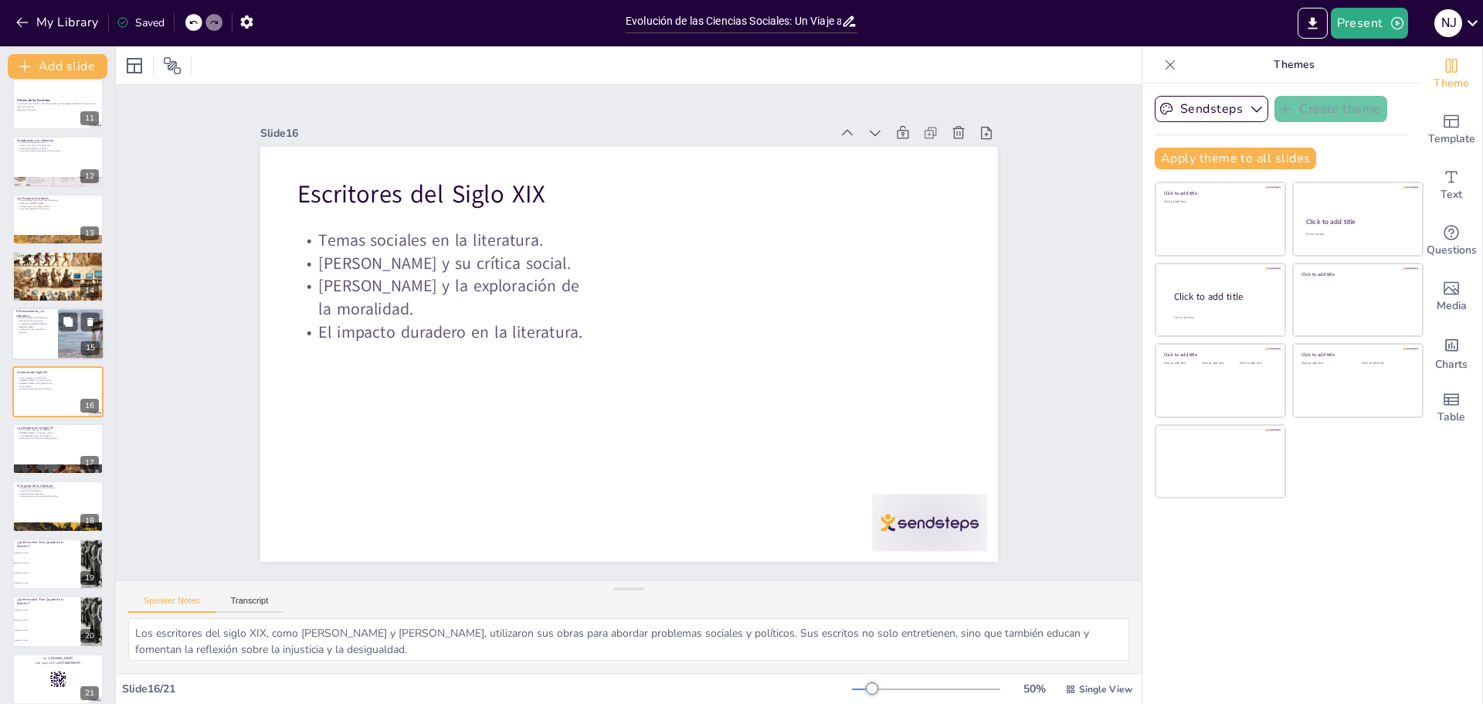
click at [39, 323] on p "La influencia [PERSON_NAME] y [PERSON_NAME]." at bounding box center [34, 325] width 37 height 5
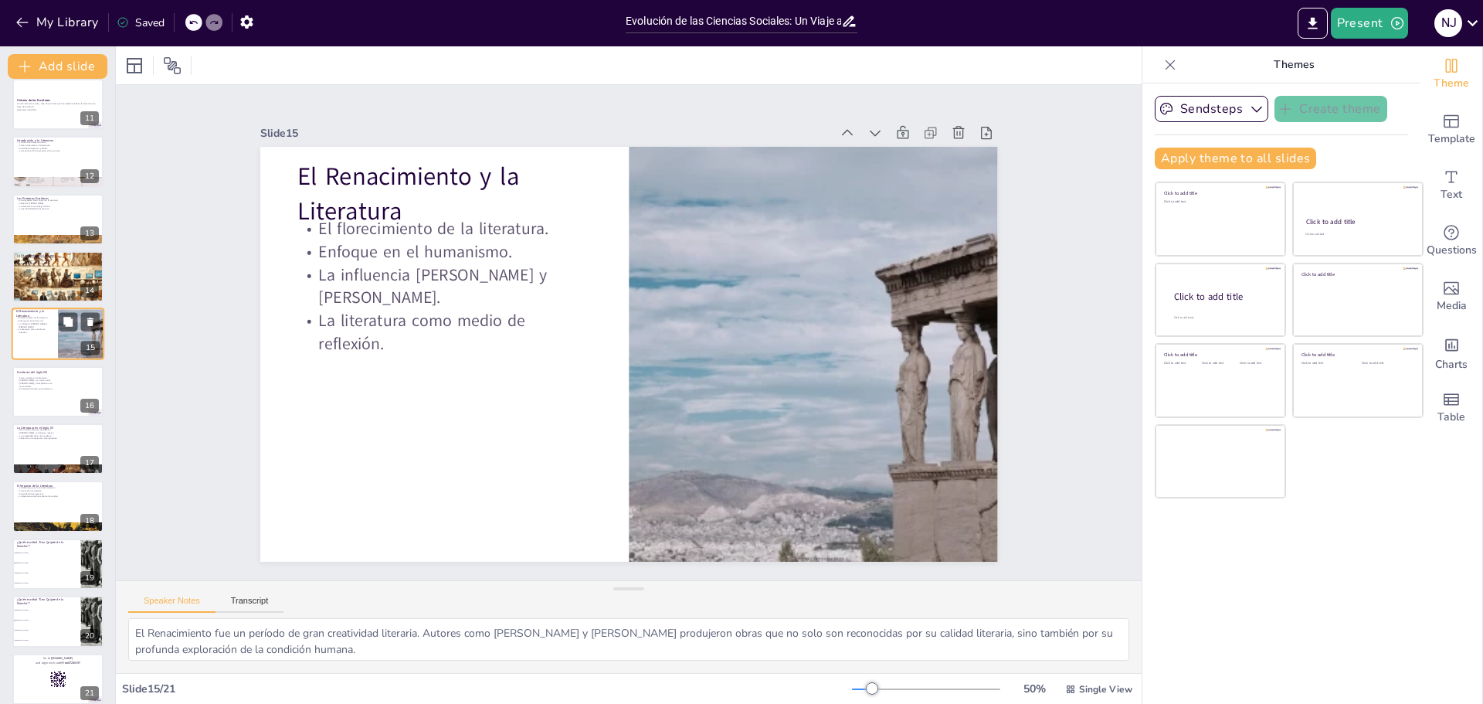
scroll to position [529, 0]
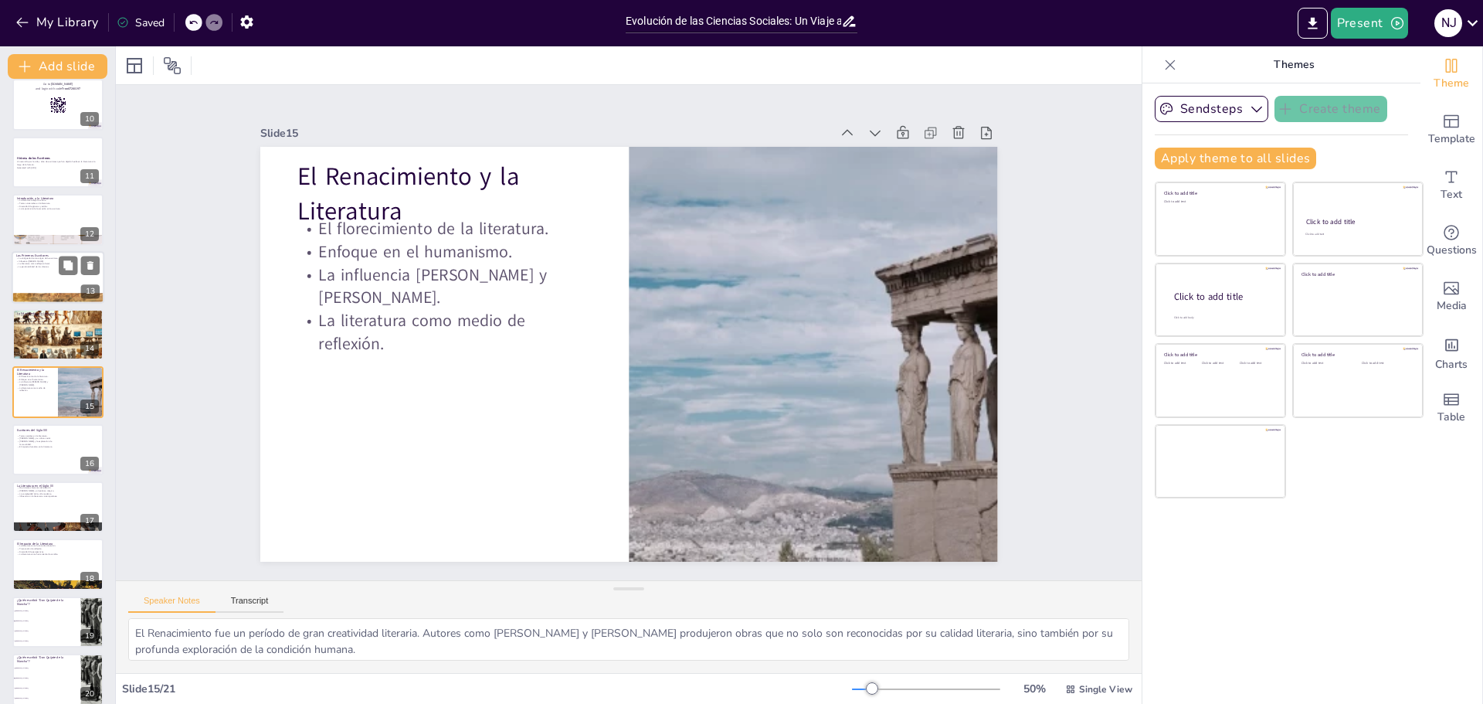
click at [19, 271] on div at bounding box center [58, 277] width 93 height 53
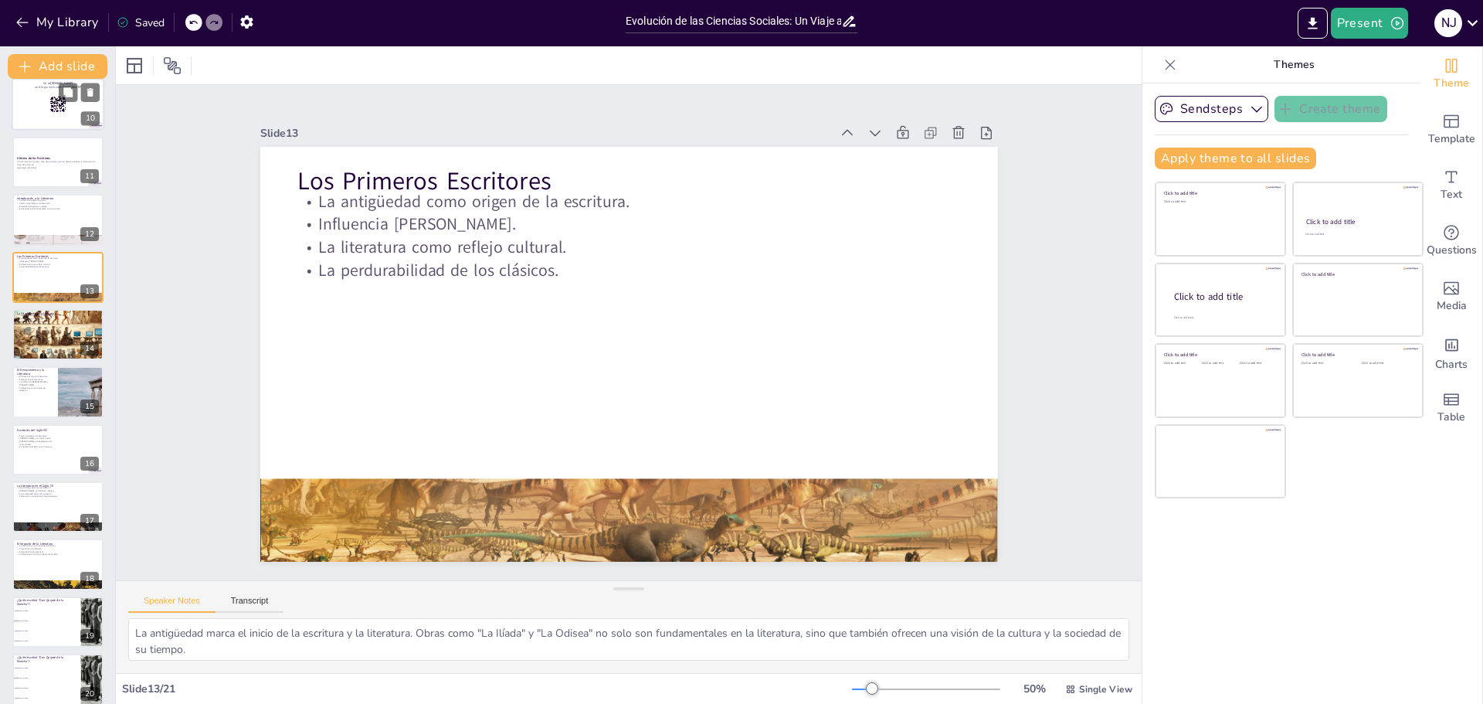
scroll to position [415, 0]
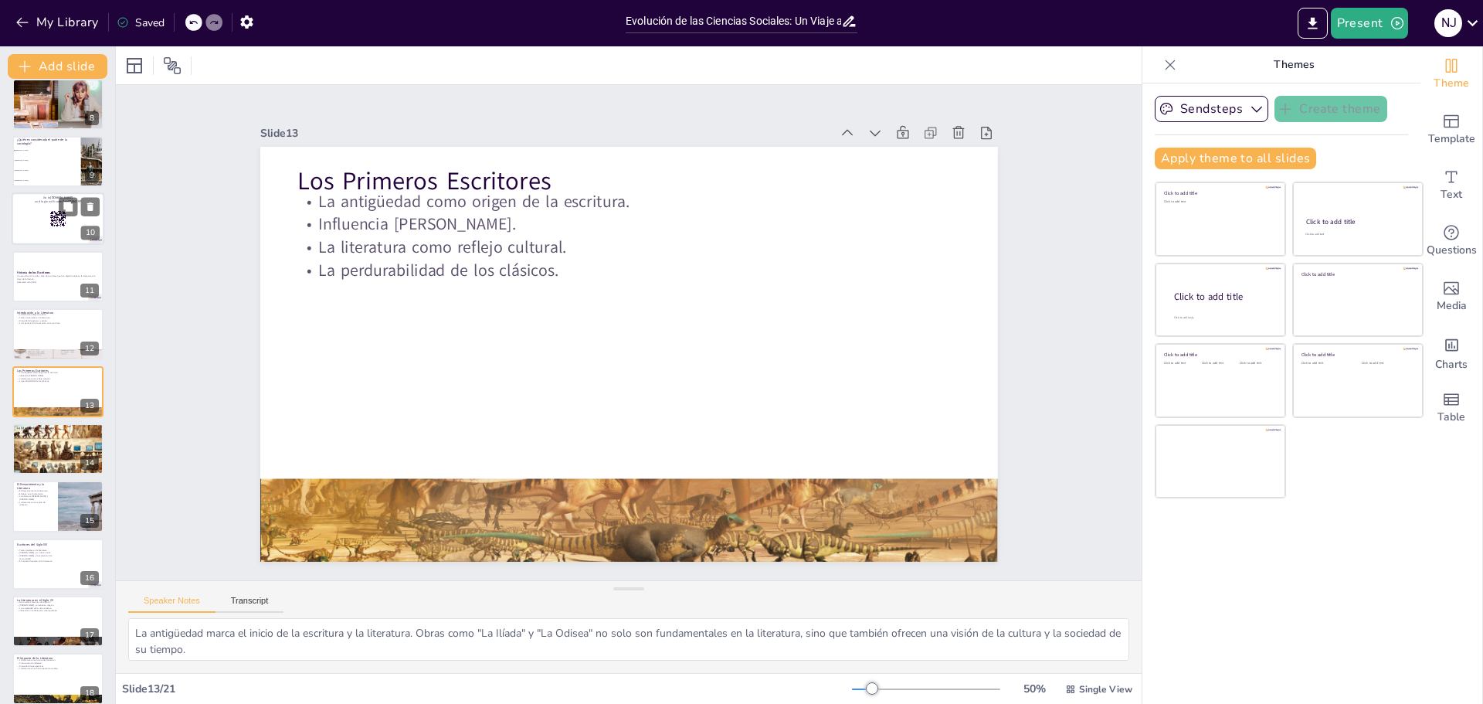
click at [35, 229] on div at bounding box center [58, 219] width 93 height 53
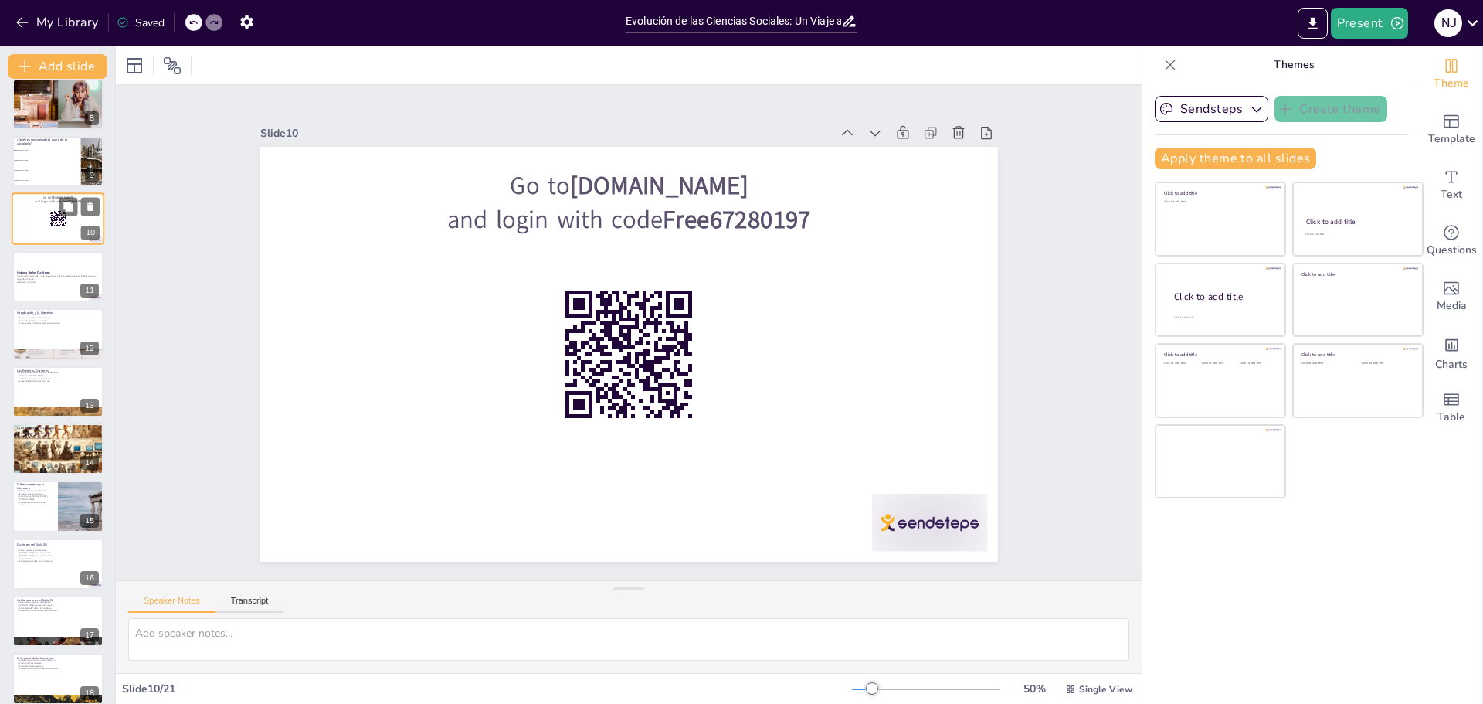
scroll to position [242, 0]
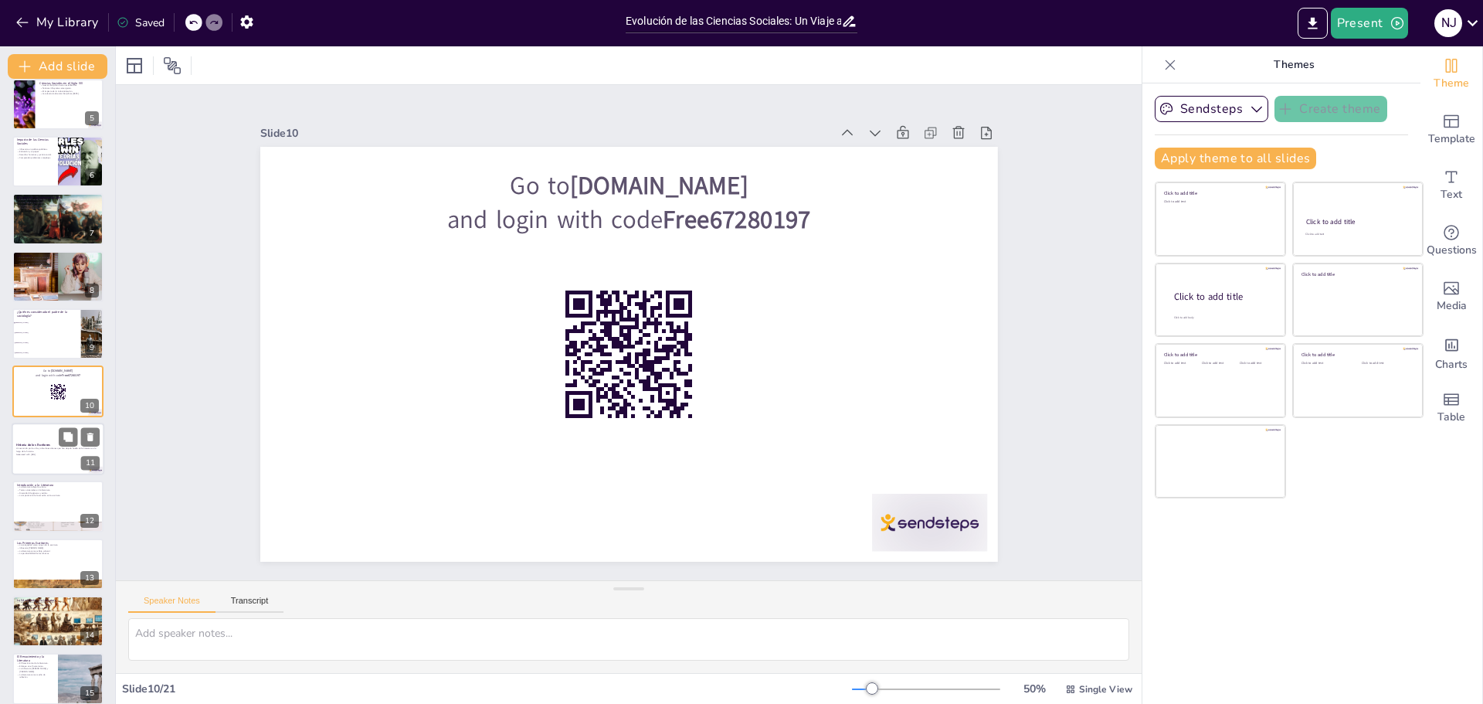
click at [19, 426] on div at bounding box center [58, 448] width 93 height 53
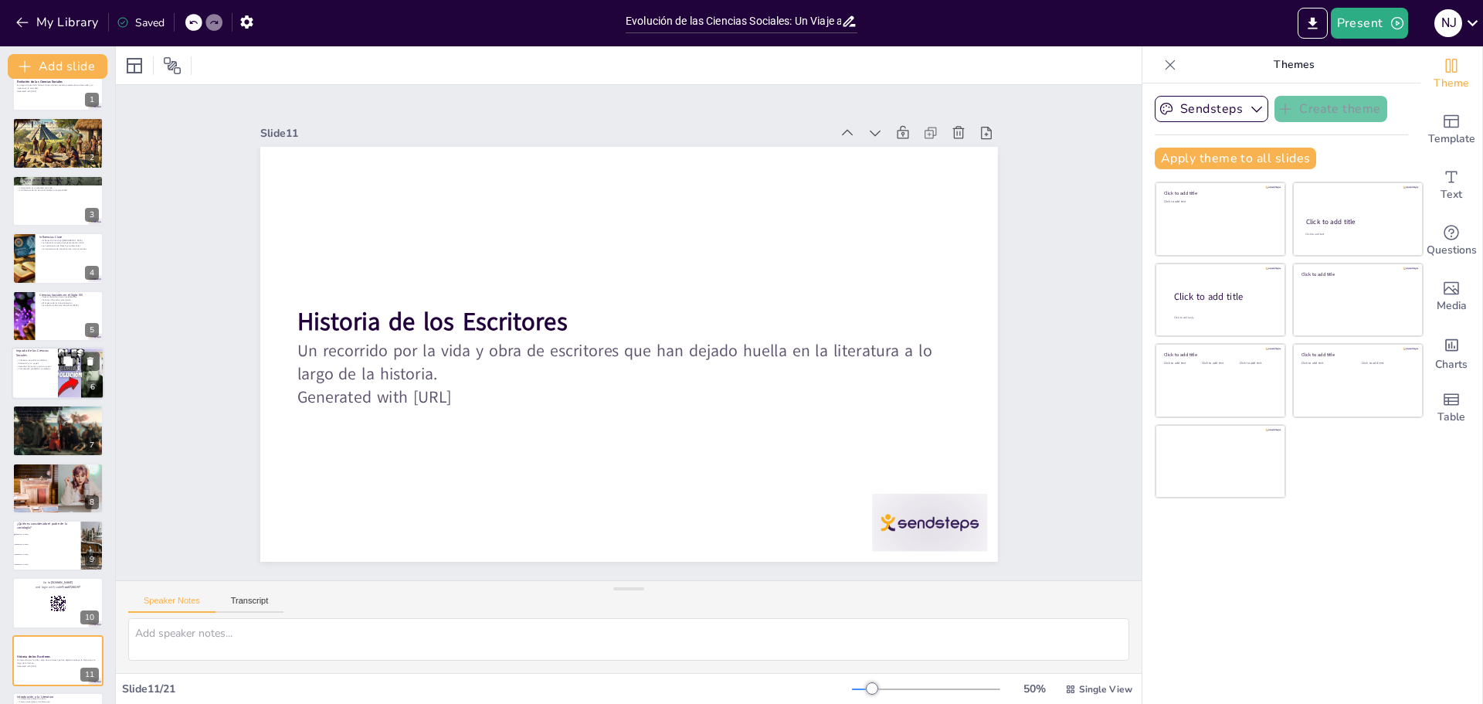
scroll to position [0, 0]
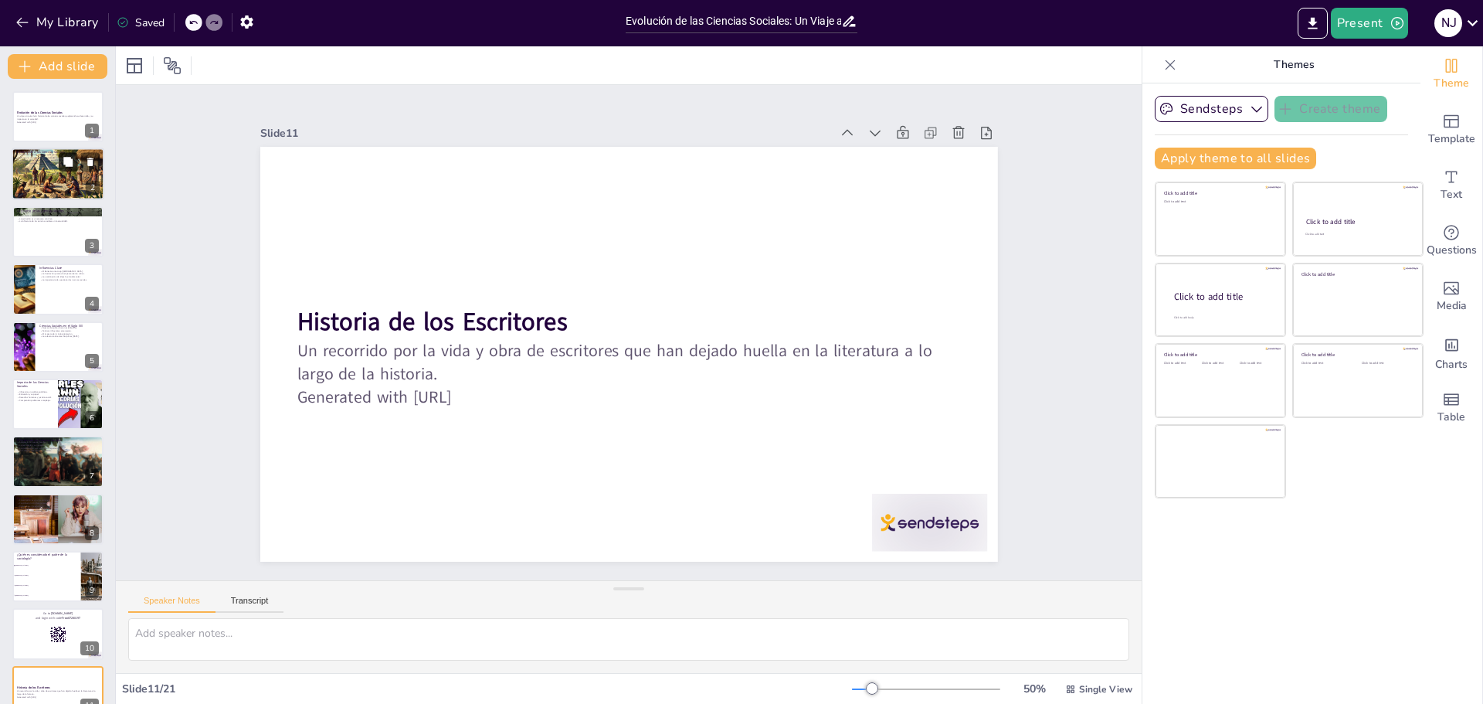
click at [64, 170] on button at bounding box center [68, 162] width 19 height 19
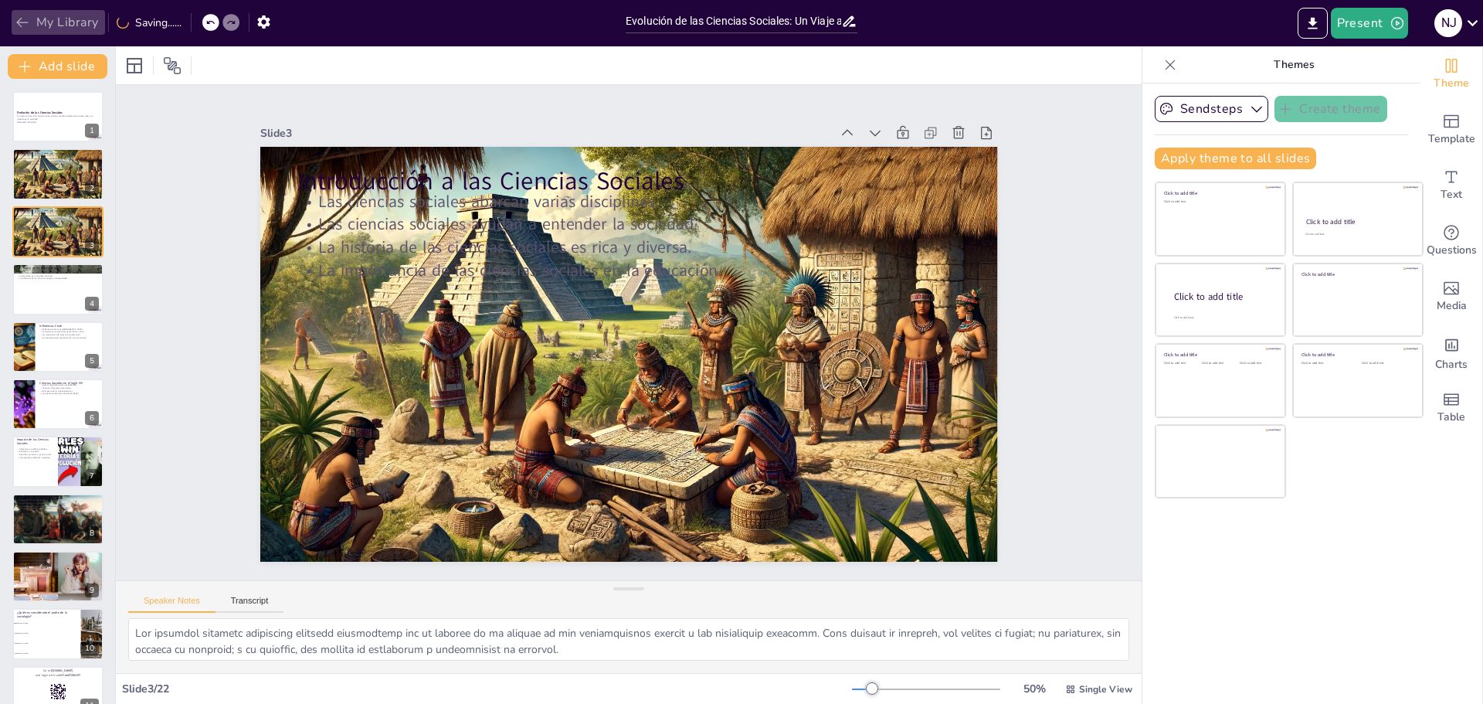
click at [40, 19] on button "My Library" at bounding box center [58, 22] width 93 height 25
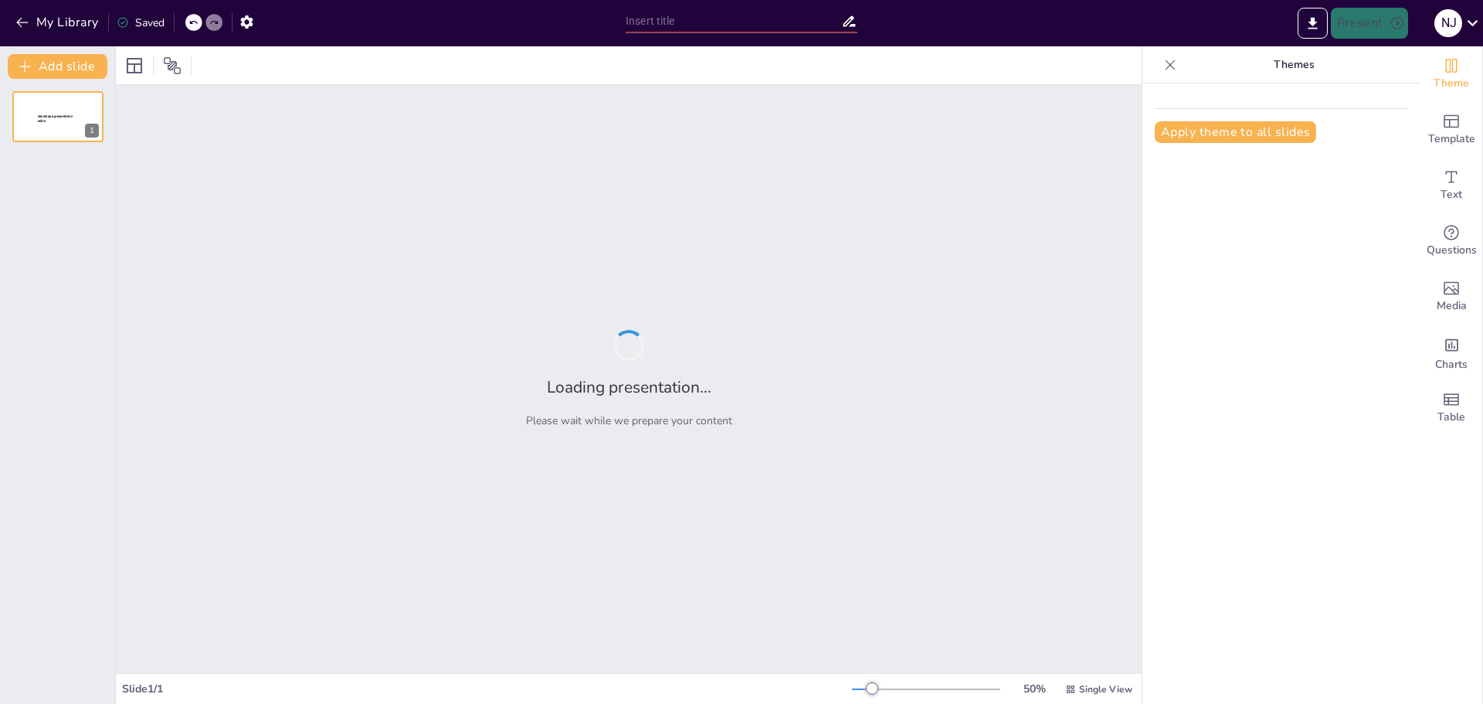
type input "Evolución de las Ciencias Sociales: Un Viaje a Través de la Historia"
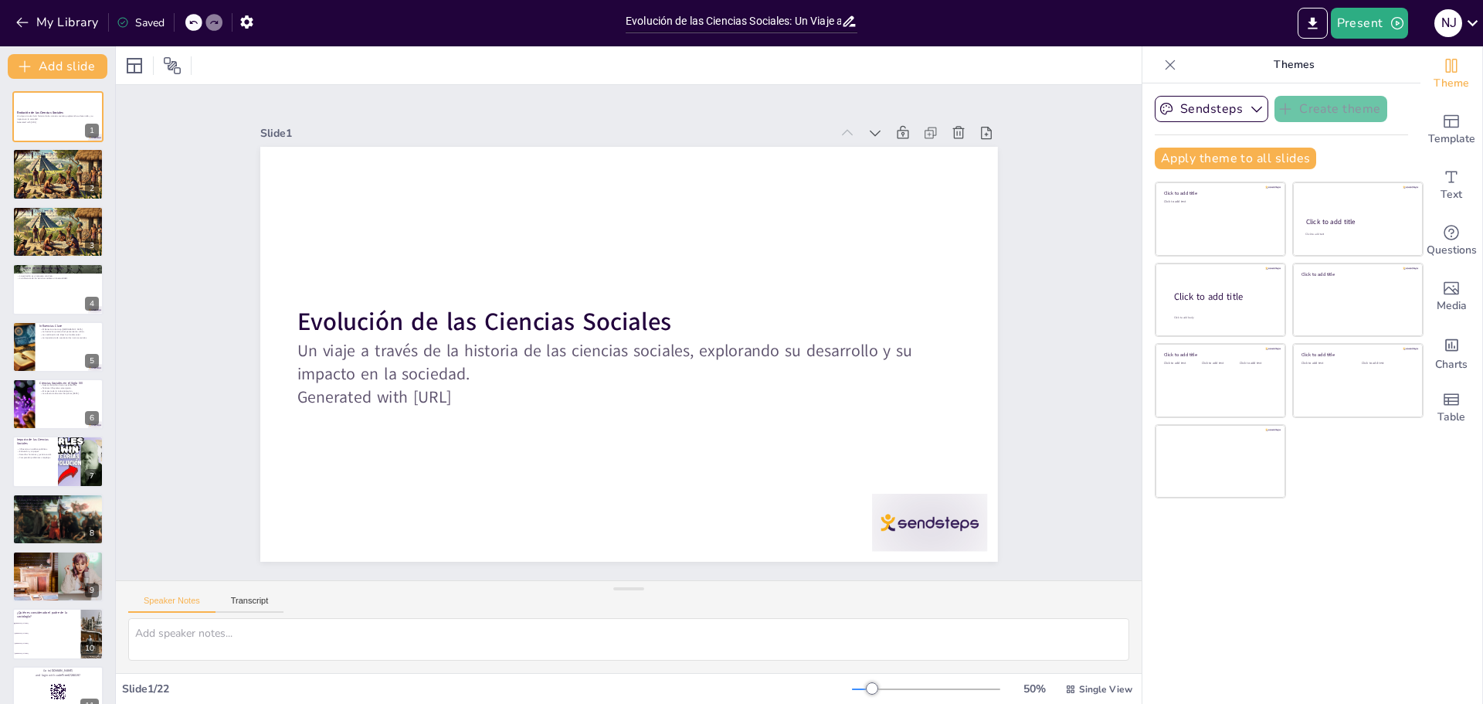
checkbox input "true"
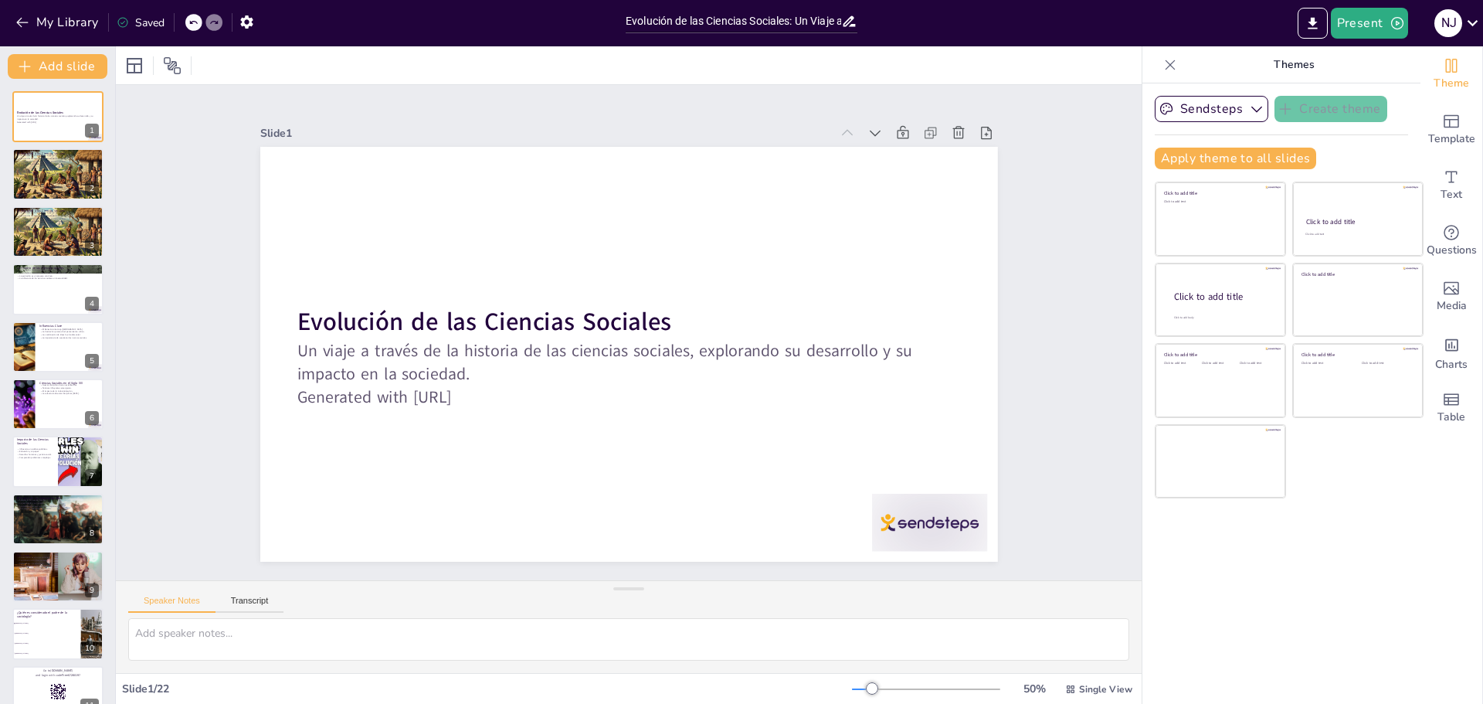
checkbox input "true"
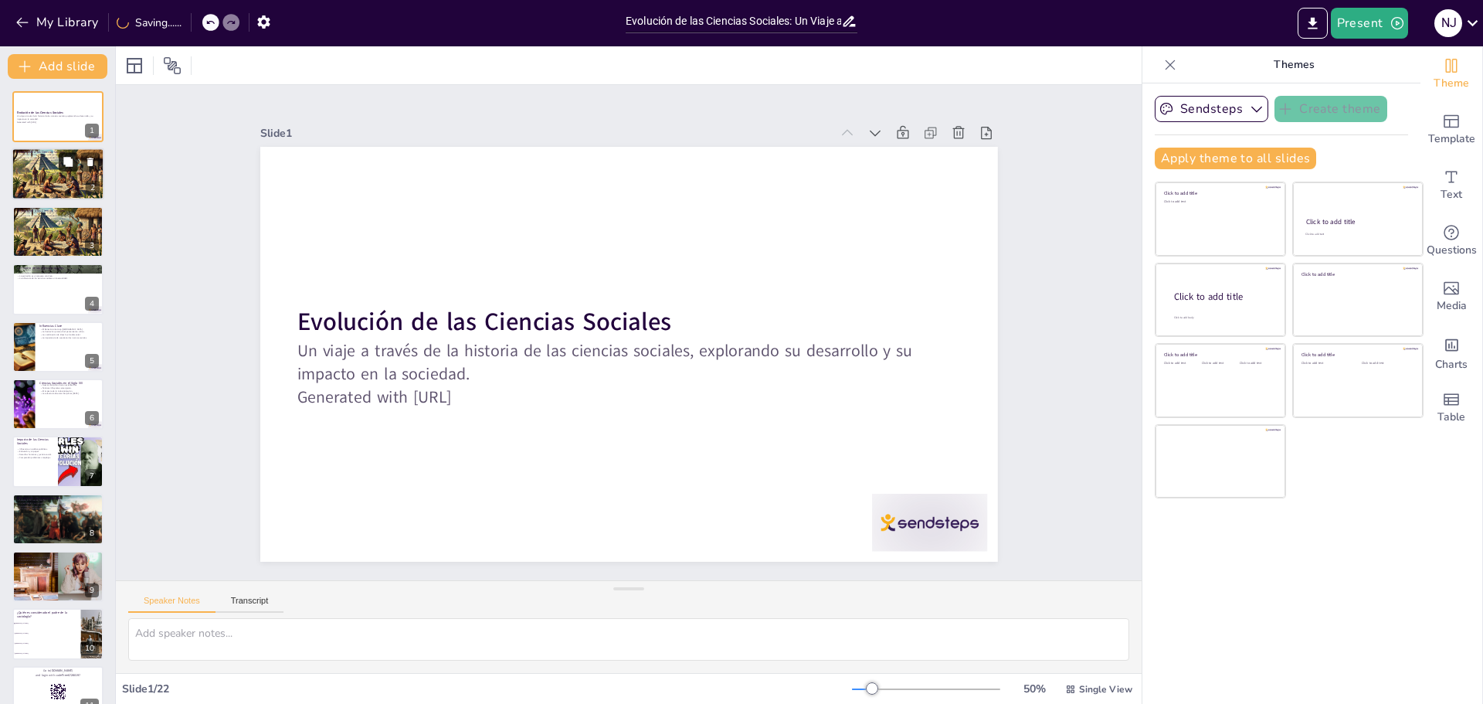
checkbox input "true"
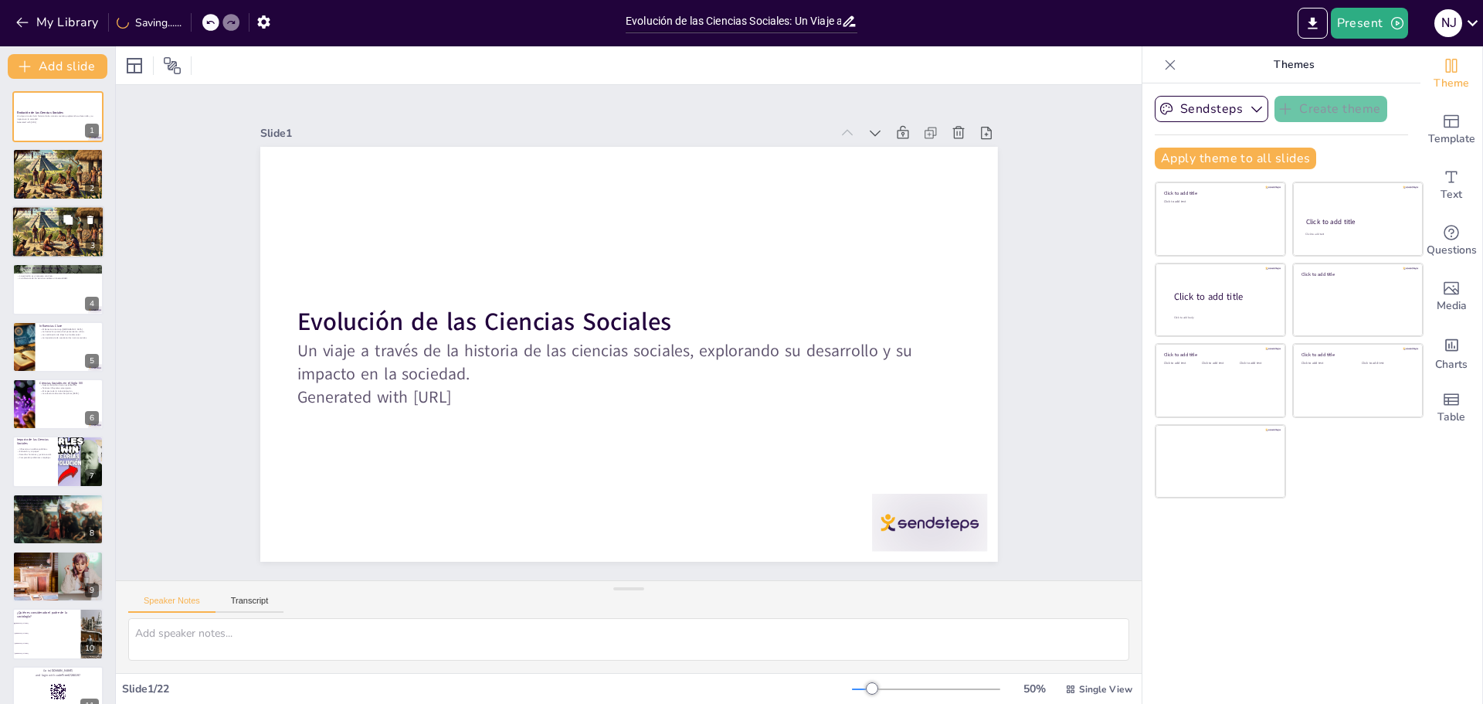
checkbox input "true"
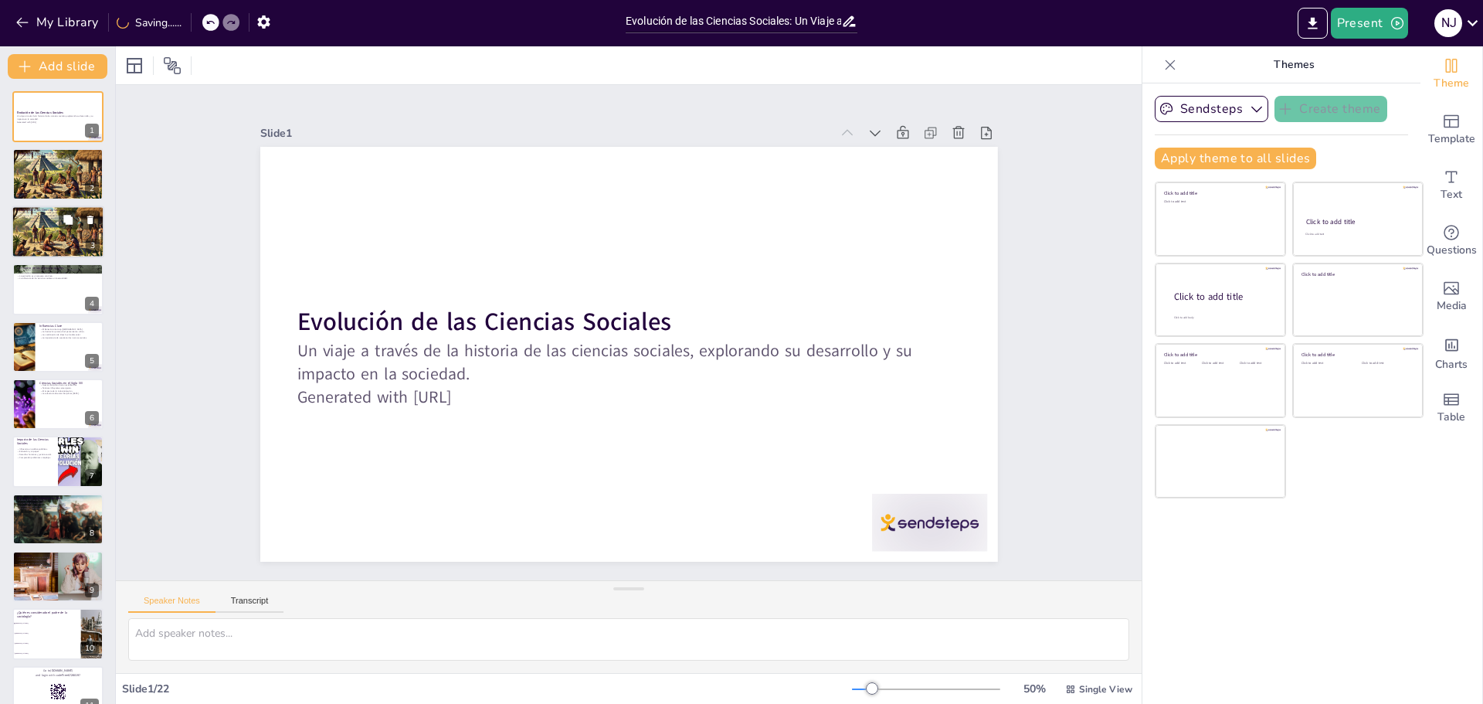
checkbox input "true"
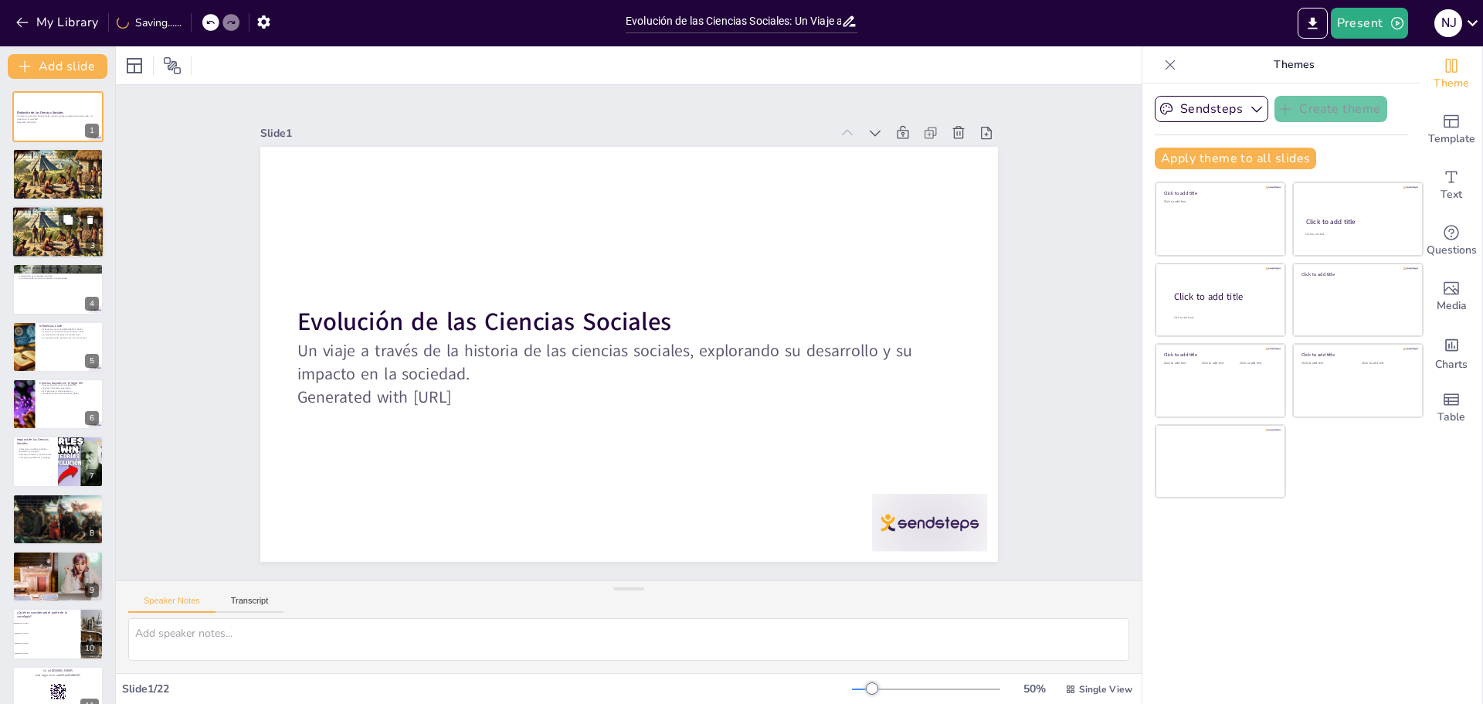
checkbox input "true"
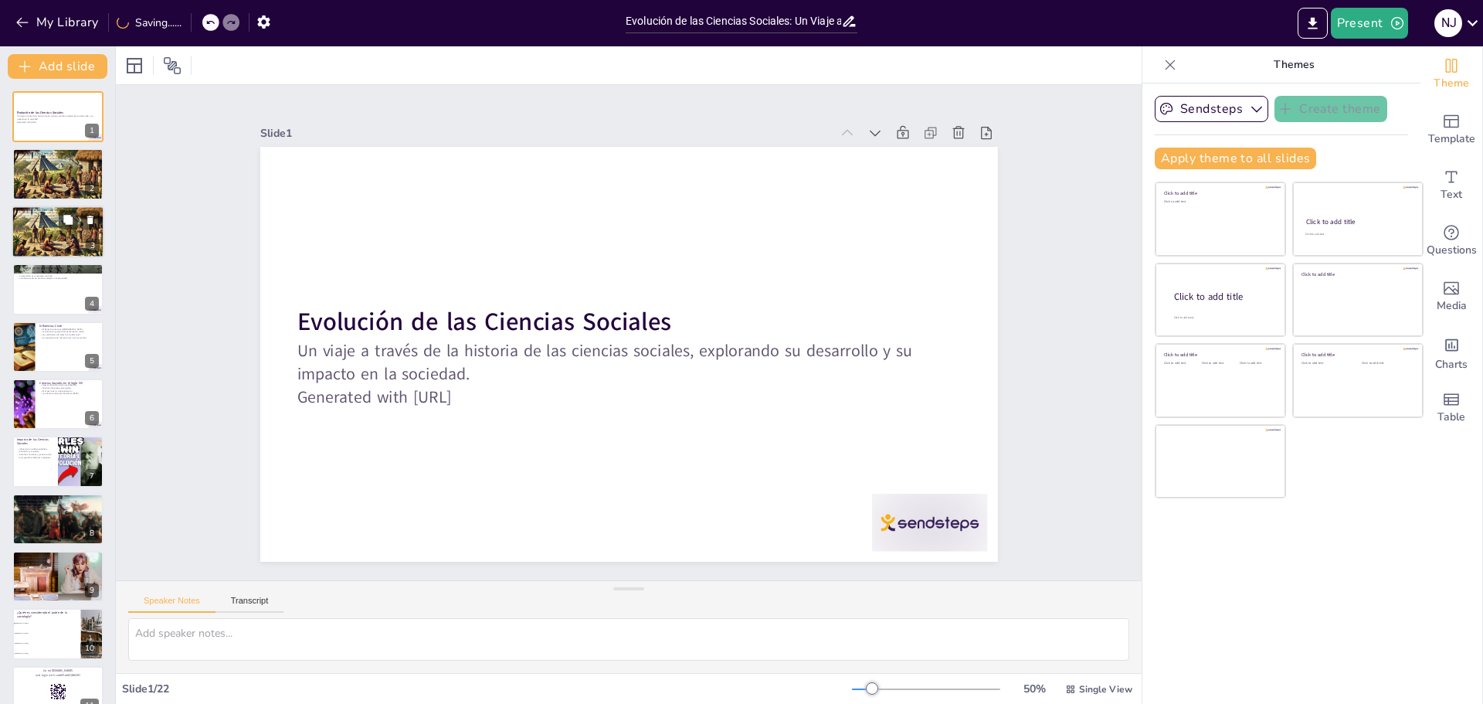
checkbox input "true"
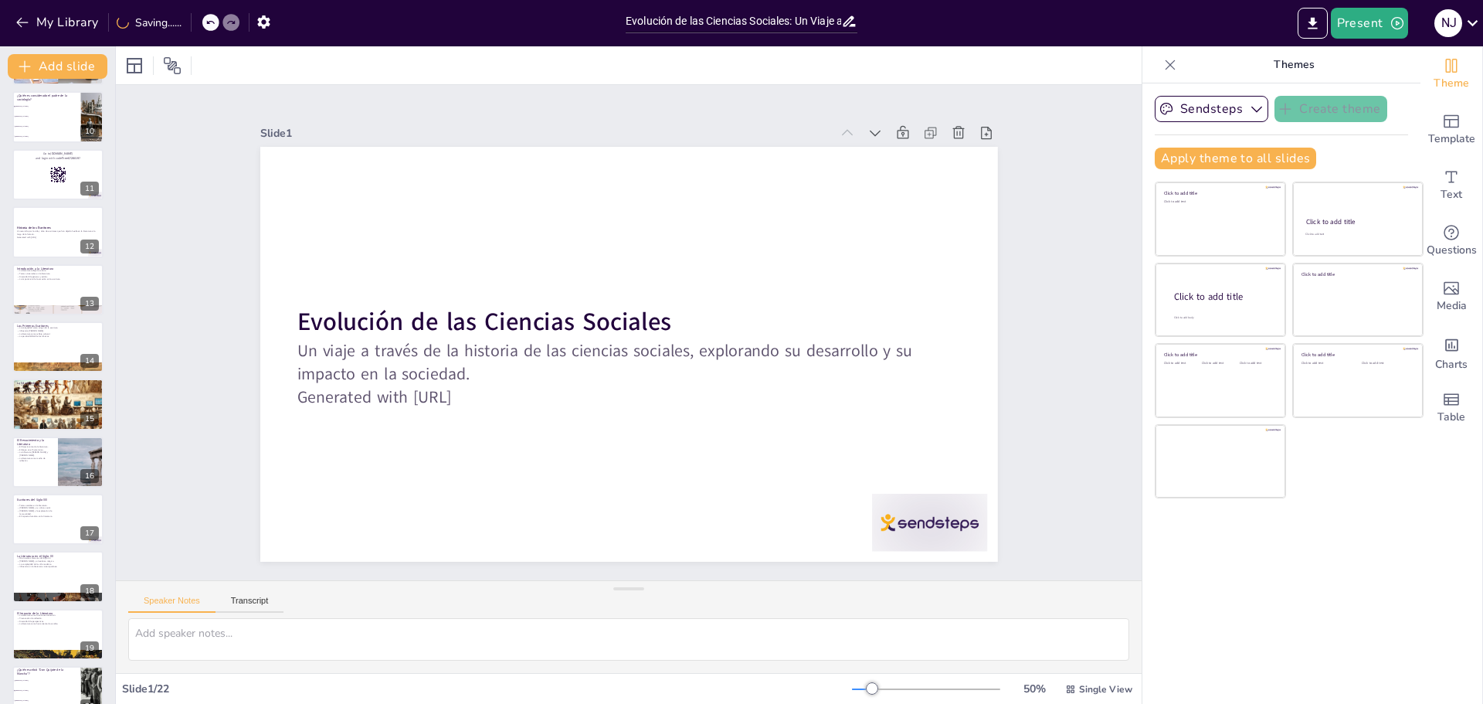
checkbox input "true"
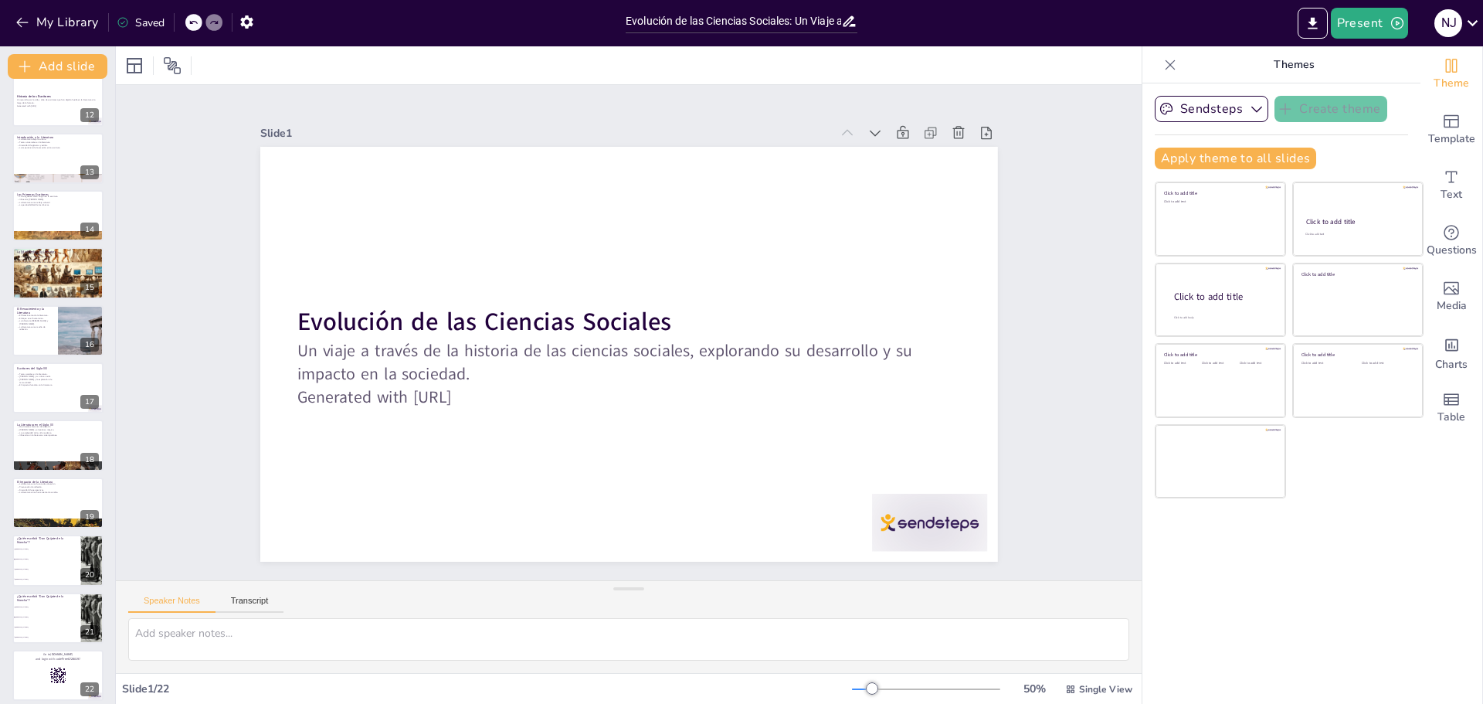
checkbox input "true"
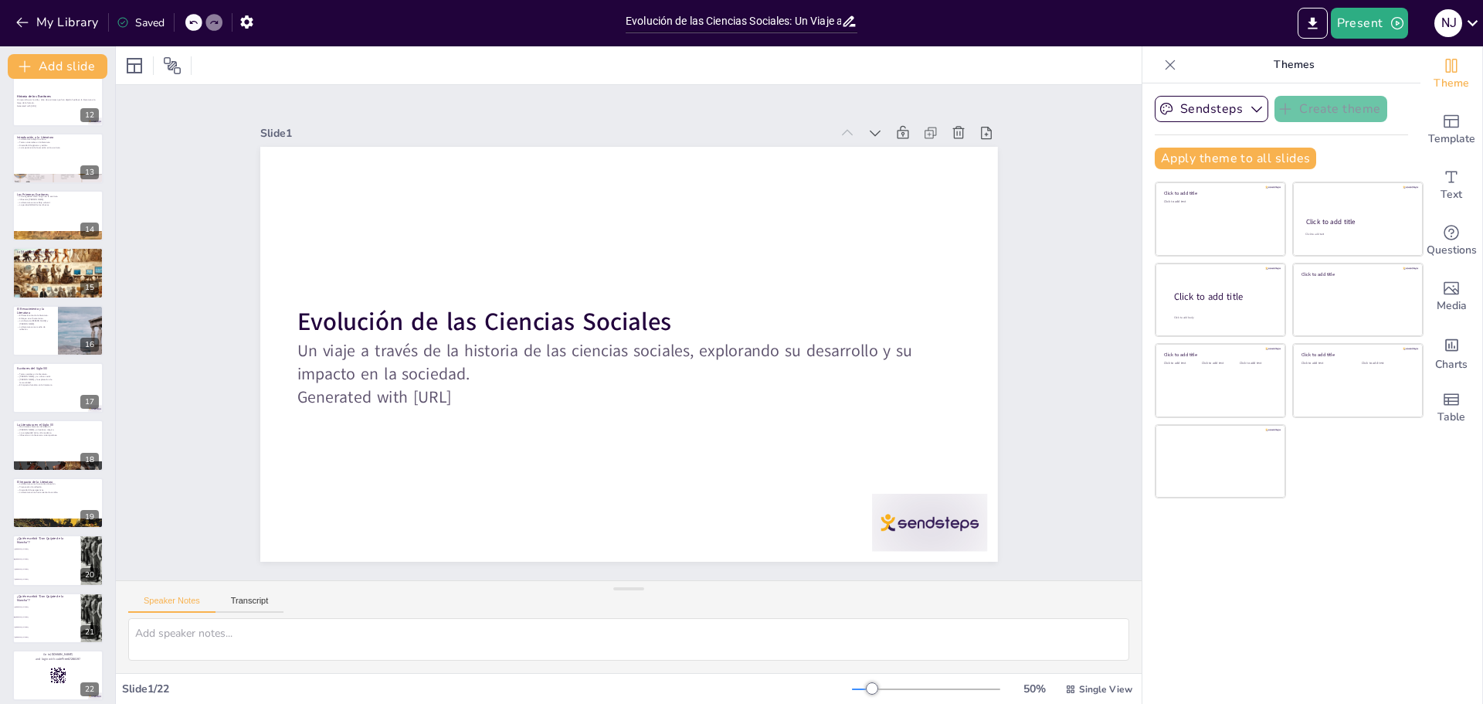
checkbox input "true"
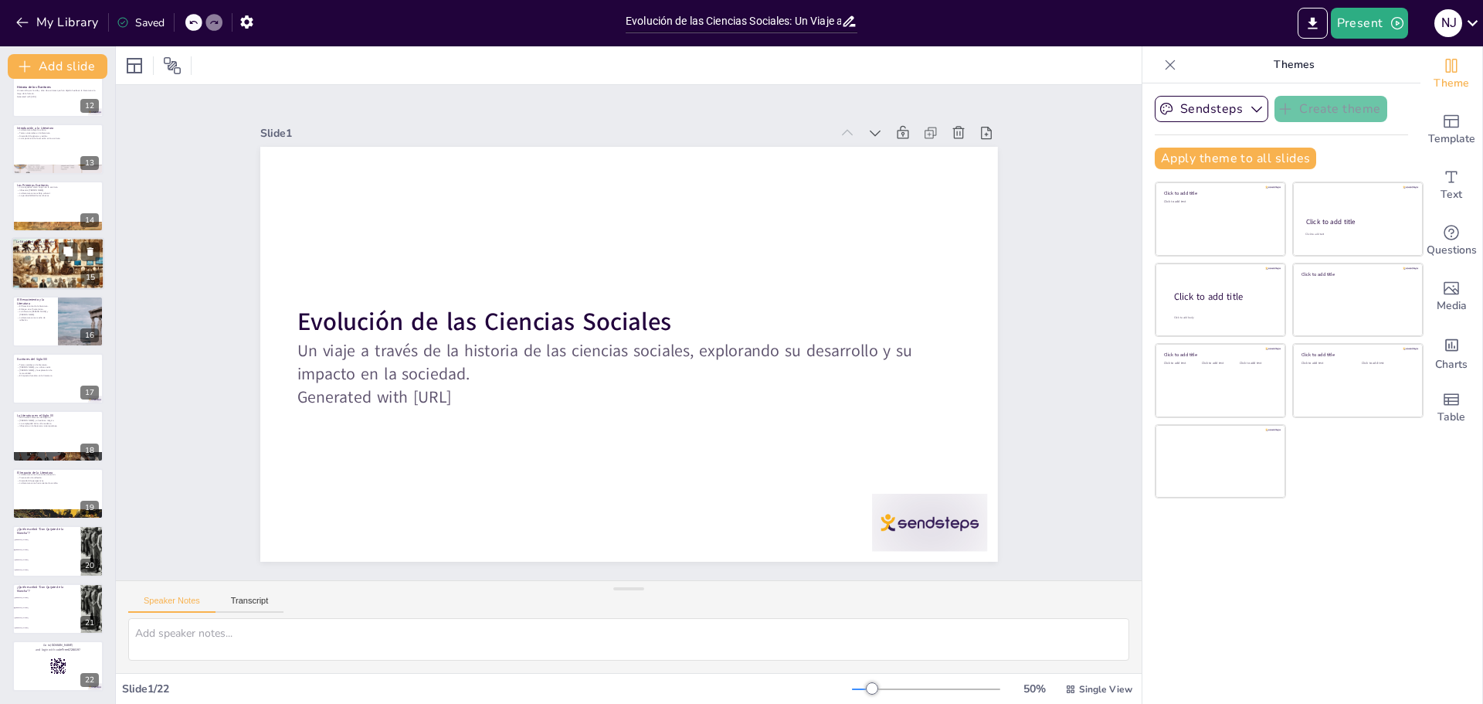
checkbox input "true"
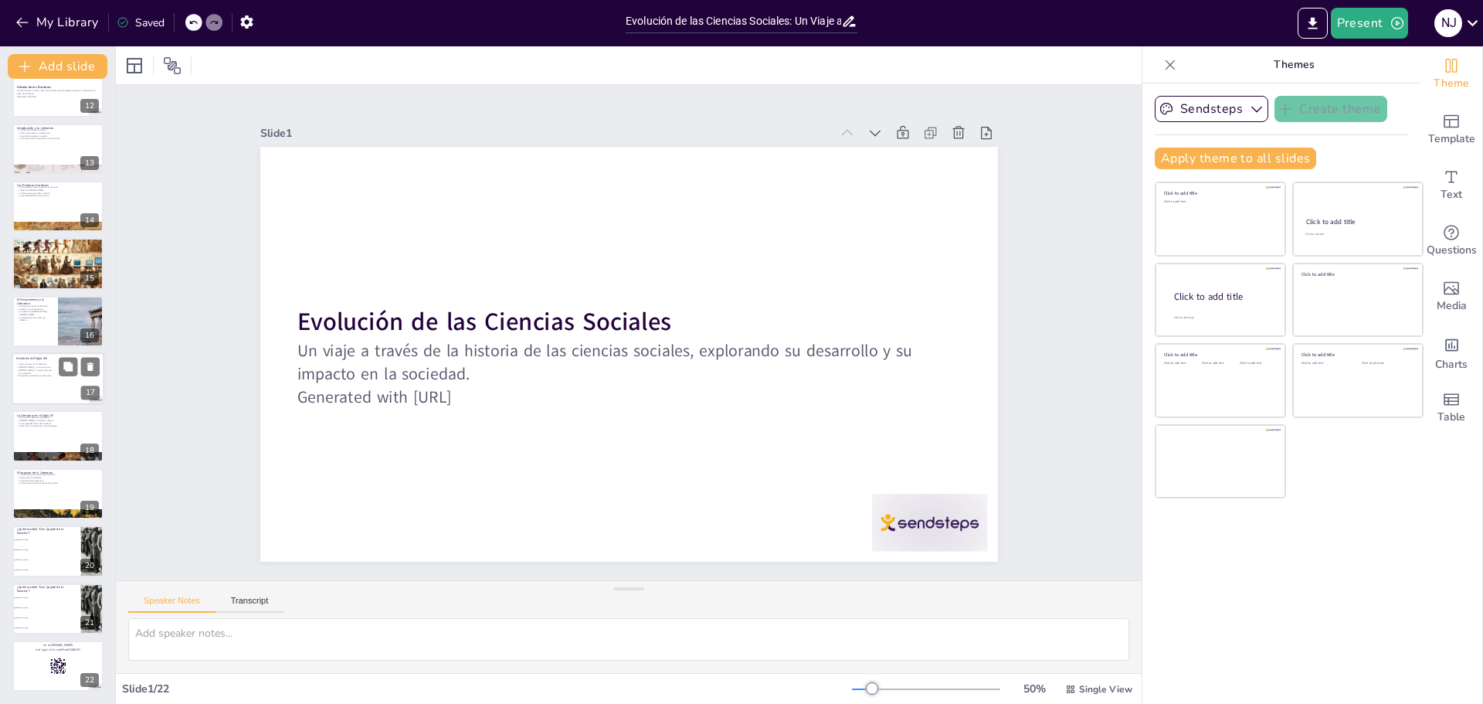
checkbox input "true"
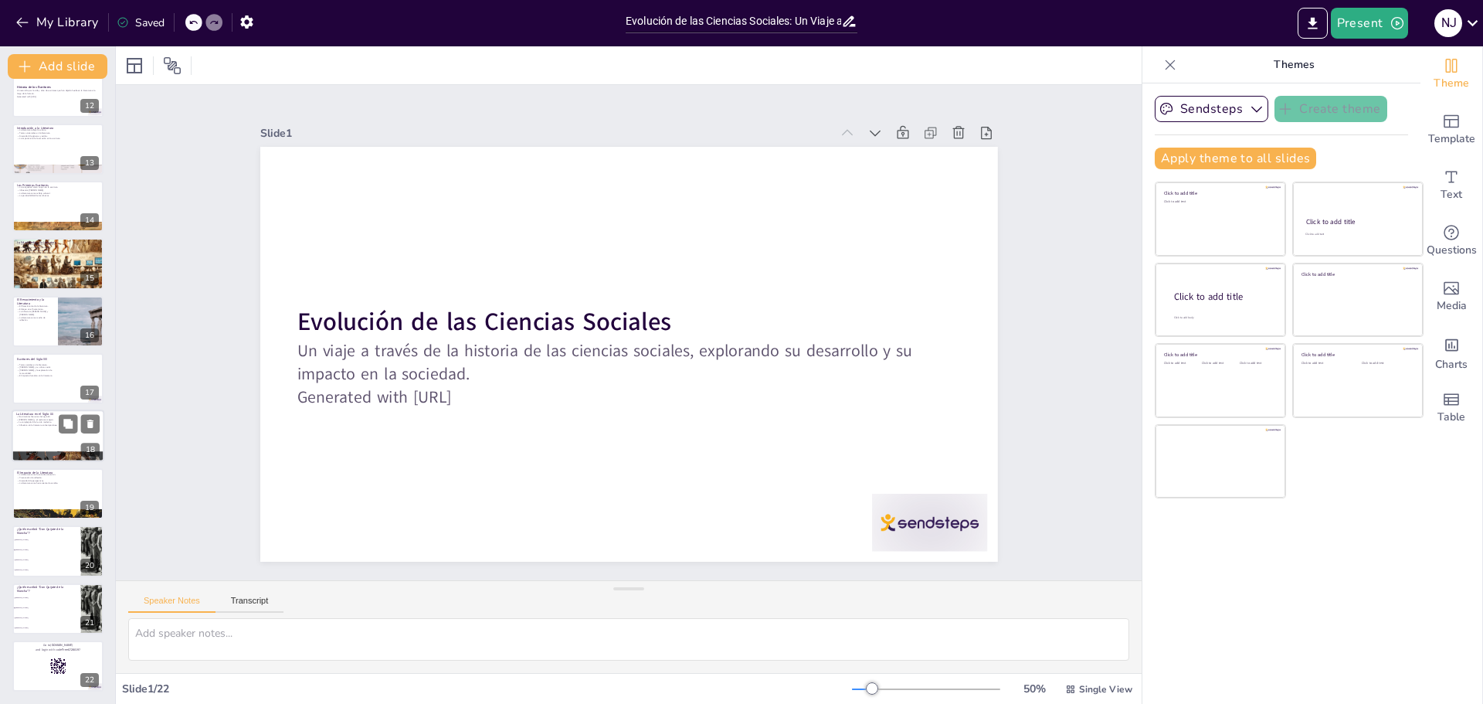
checkbox input "true"
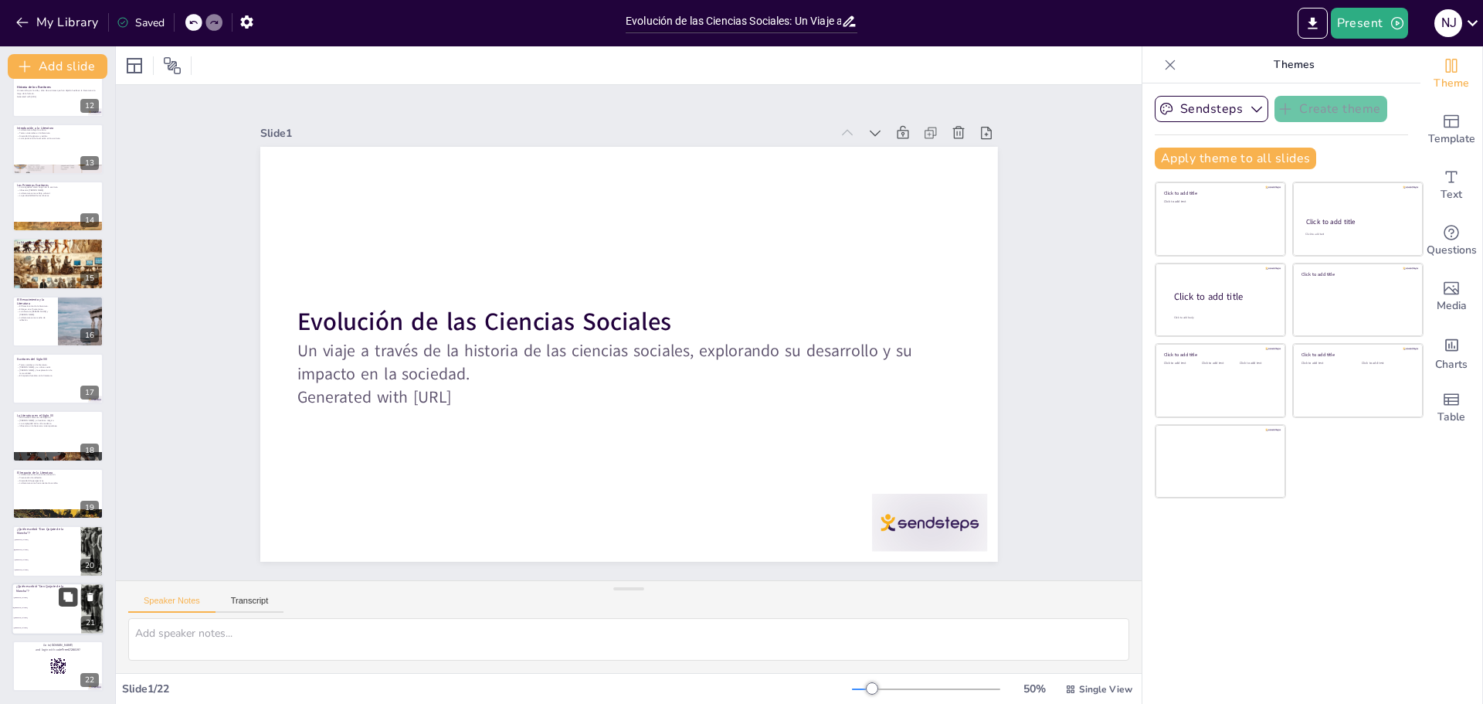
checkbox input "true"
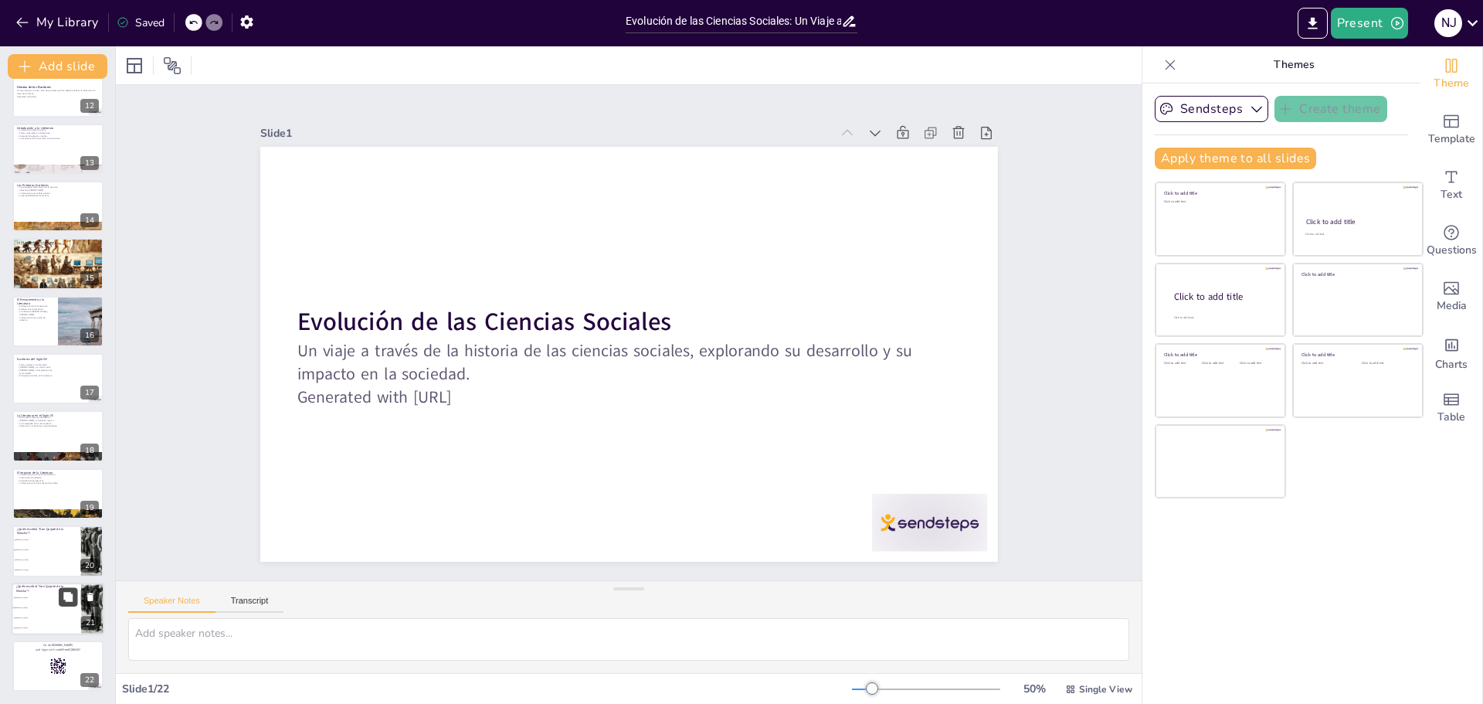
checkbox input "true"
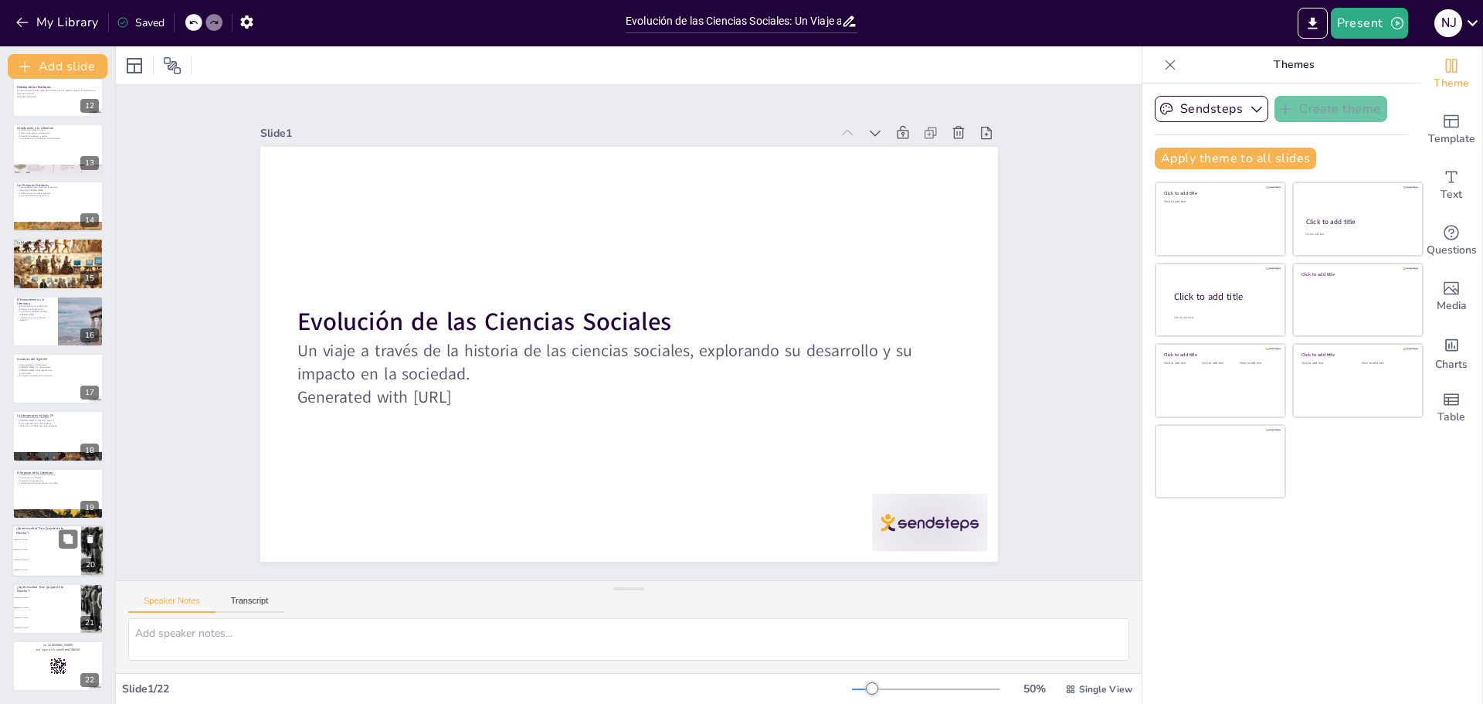
checkbox input "true"
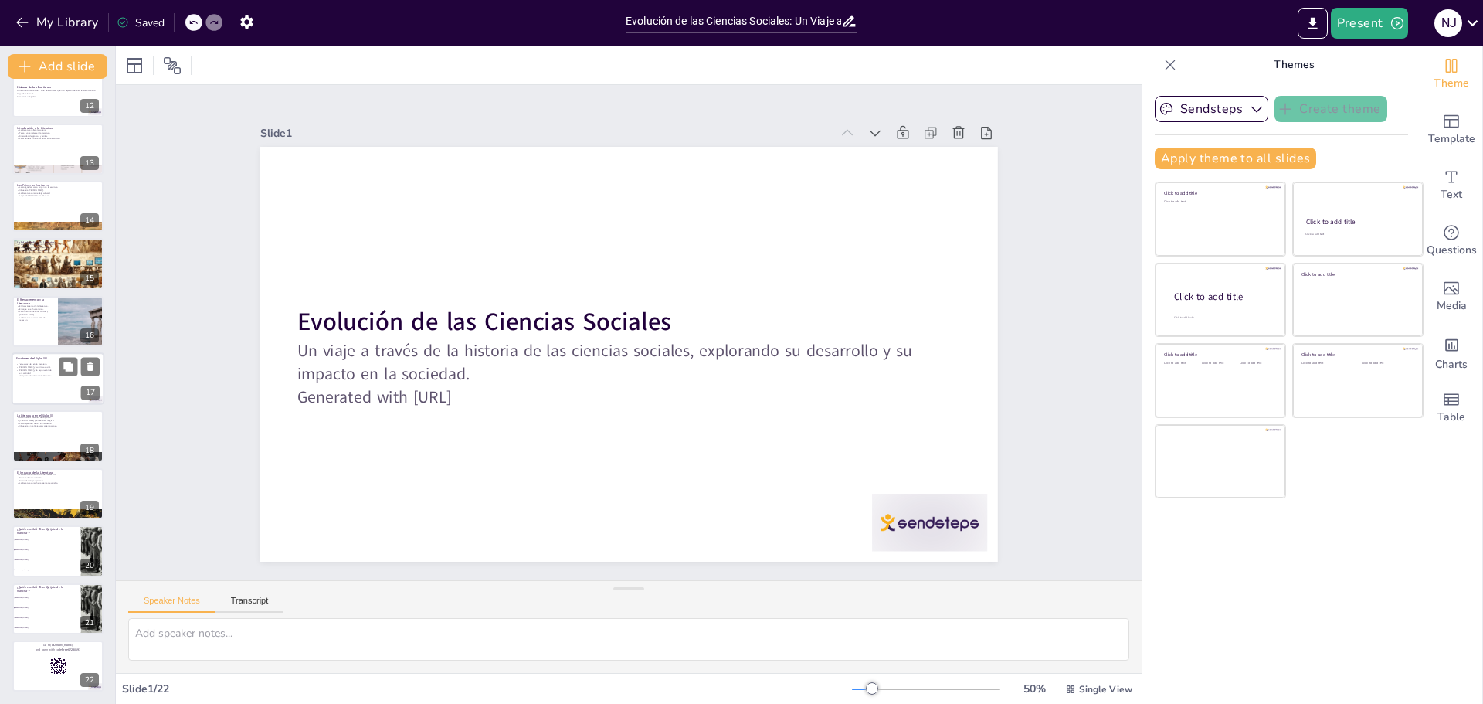
checkbox input "true"
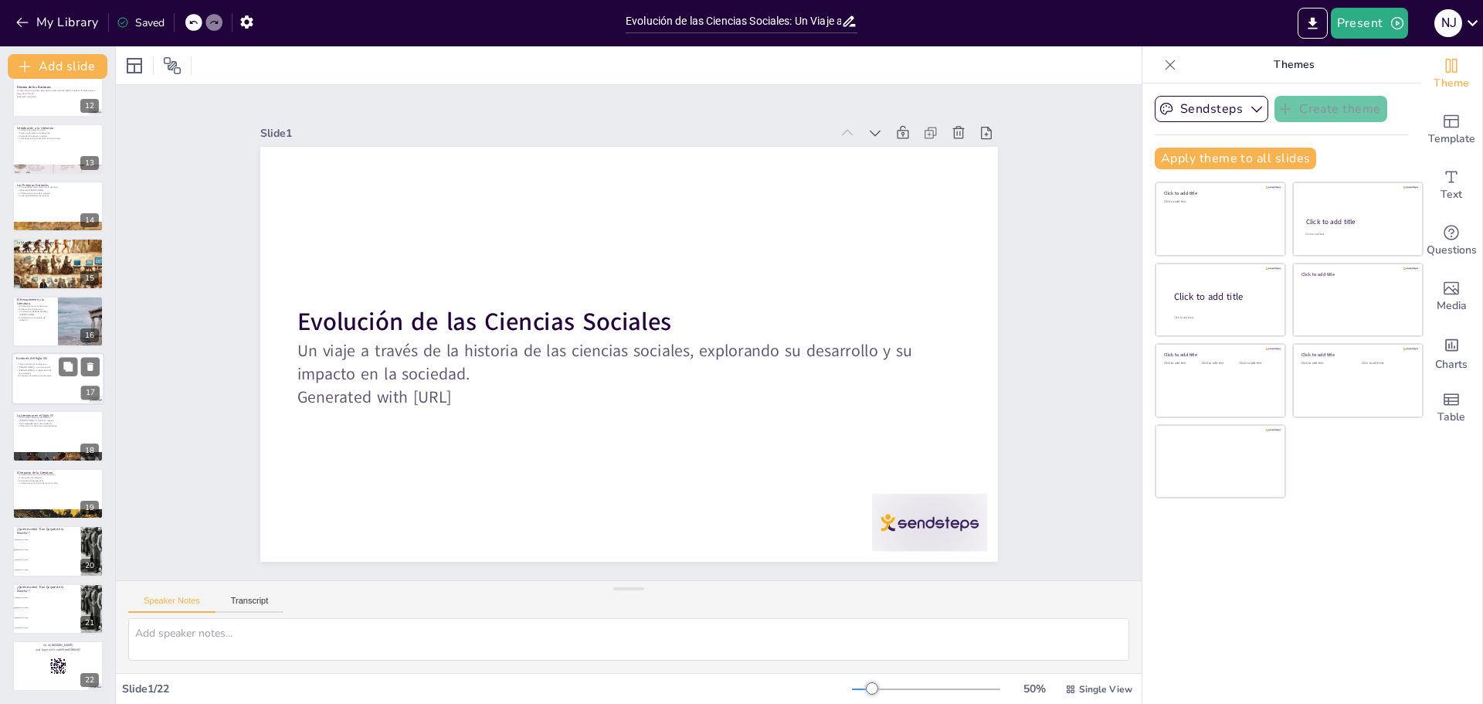
checkbox input "true"
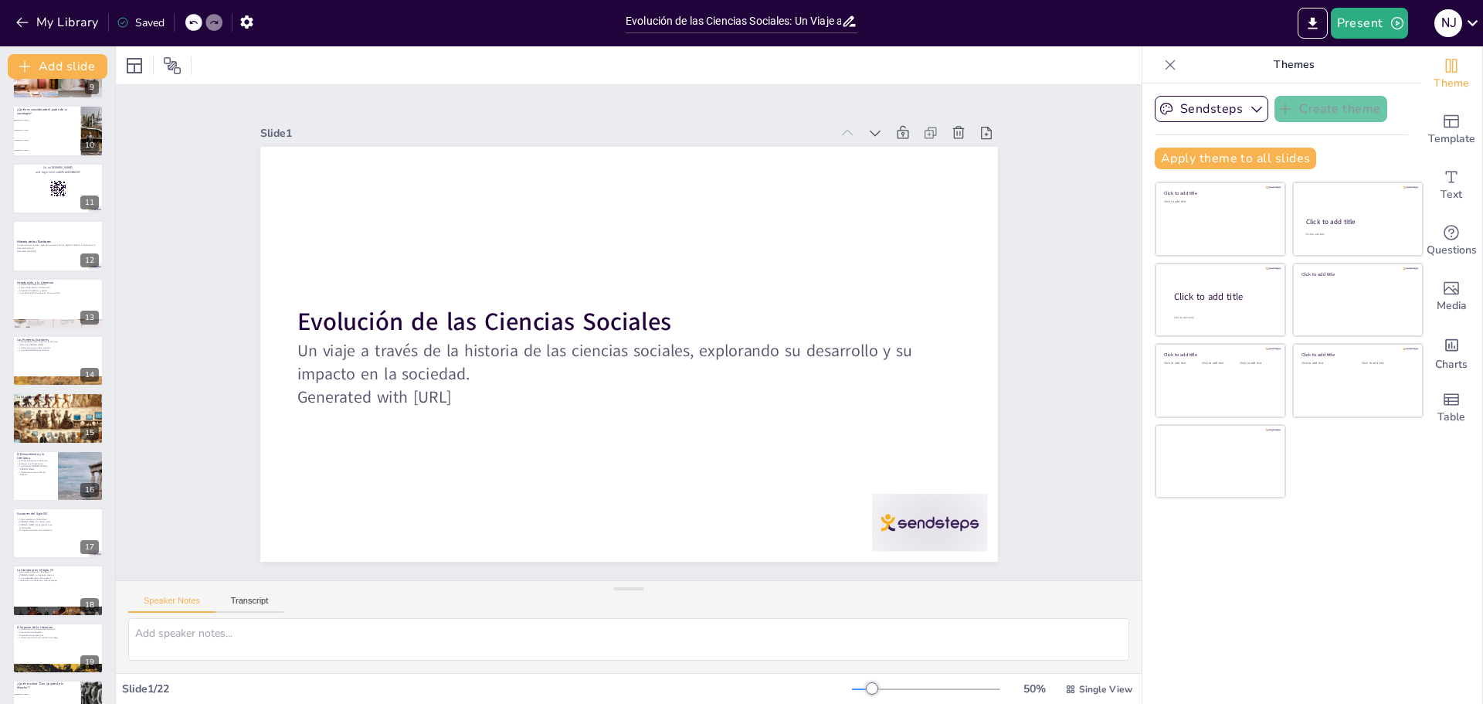
checkbox input "true"
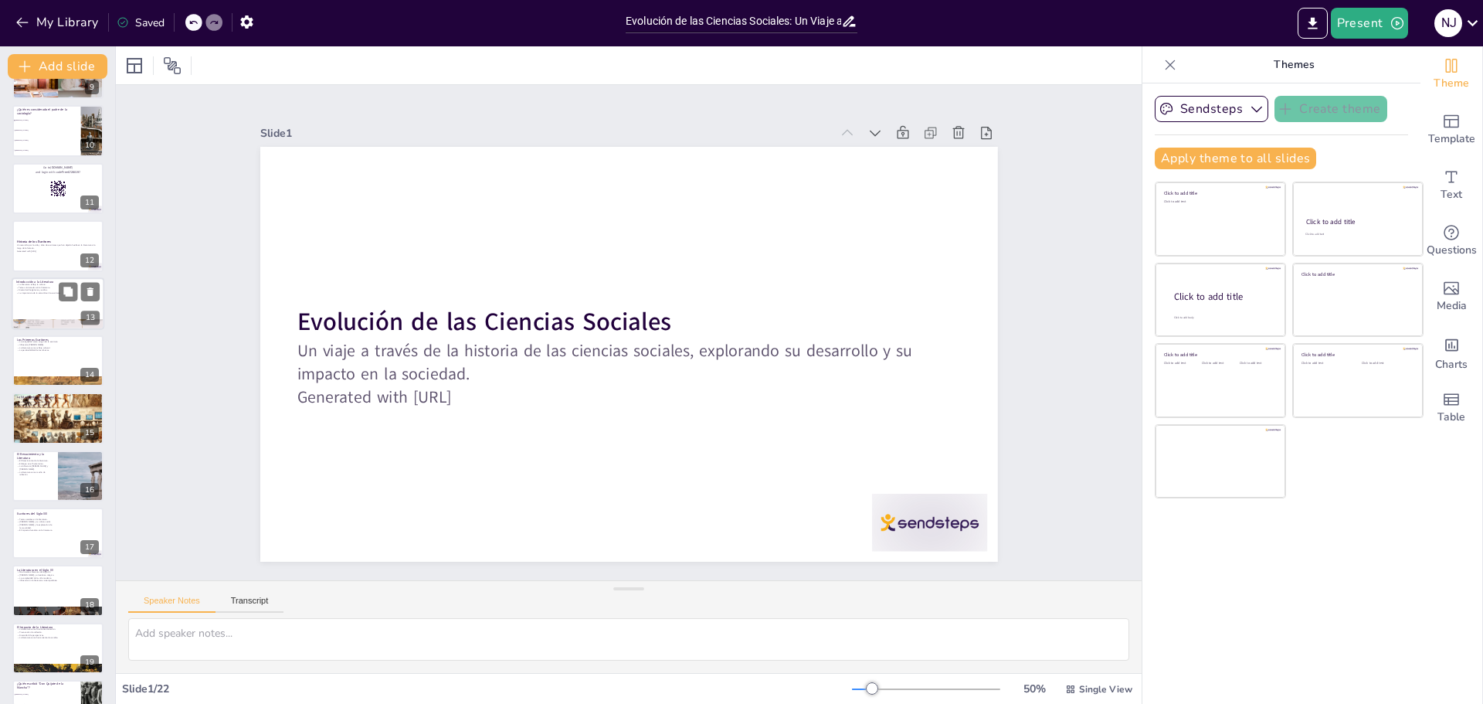
checkbox input "true"
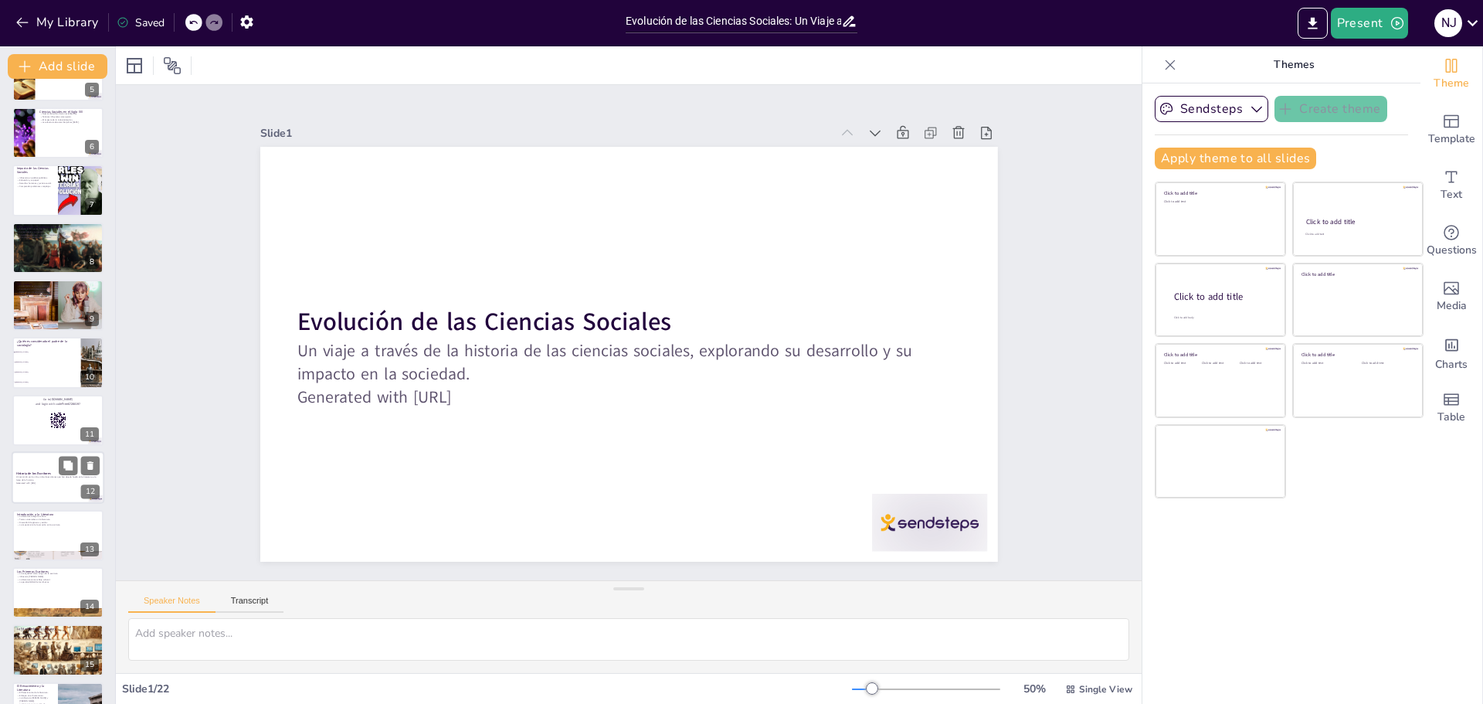
checkbox input "true"
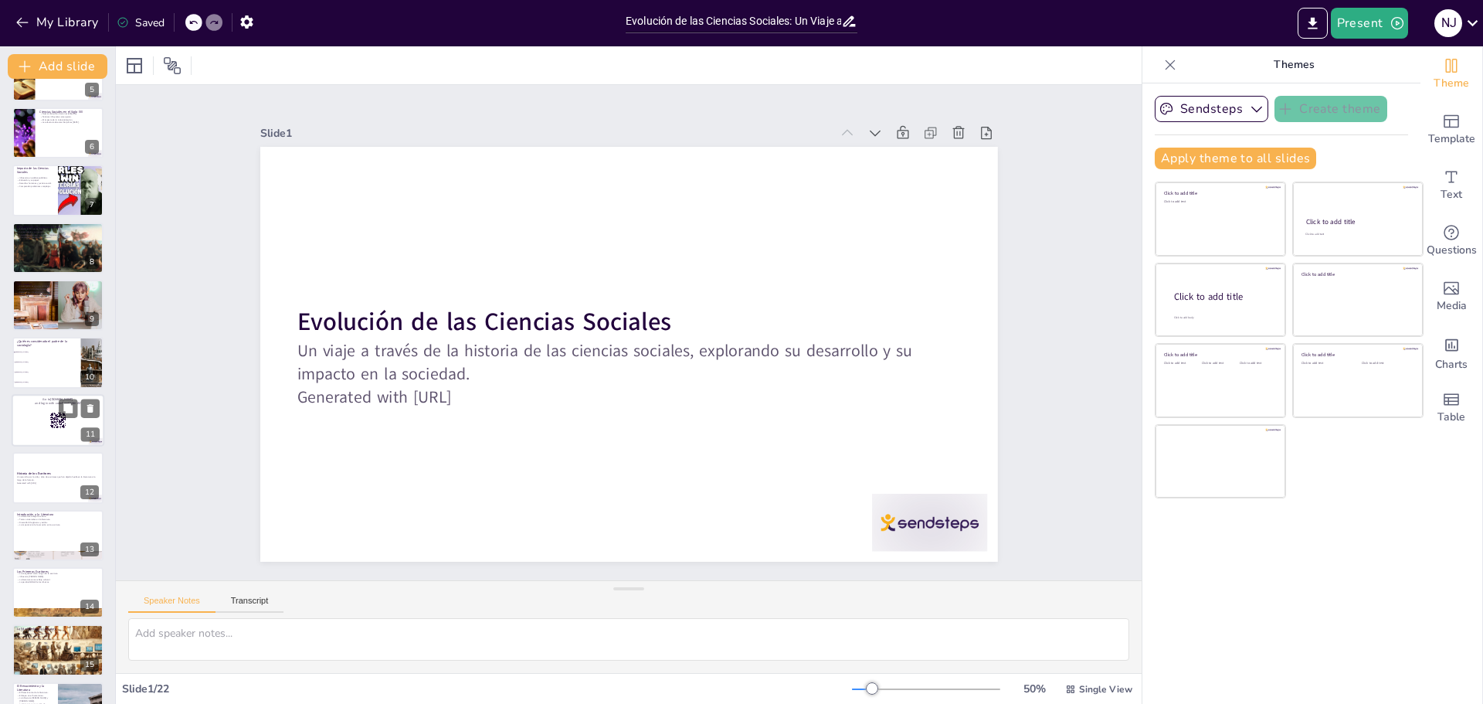
checkbox input "true"
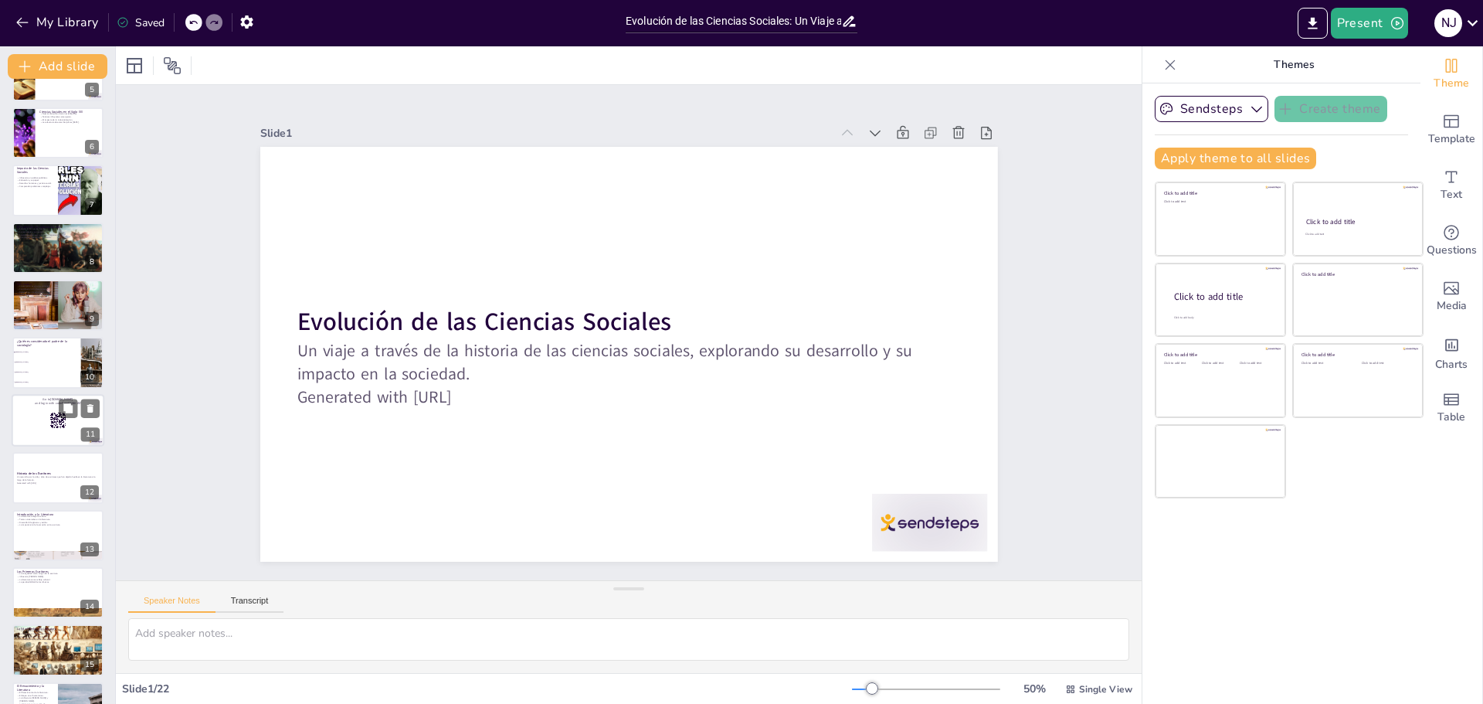
checkbox input "true"
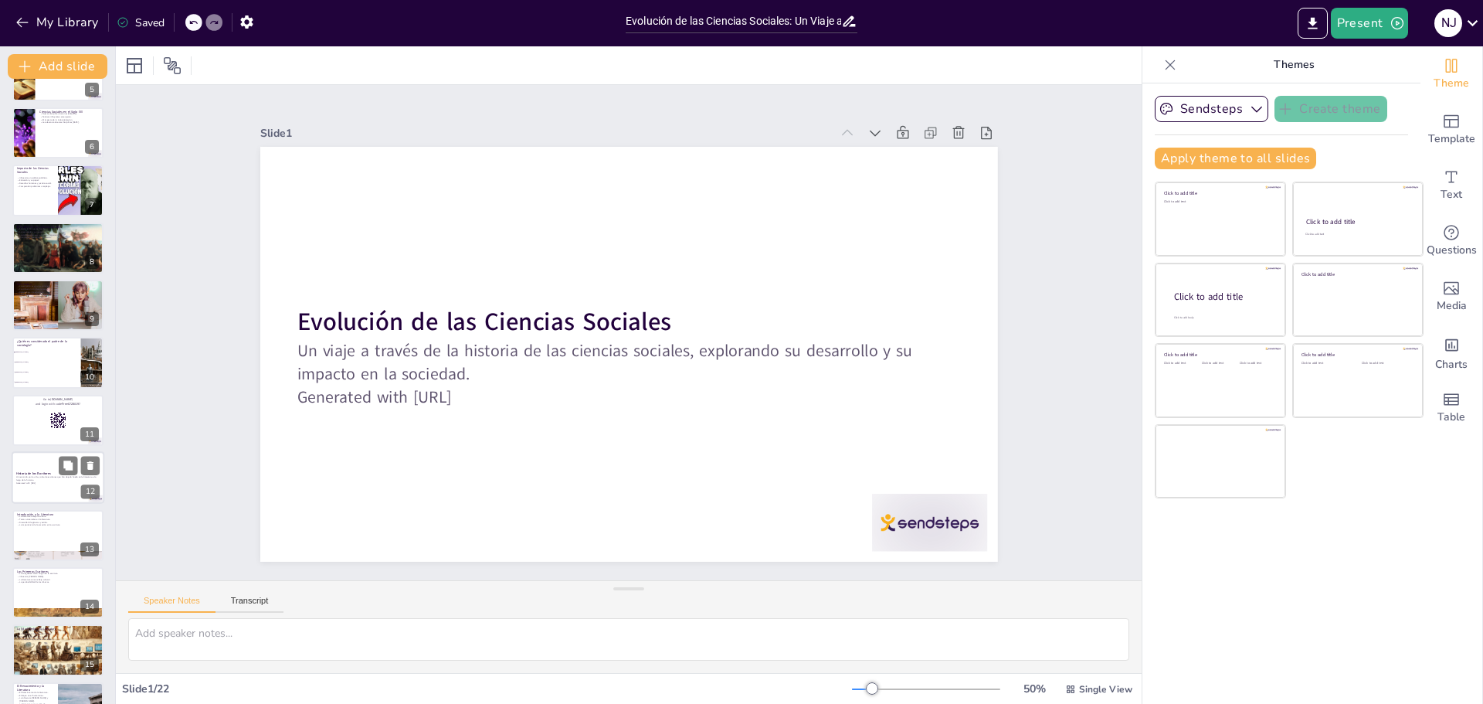
checkbox input "true"
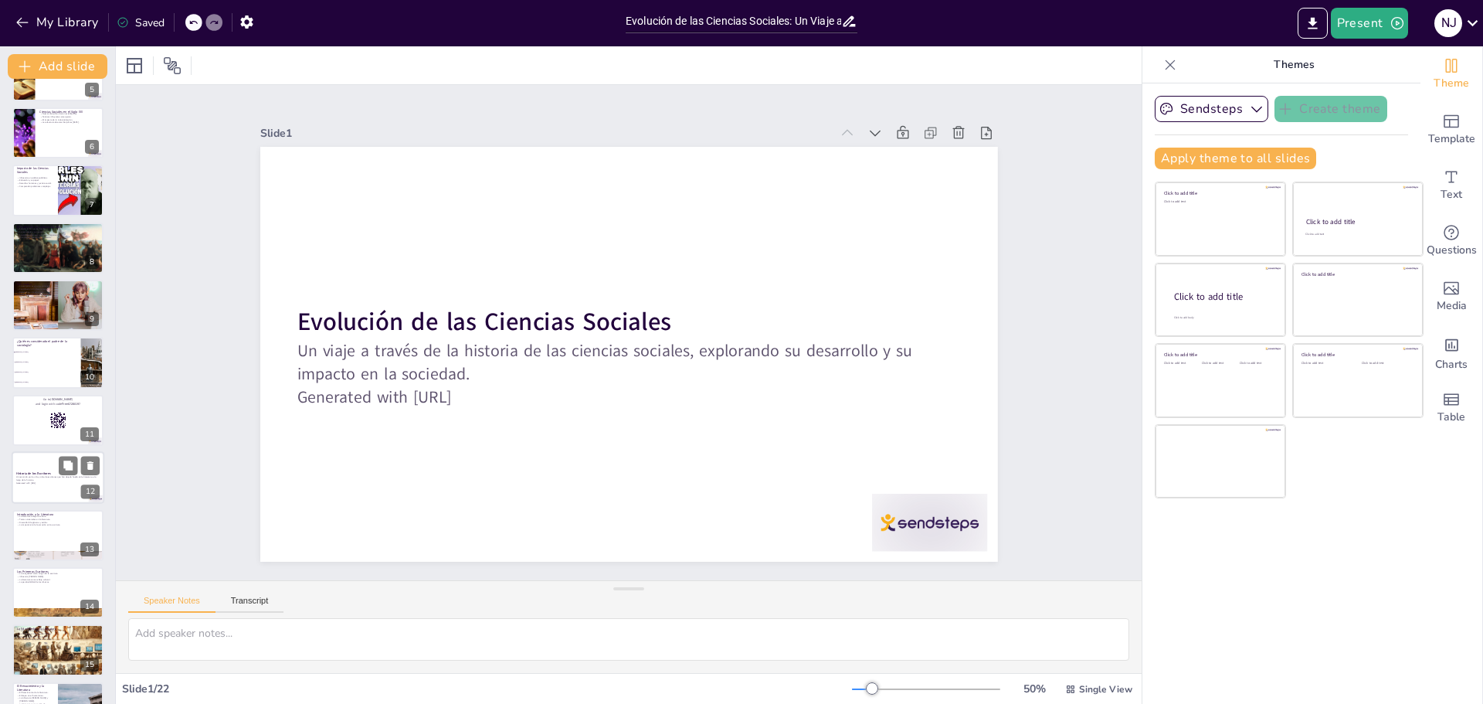
checkbox input "true"
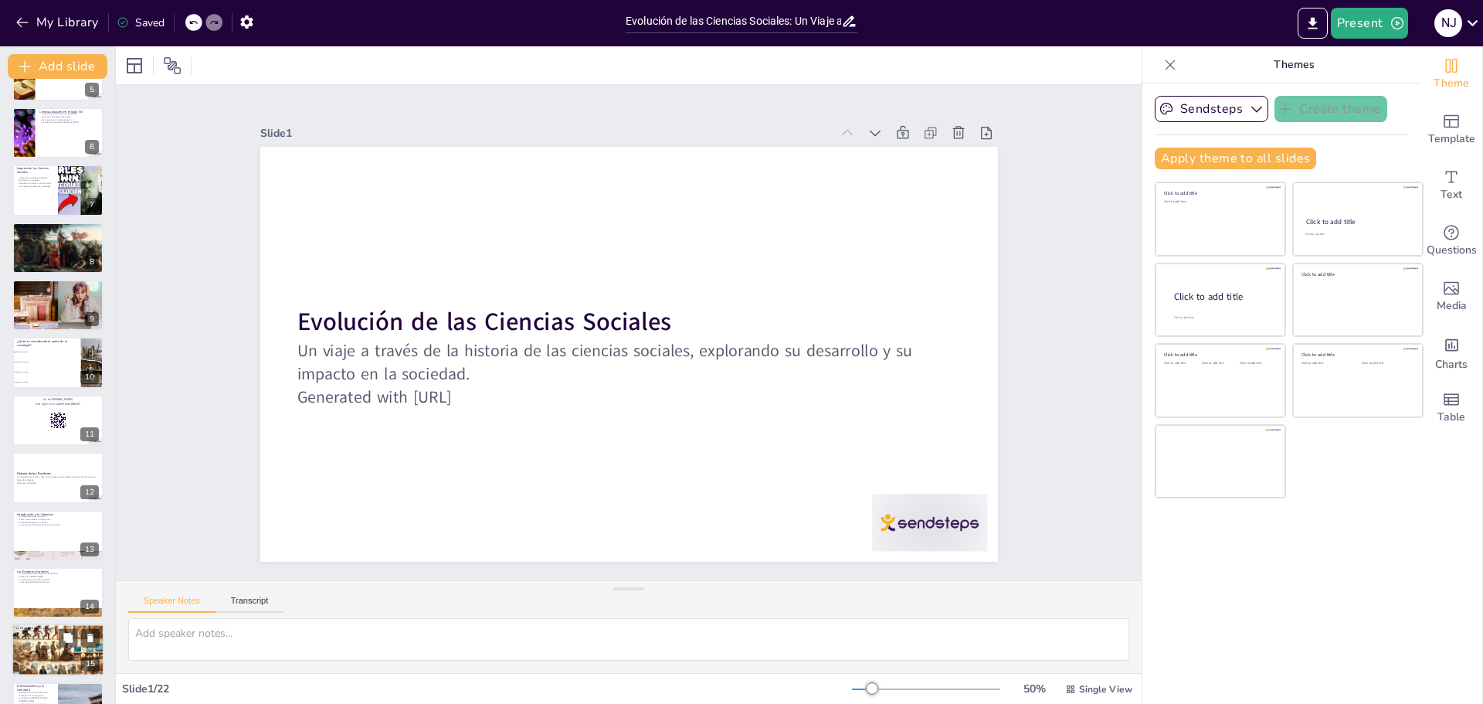
checkbox input "true"
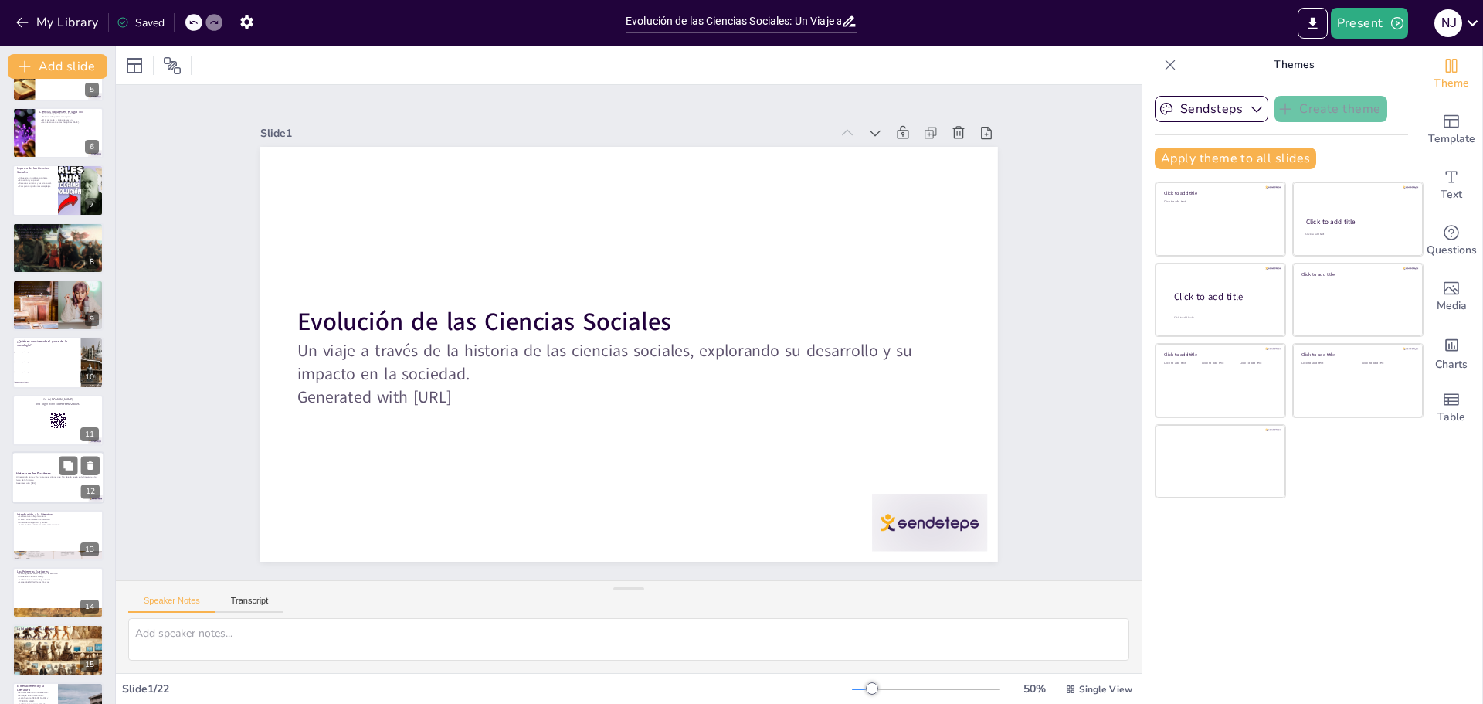
checkbox input "true"
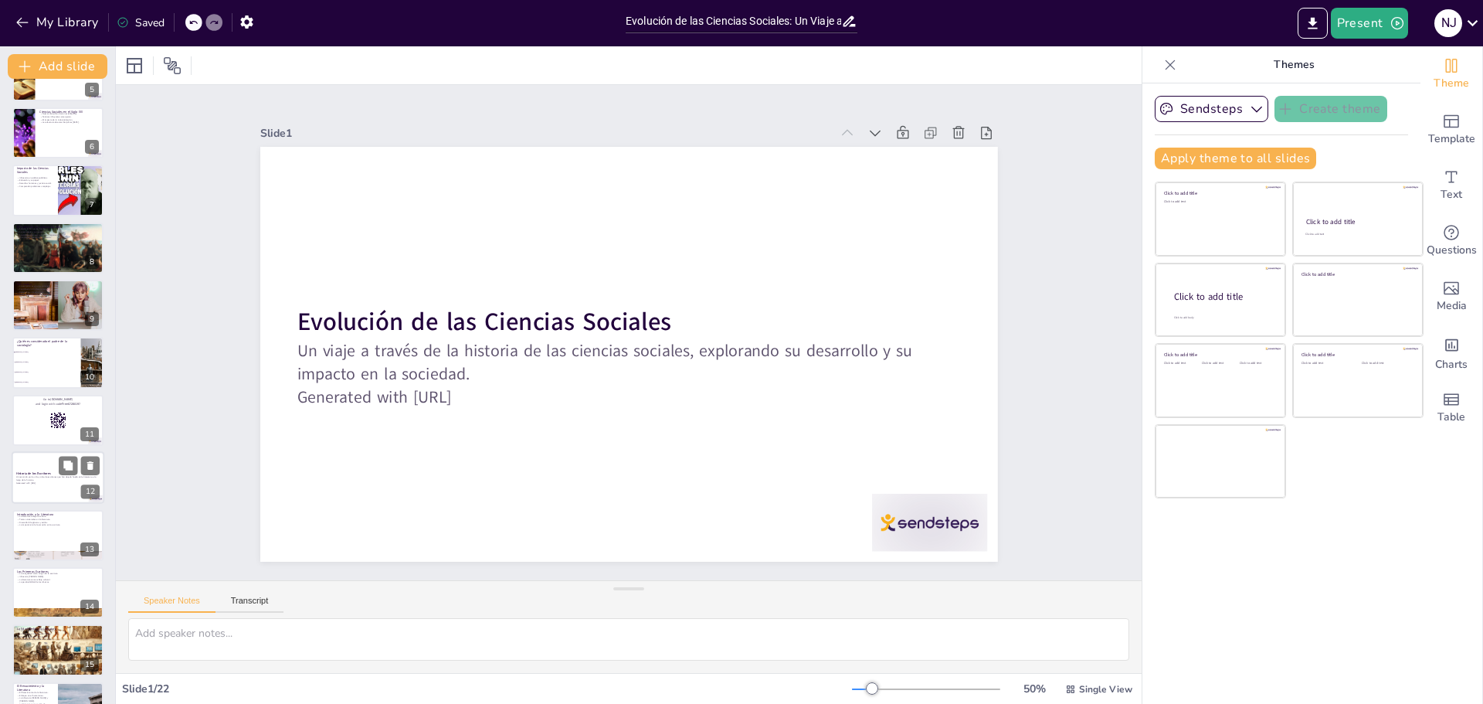
checkbox input "true"
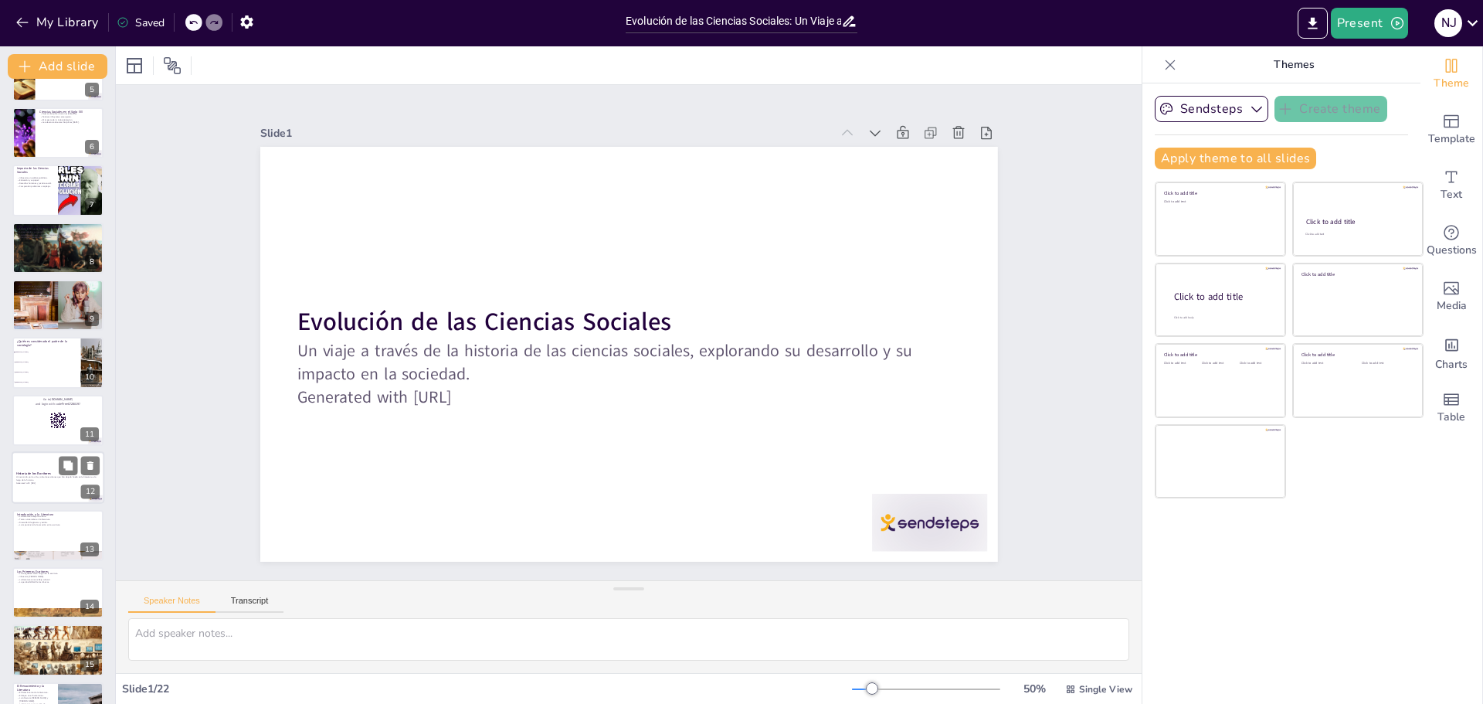
checkbox input "true"
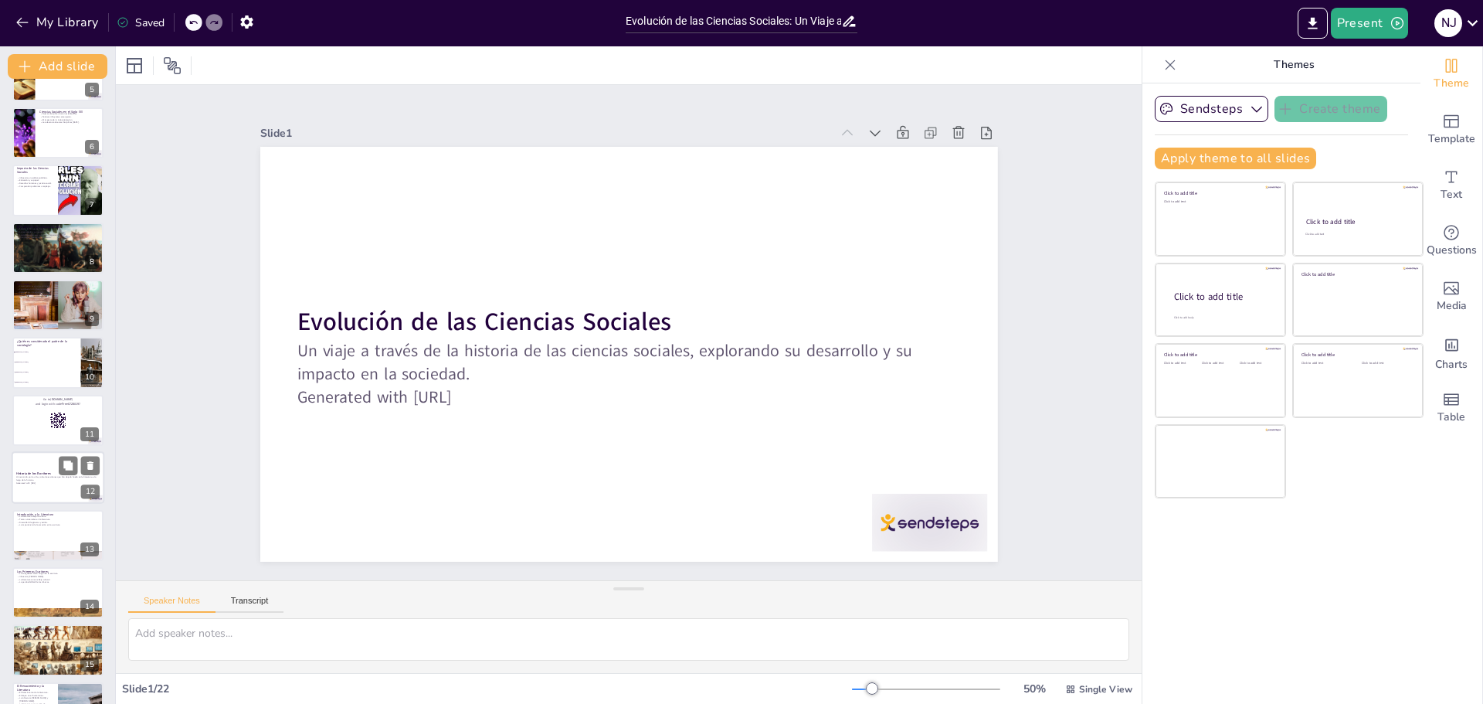
checkbox input "true"
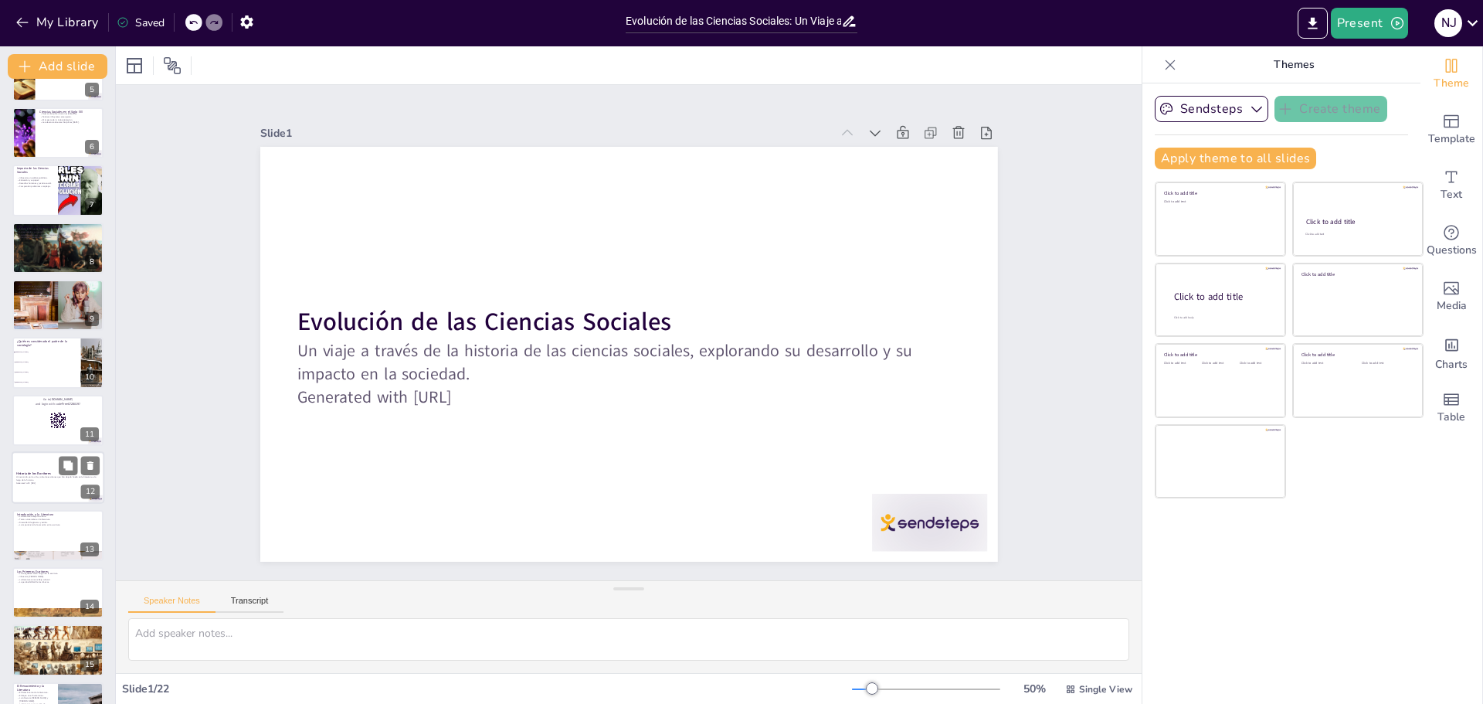
checkbox input "true"
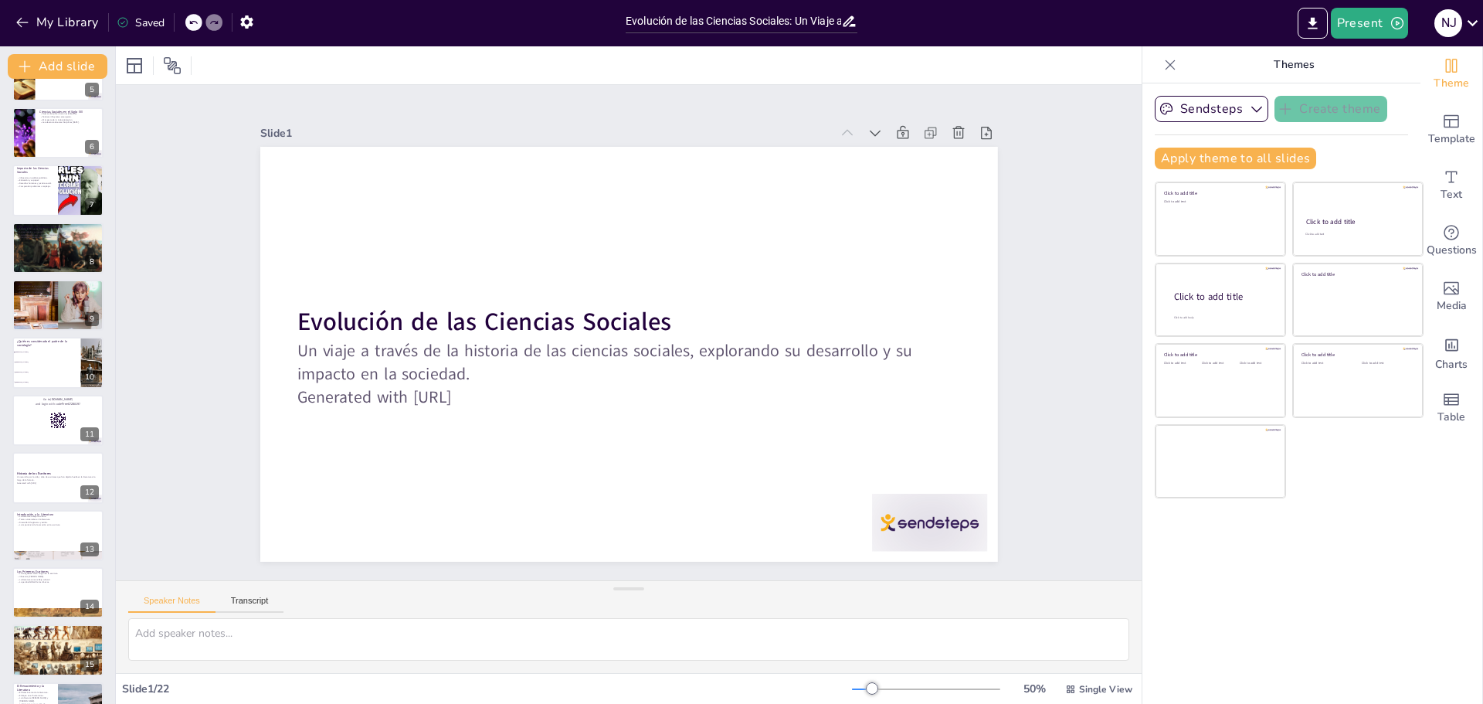
checkbox input "true"
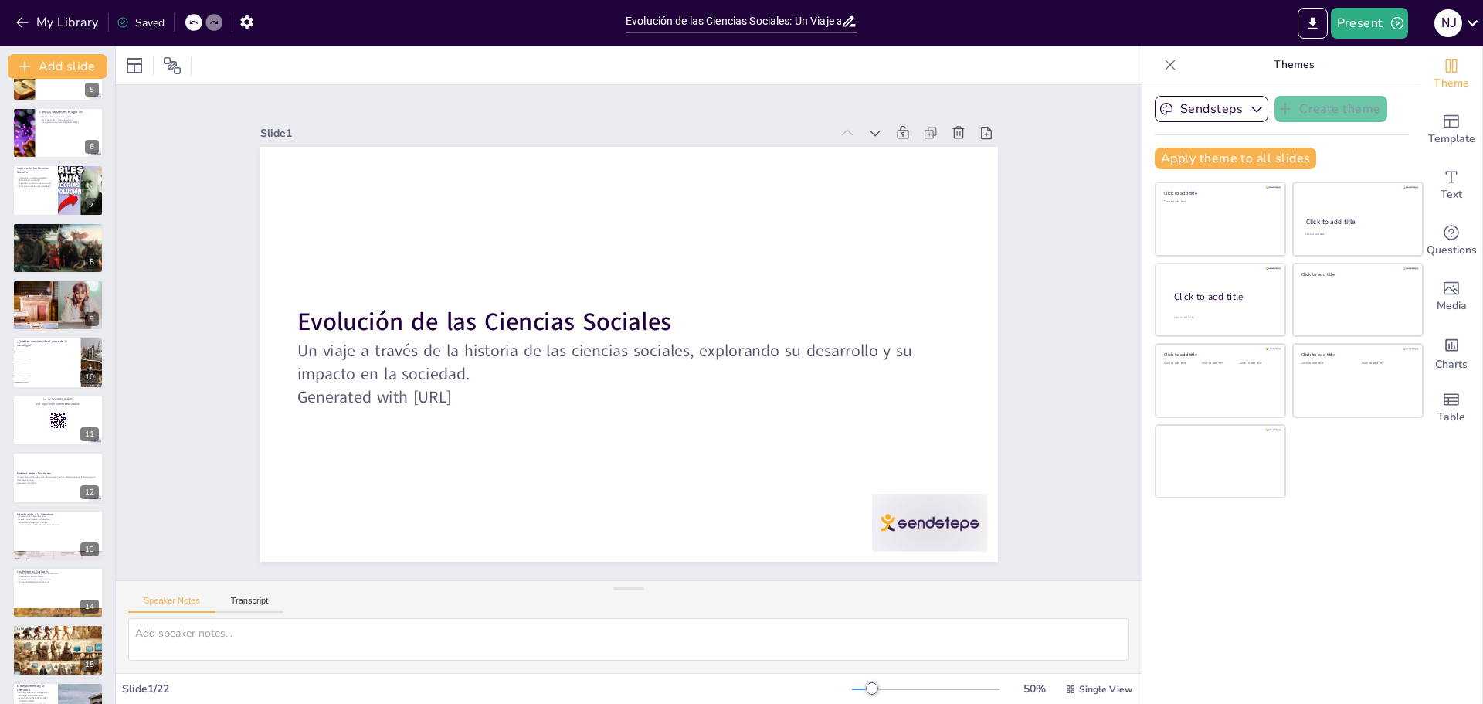
checkbox input "true"
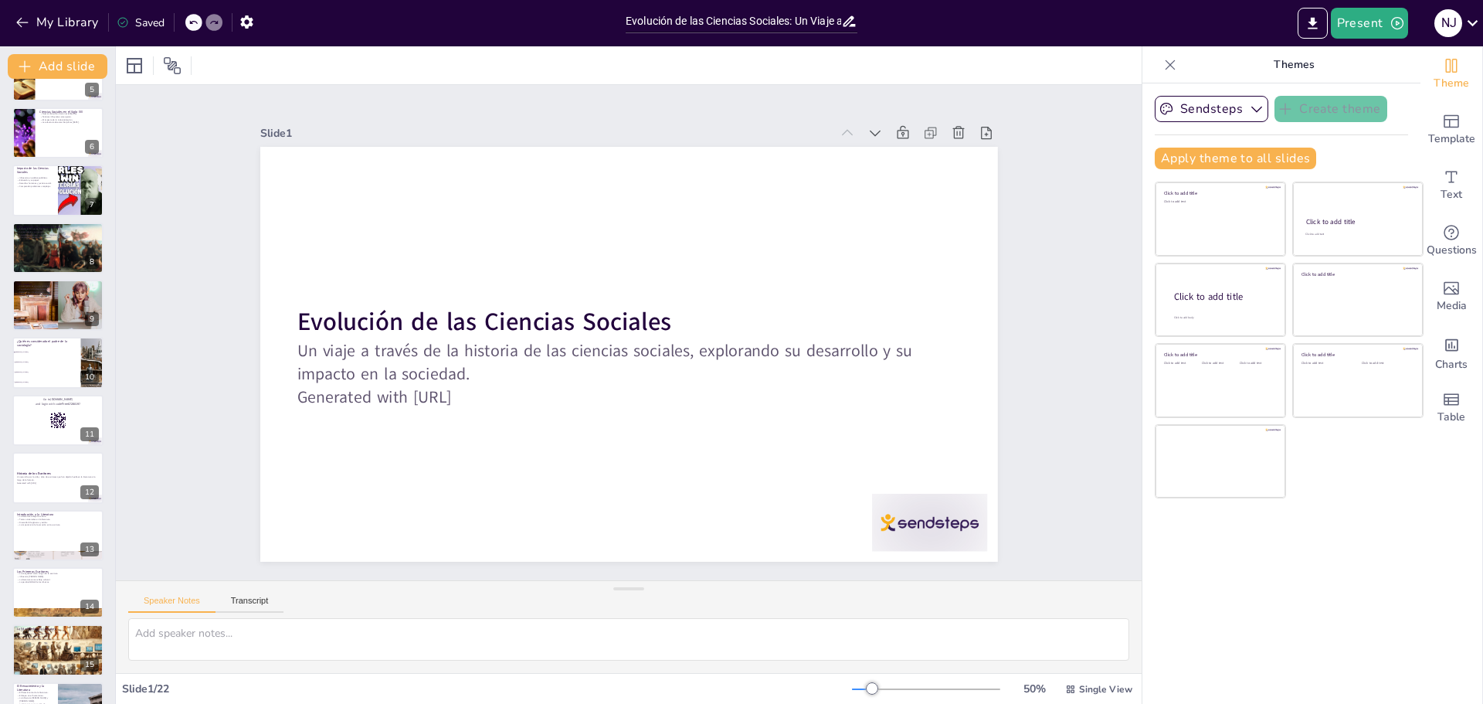
checkbox input "true"
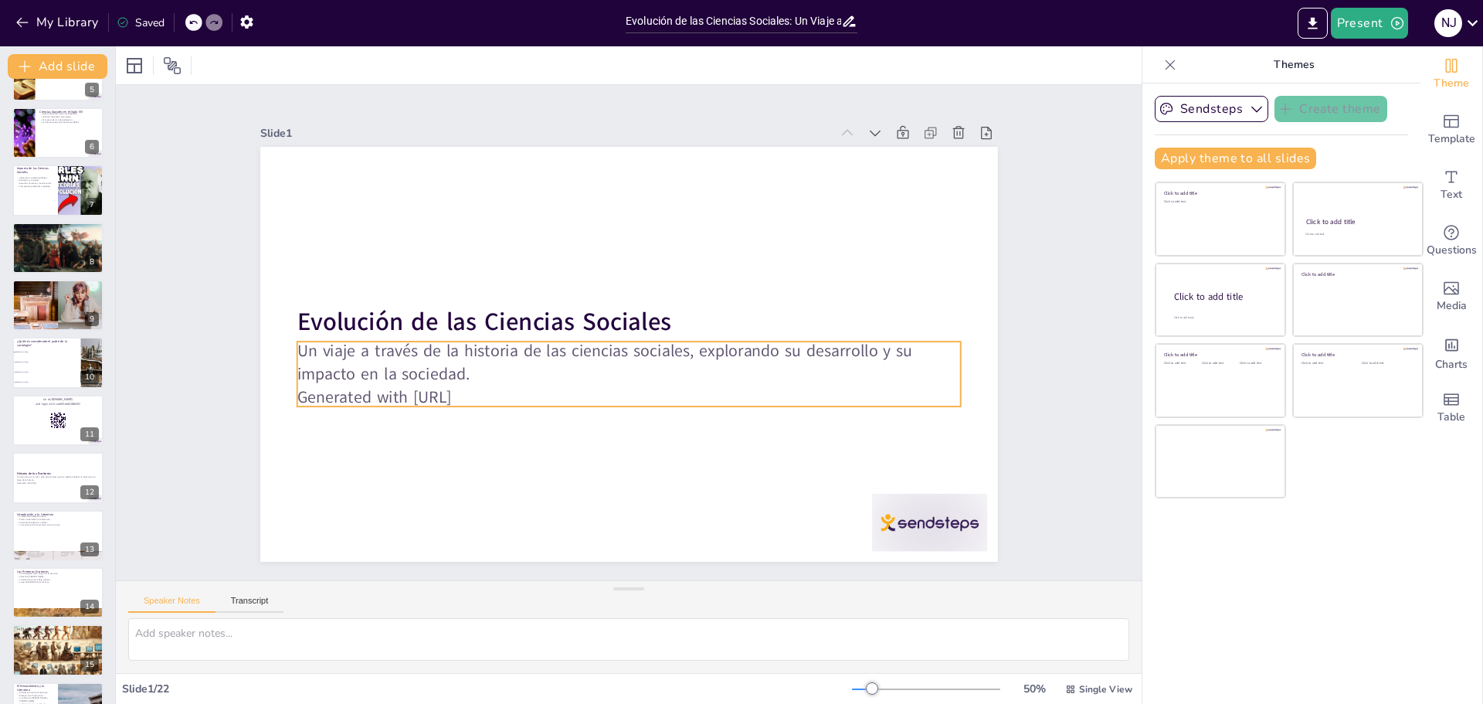
checkbox input "true"
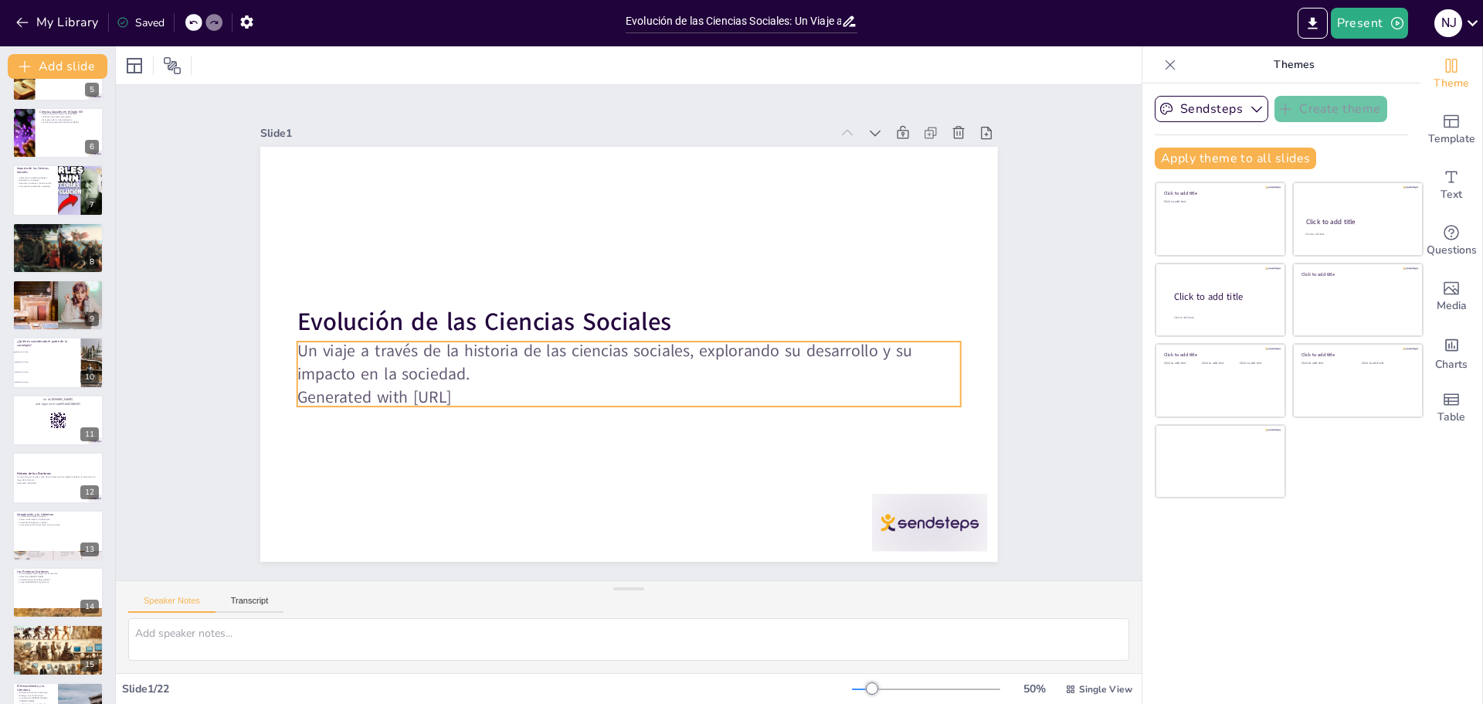
checkbox input "true"
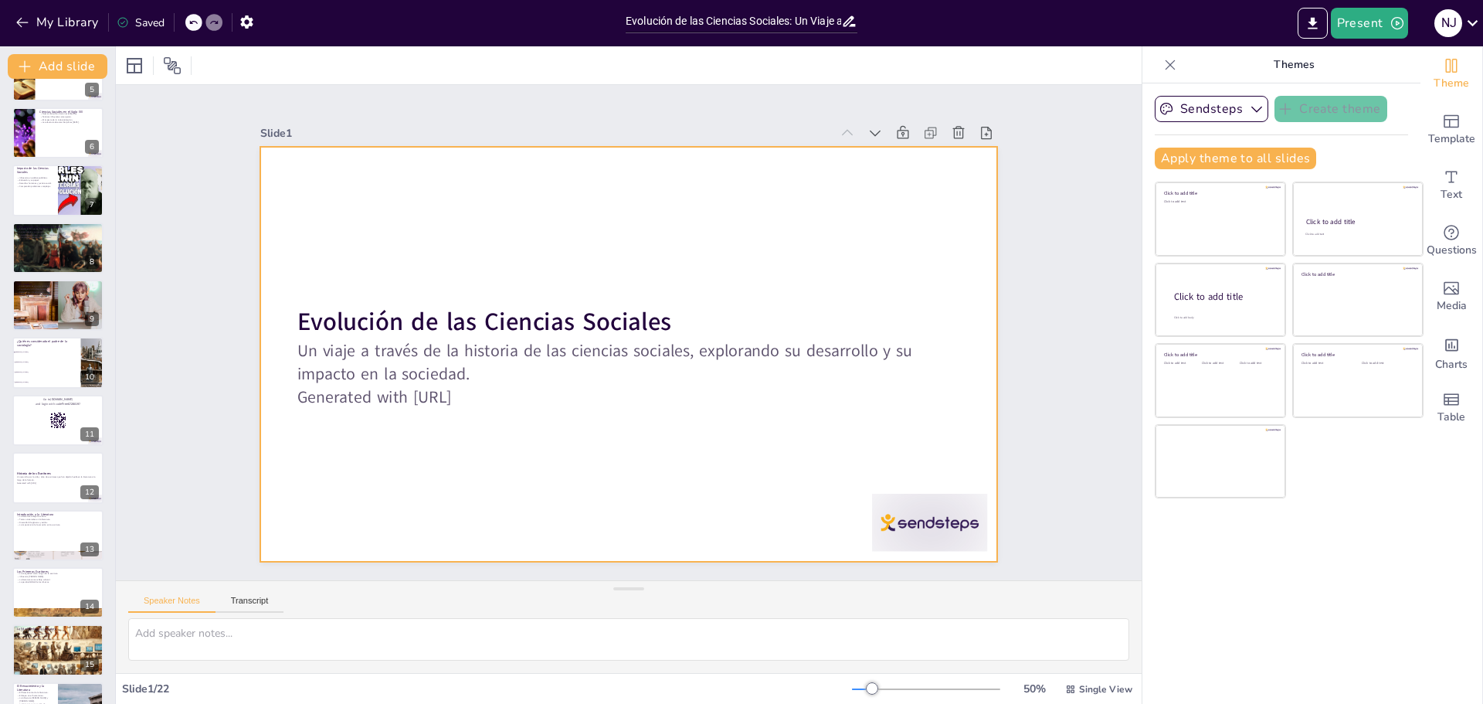
checkbox input "true"
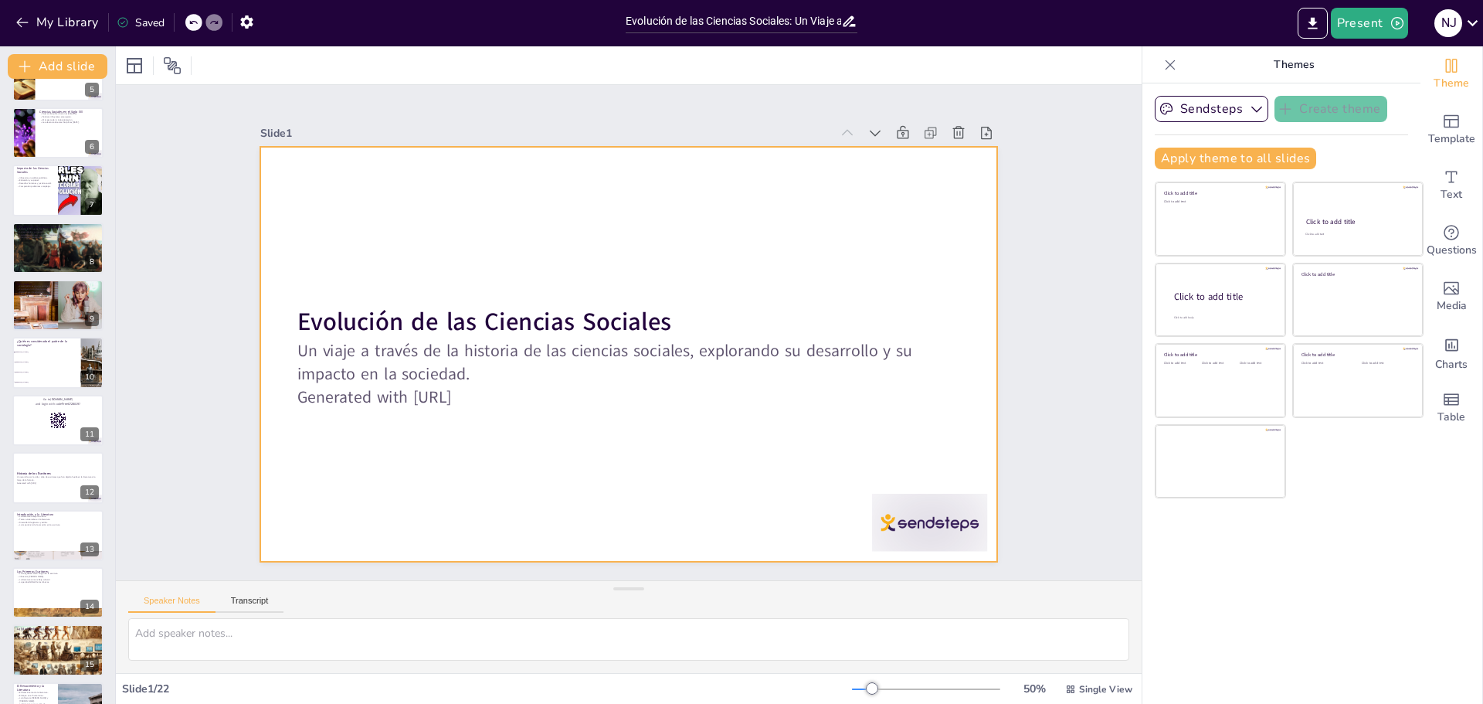
checkbox input "true"
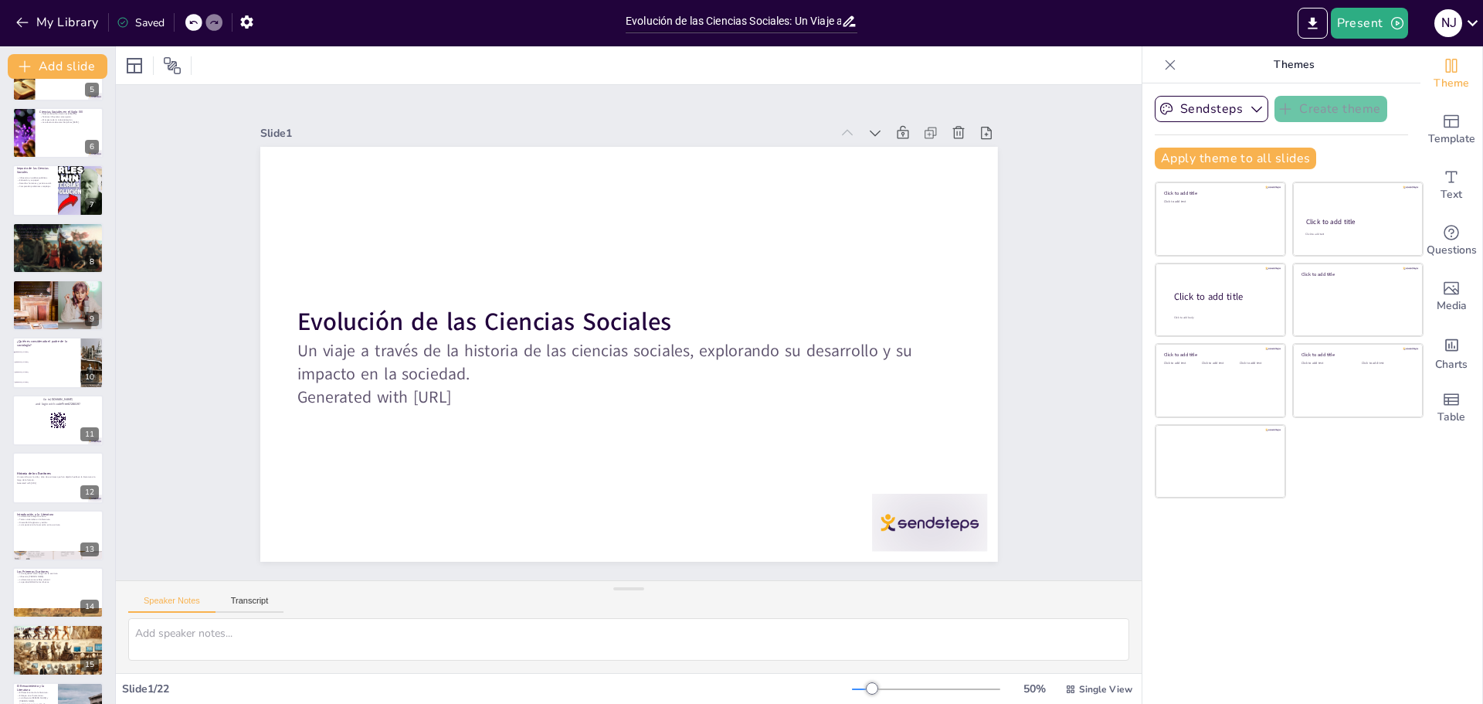
checkbox input "true"
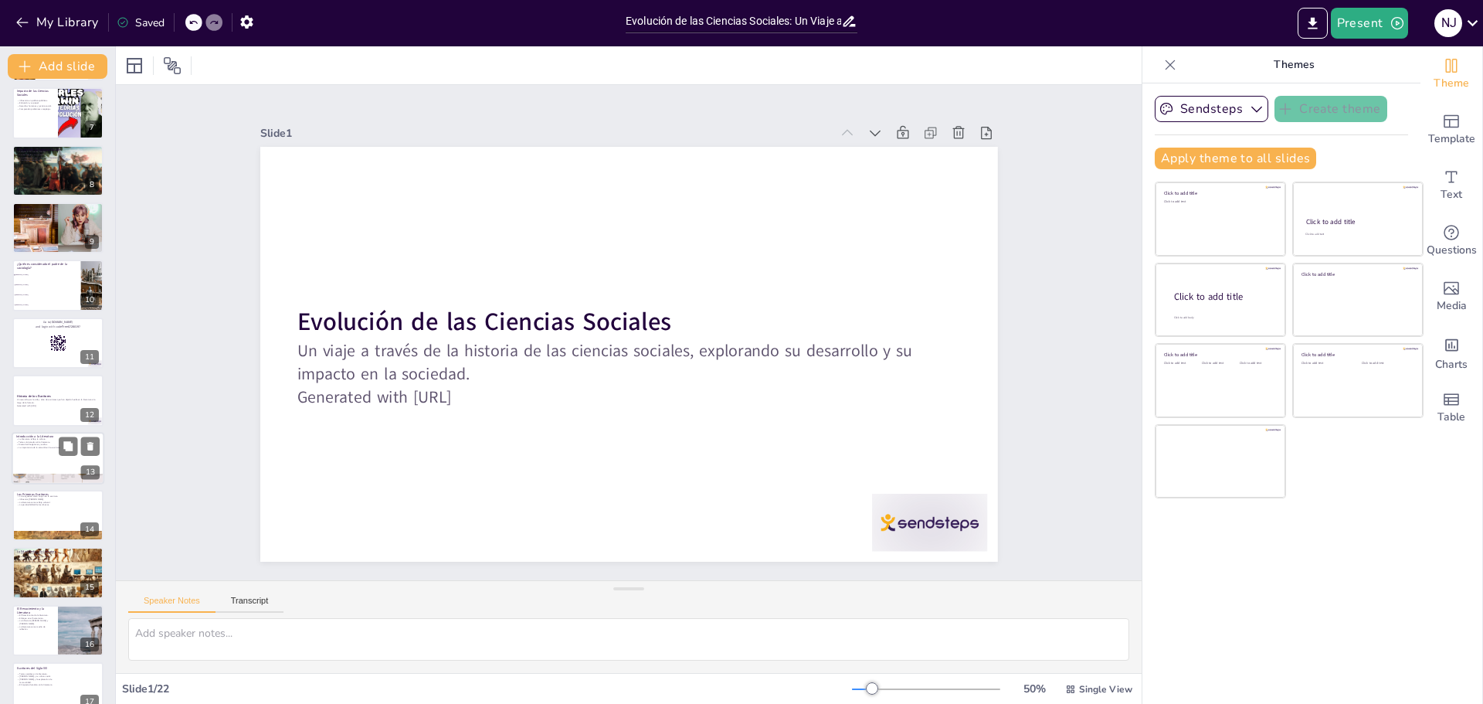
checkbox input "true"
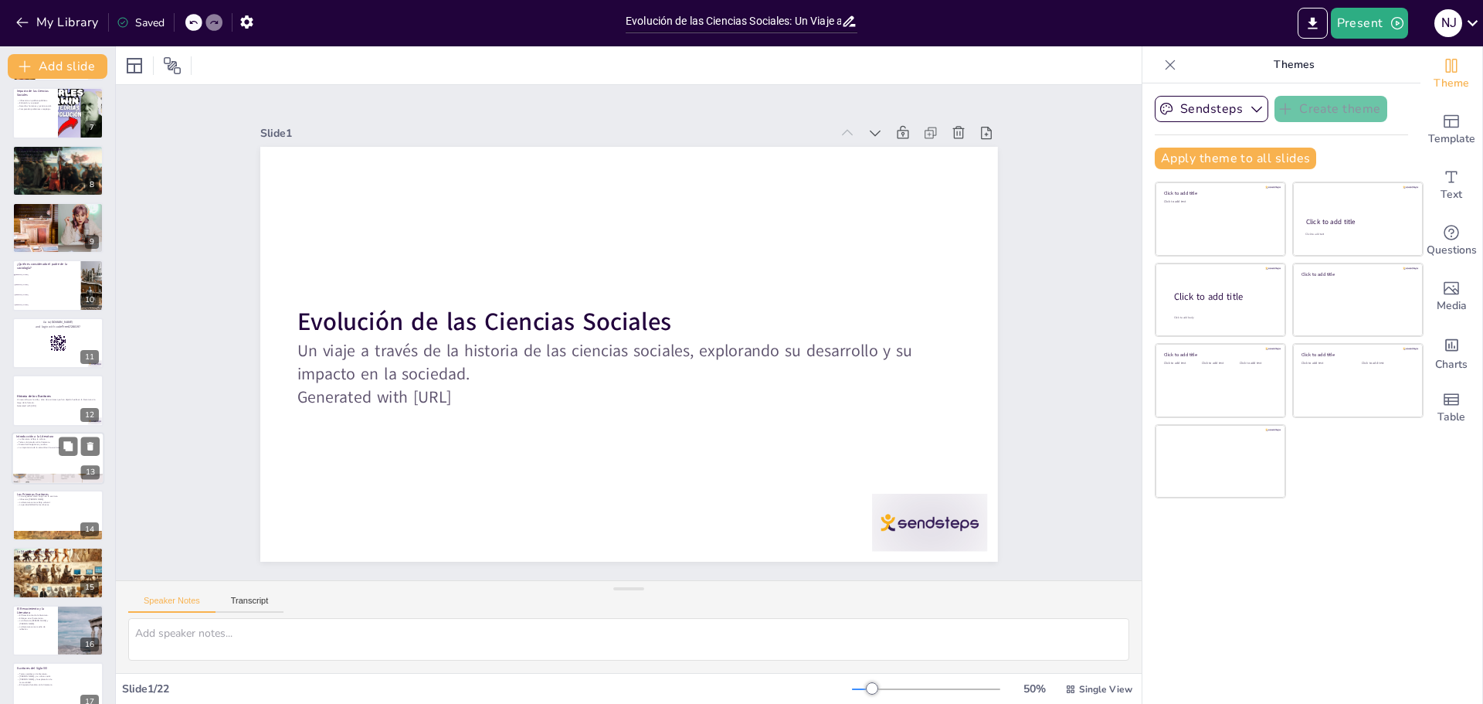
checkbox input "true"
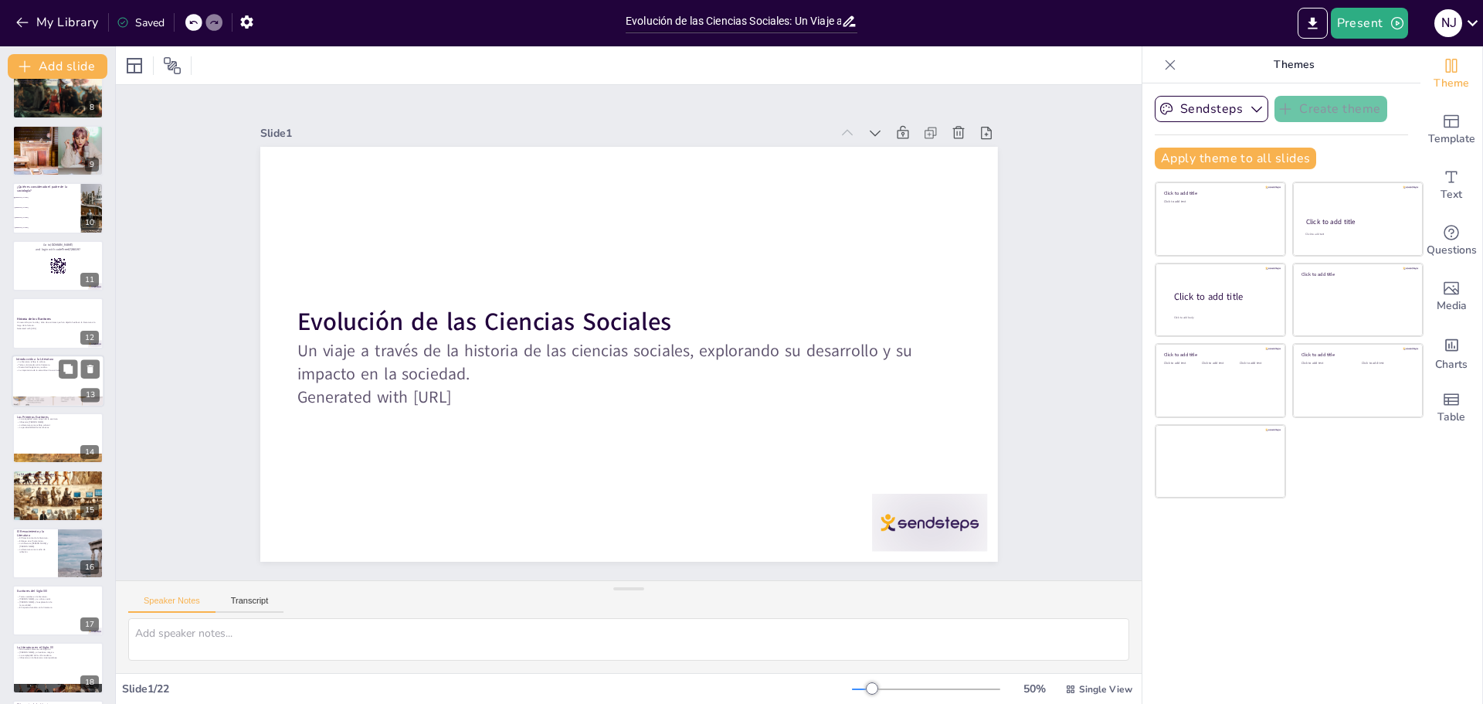
checkbox input "true"
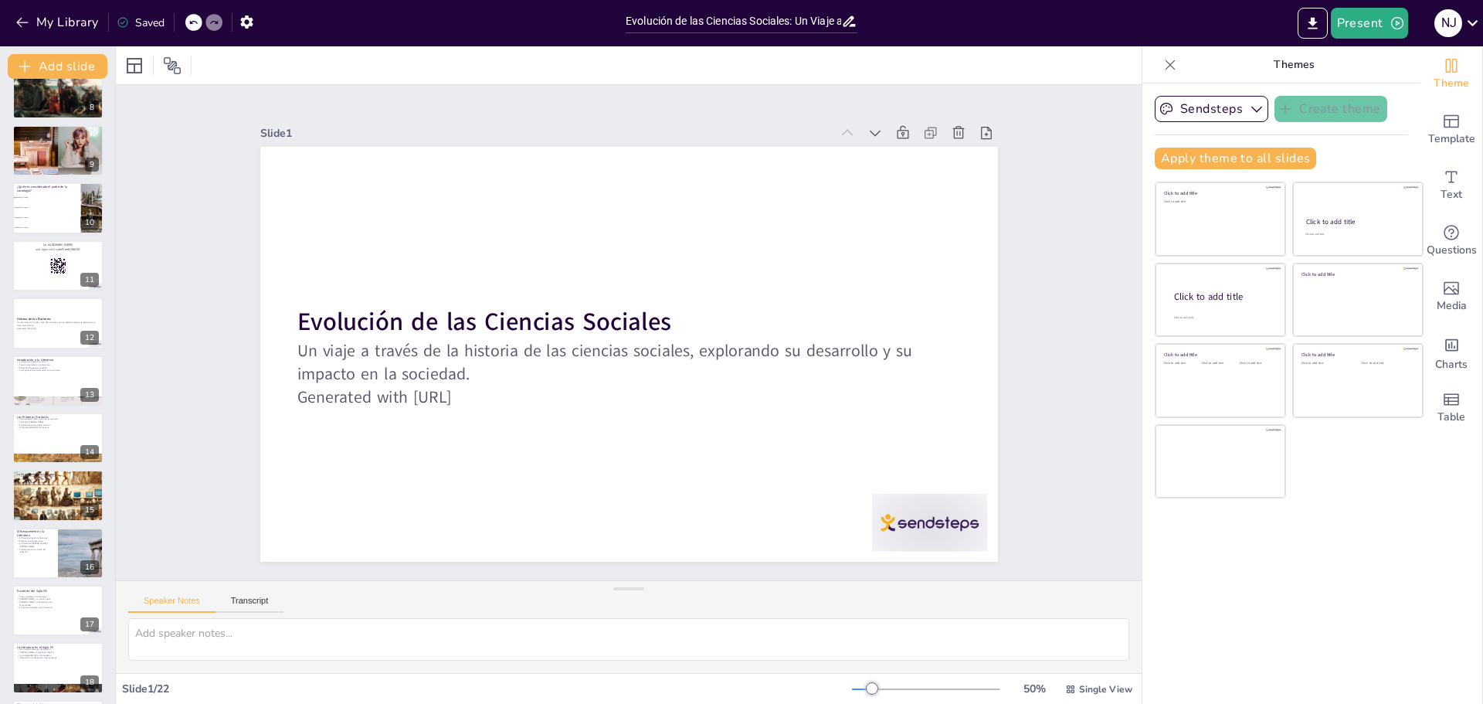
checkbox input "true"
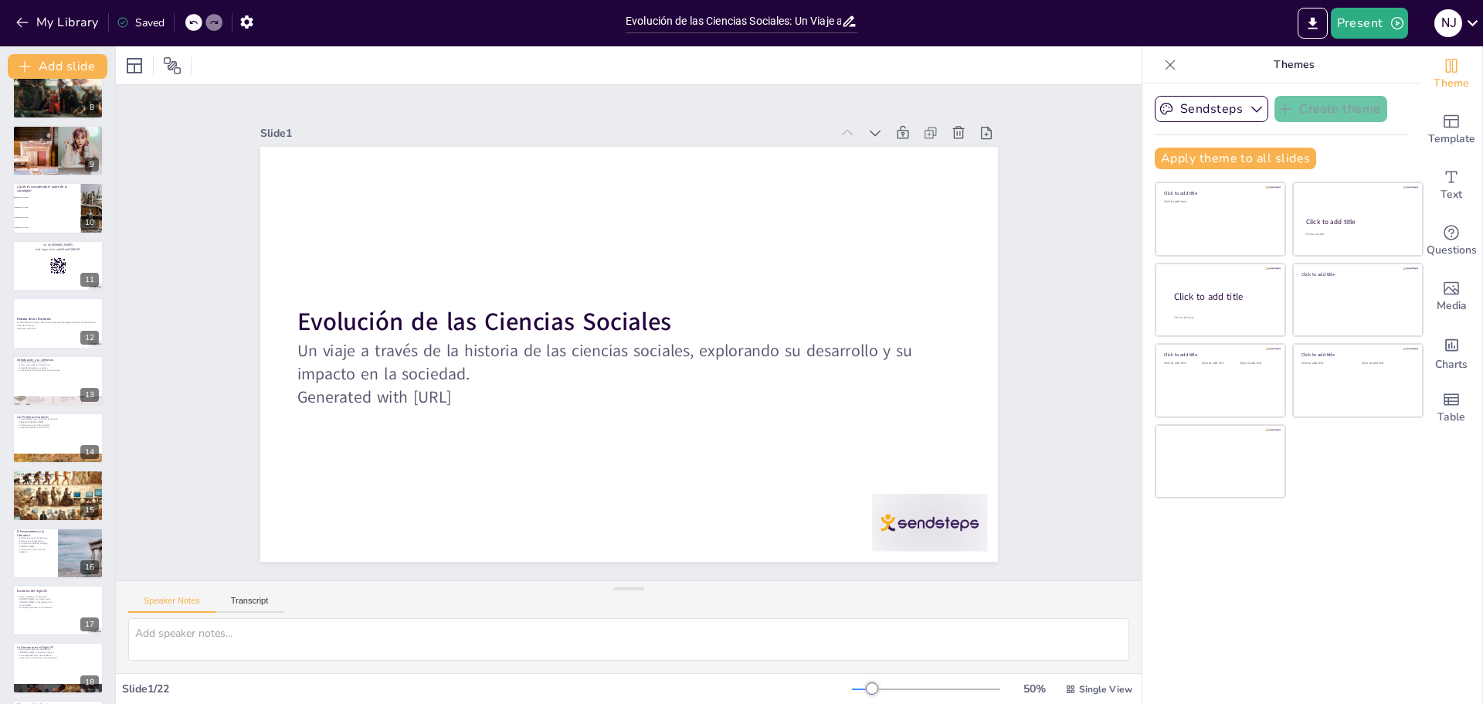
checkbox input "true"
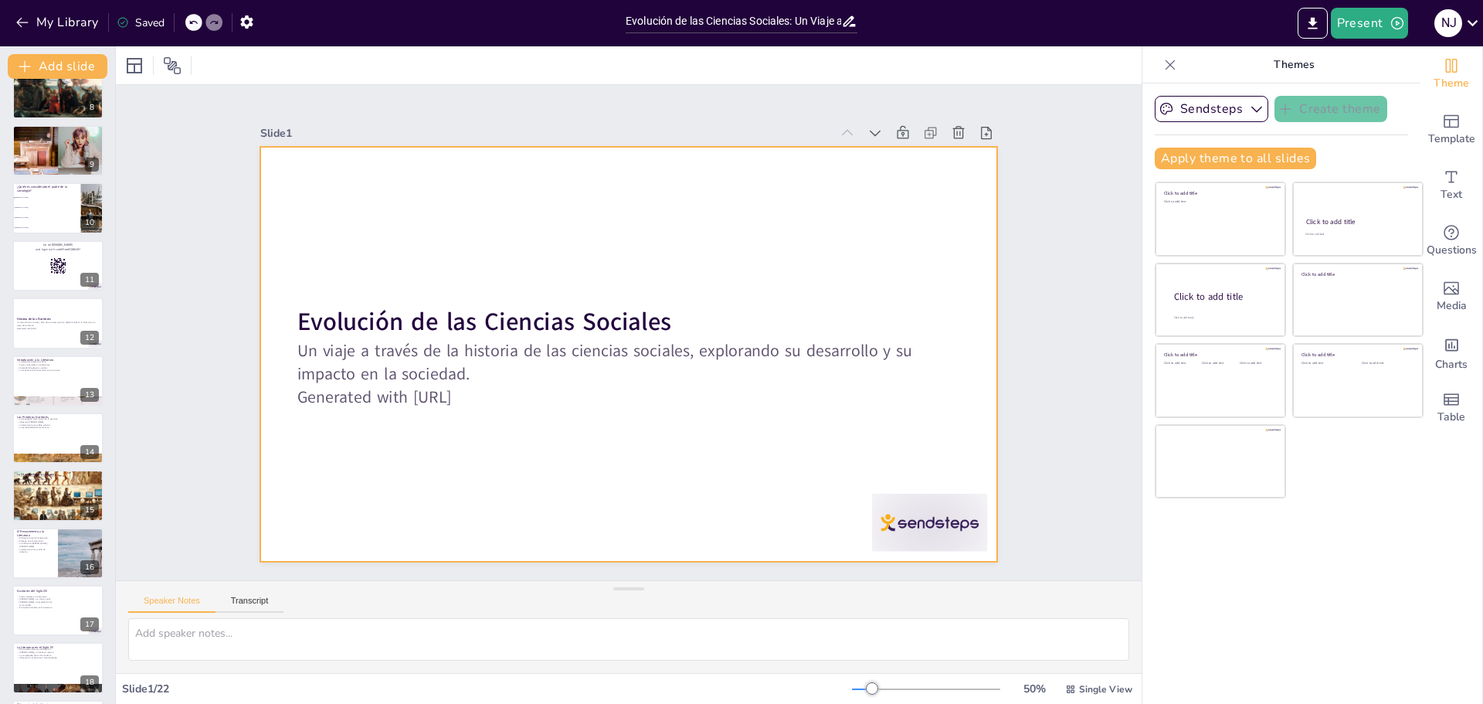
checkbox input "true"
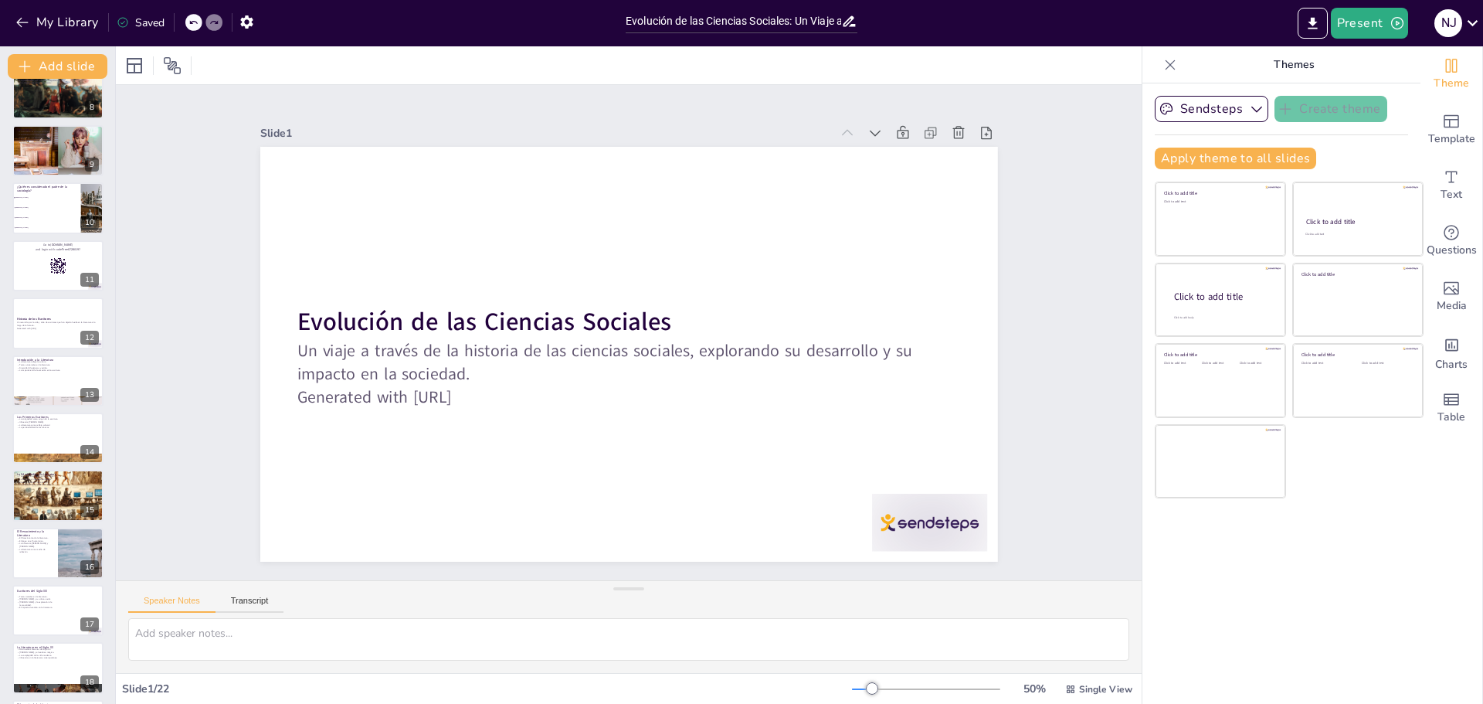
checkbox input "true"
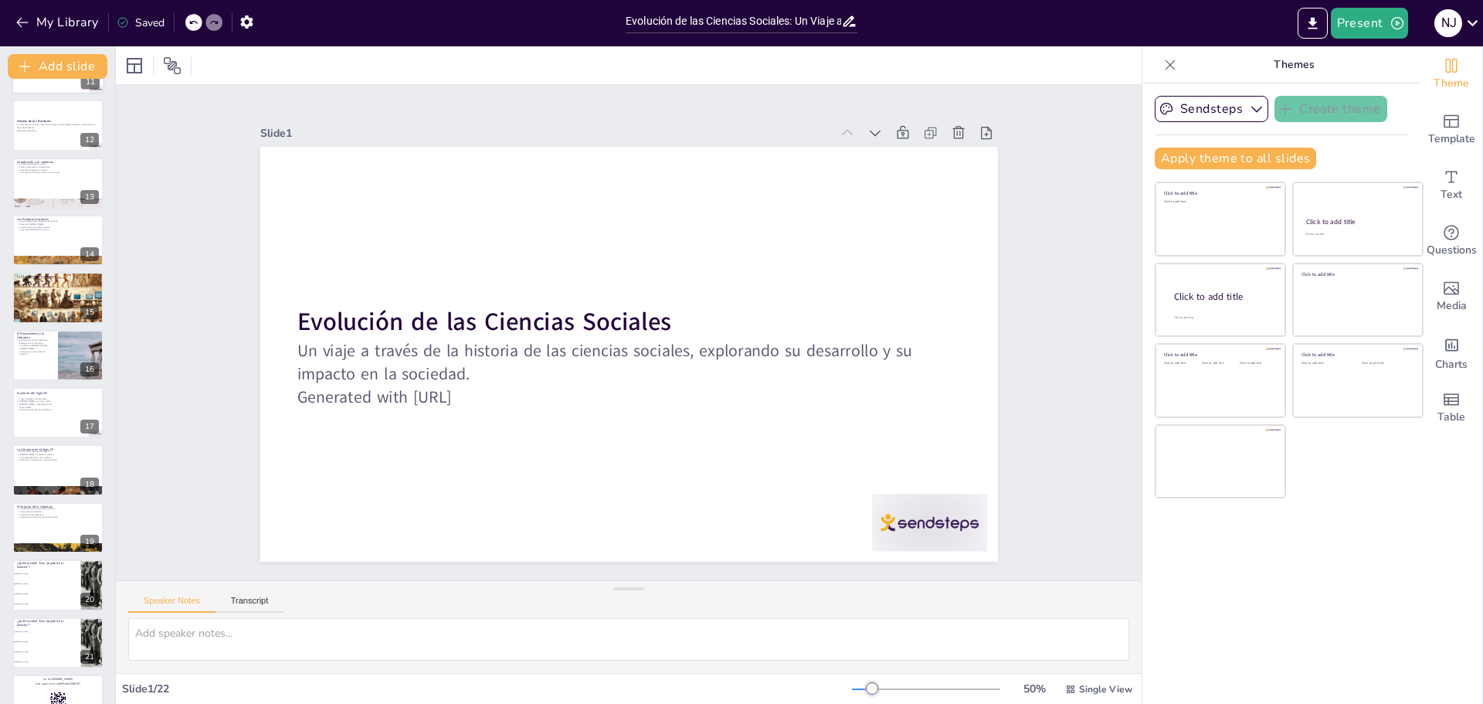
scroll to position [503, 0]
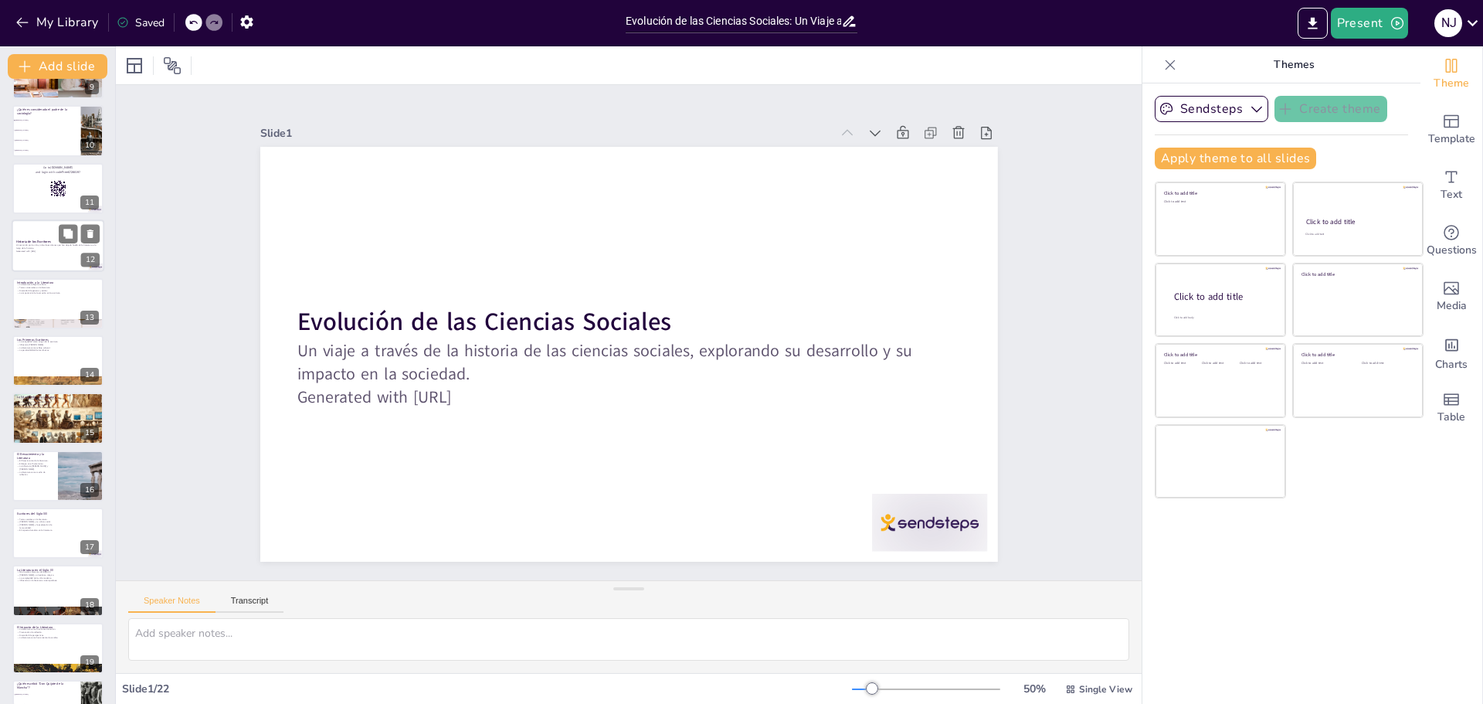
click at [57, 221] on div at bounding box center [58, 245] width 93 height 53
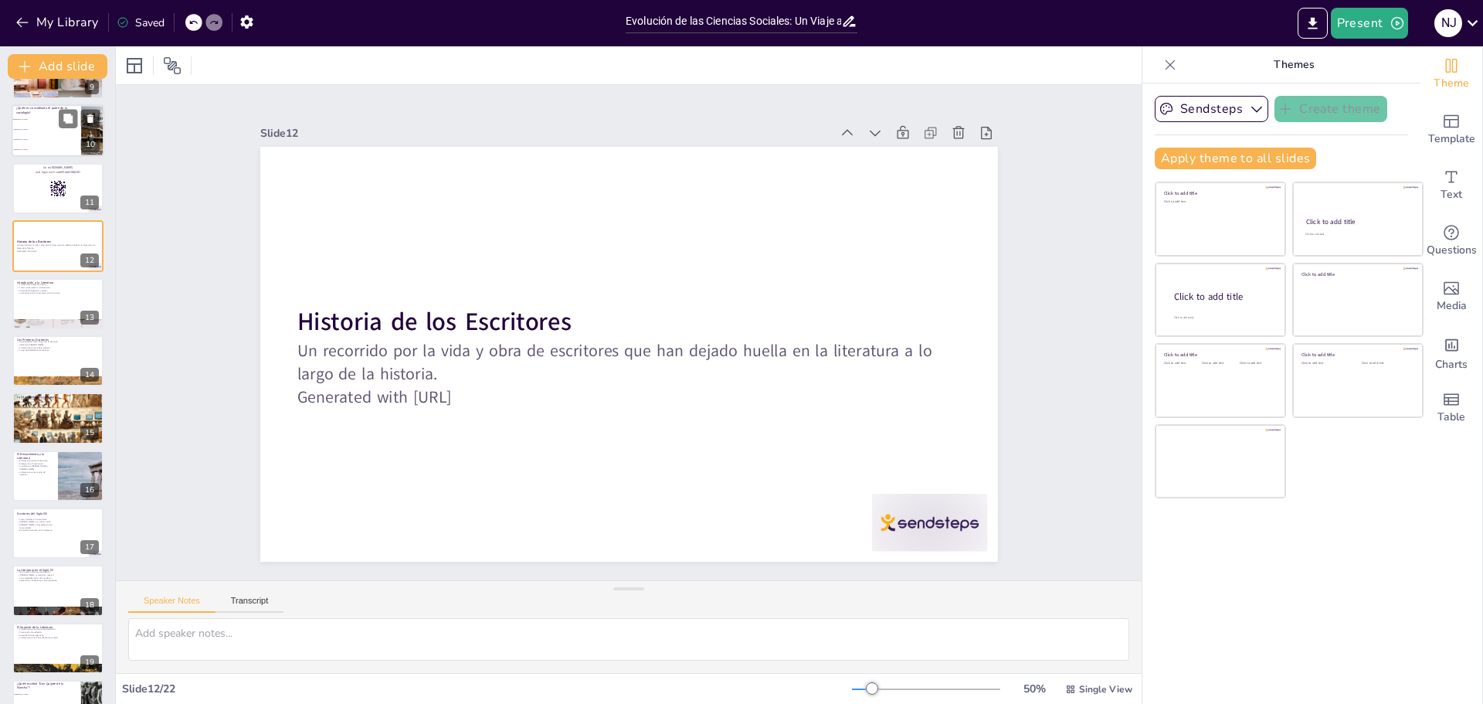
scroll to position [357, 0]
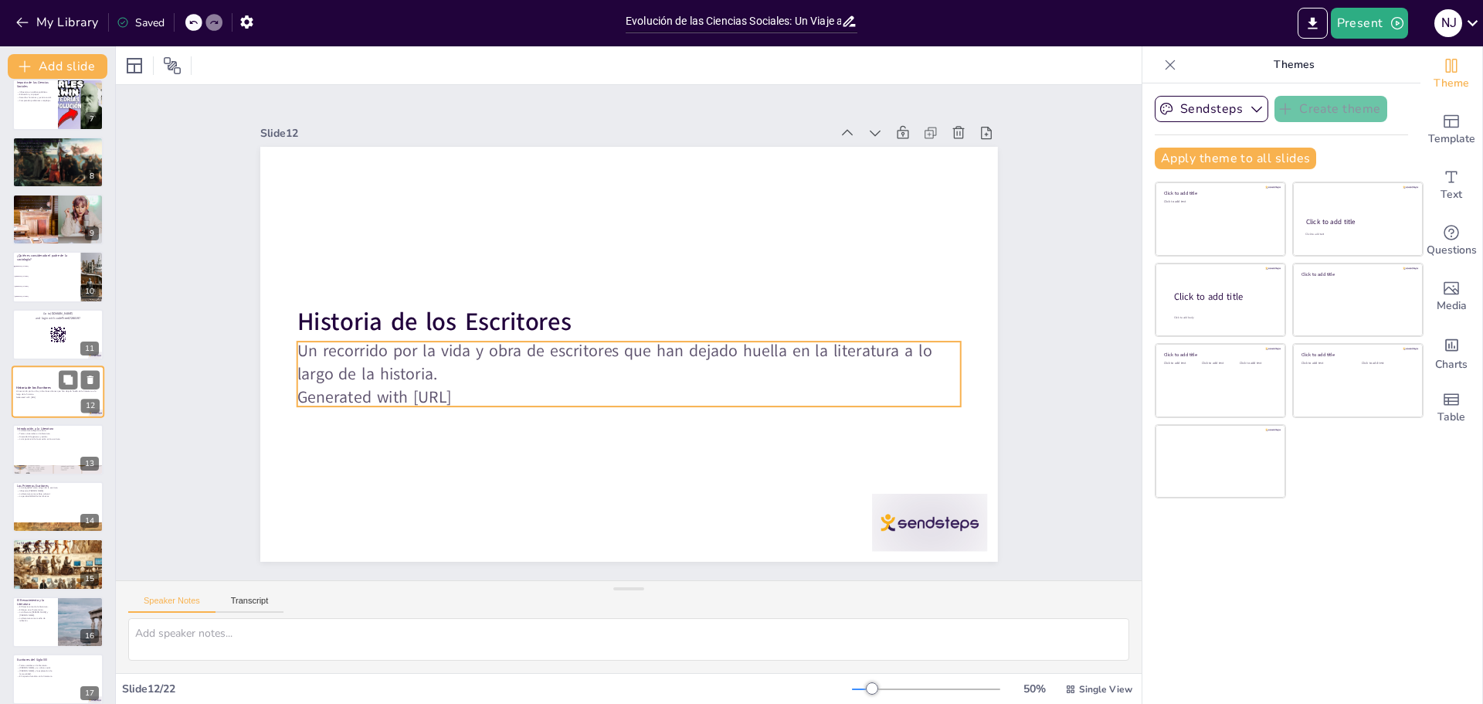
click at [42, 390] on p "Un recorrido por la vida y obra de escritores que han dejado huella en la liter…" at bounding box center [57, 392] width 83 height 5
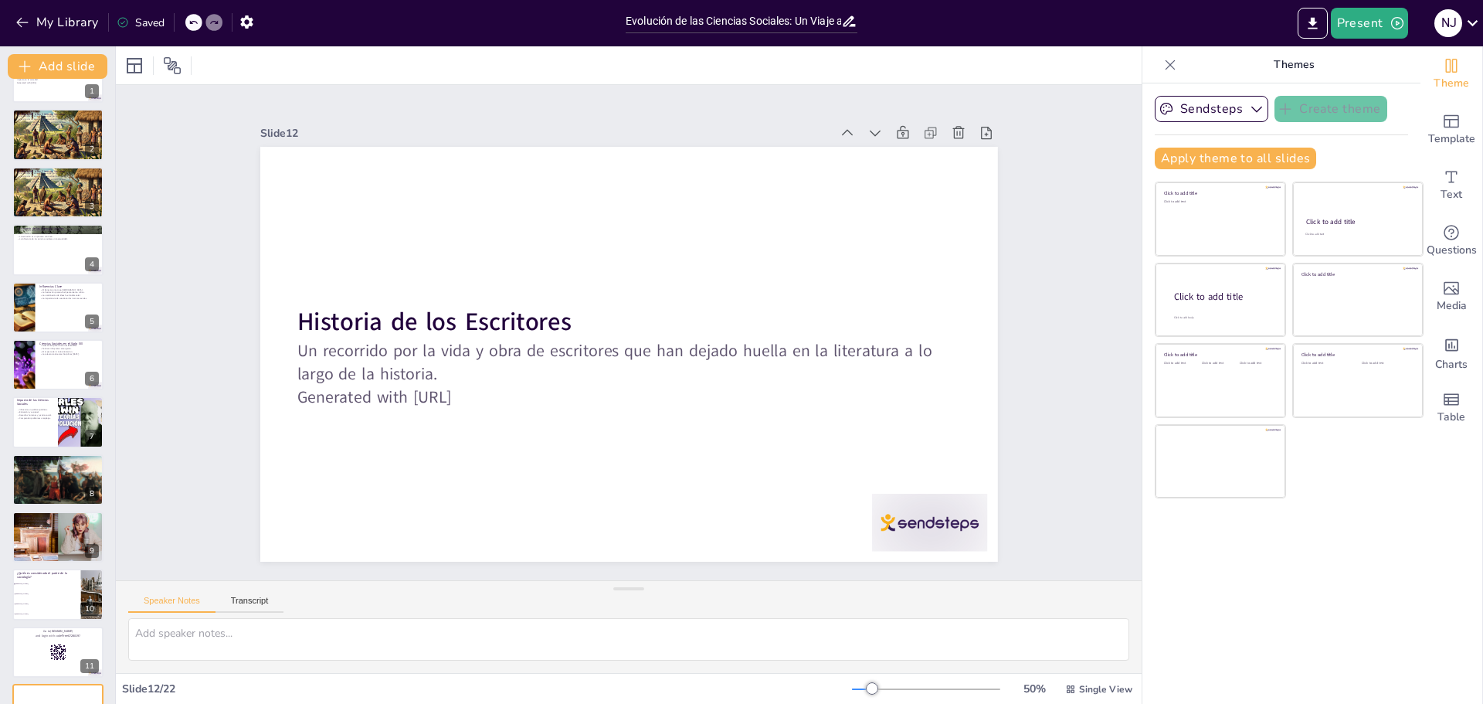
scroll to position [0, 0]
